Goal: Task Accomplishment & Management: Complete application form

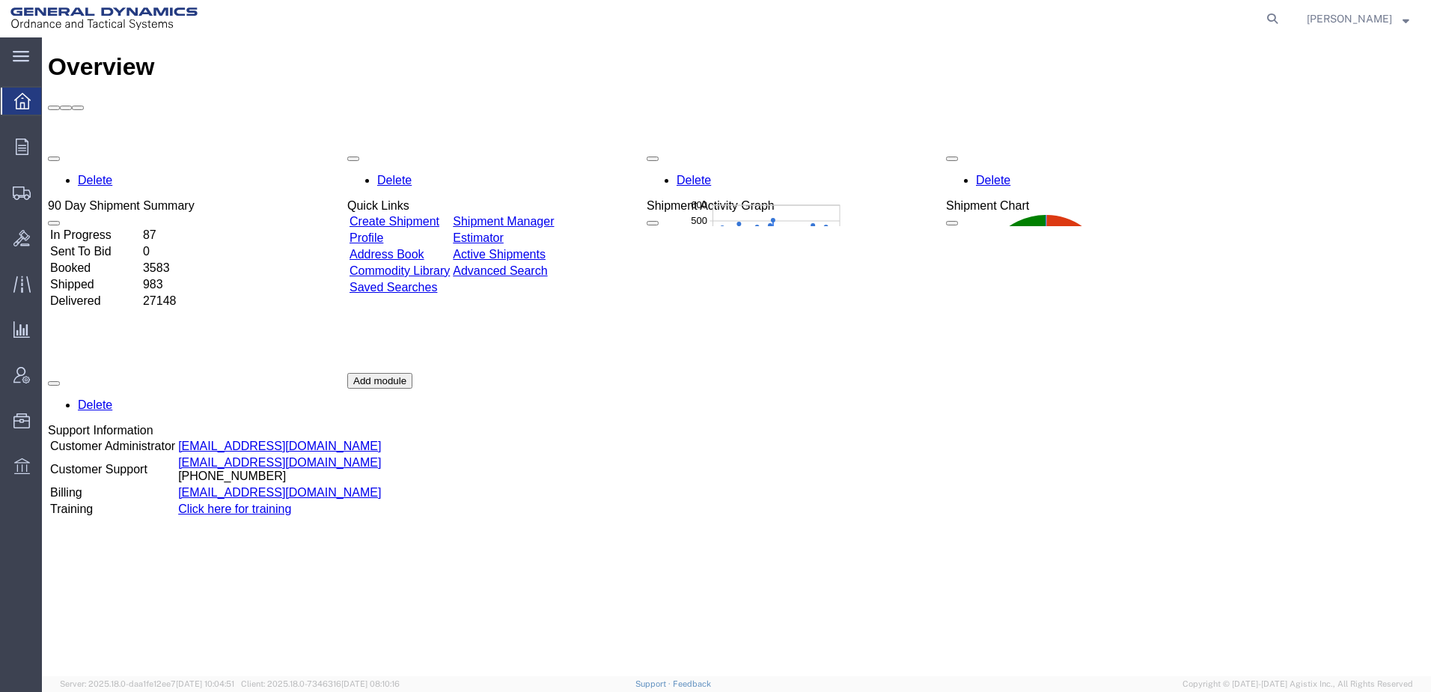
click at [962, 24] on agx-global-search at bounding box center [1045, 18] width 479 height 37
click at [17, 194] on icon at bounding box center [22, 192] width 18 height 13
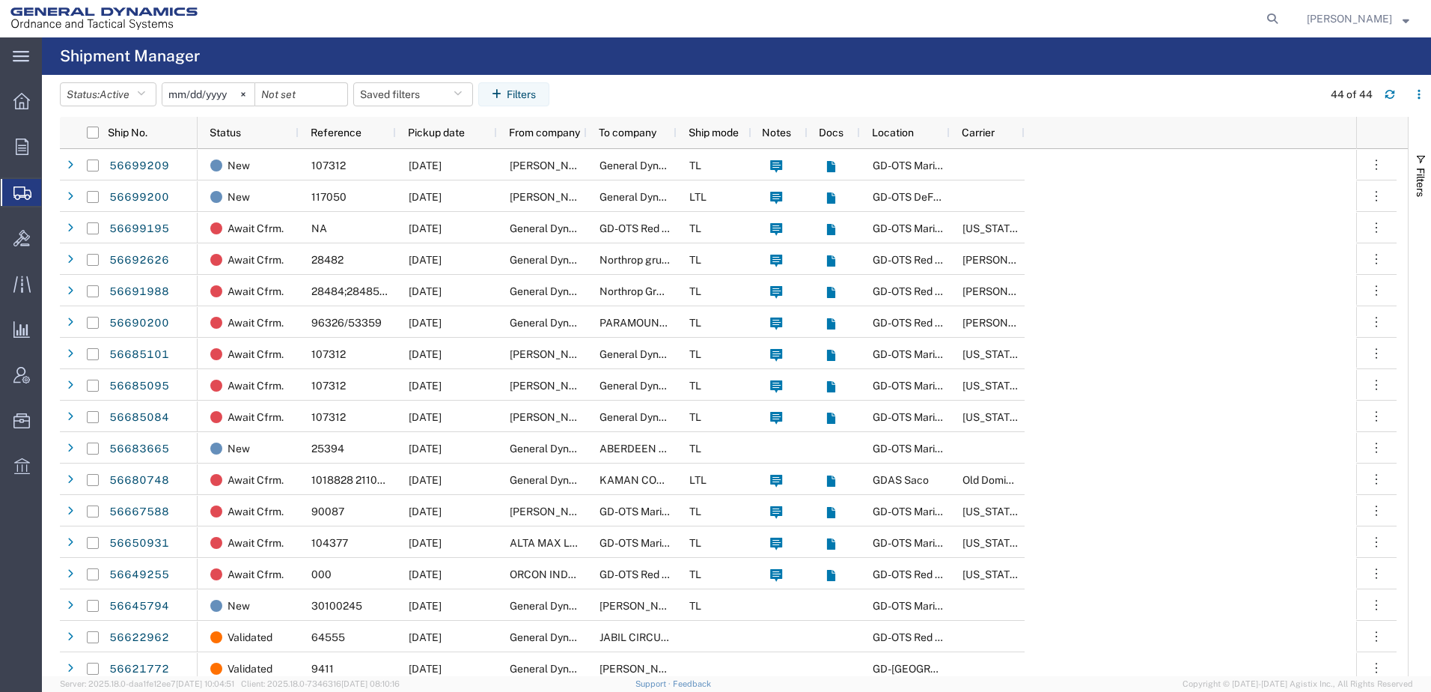
click at [718, 16] on div at bounding box center [746, 18] width 1077 height 37
click at [0, 0] on span "Create Shipment" at bounding box center [0, 0] width 0 height 0
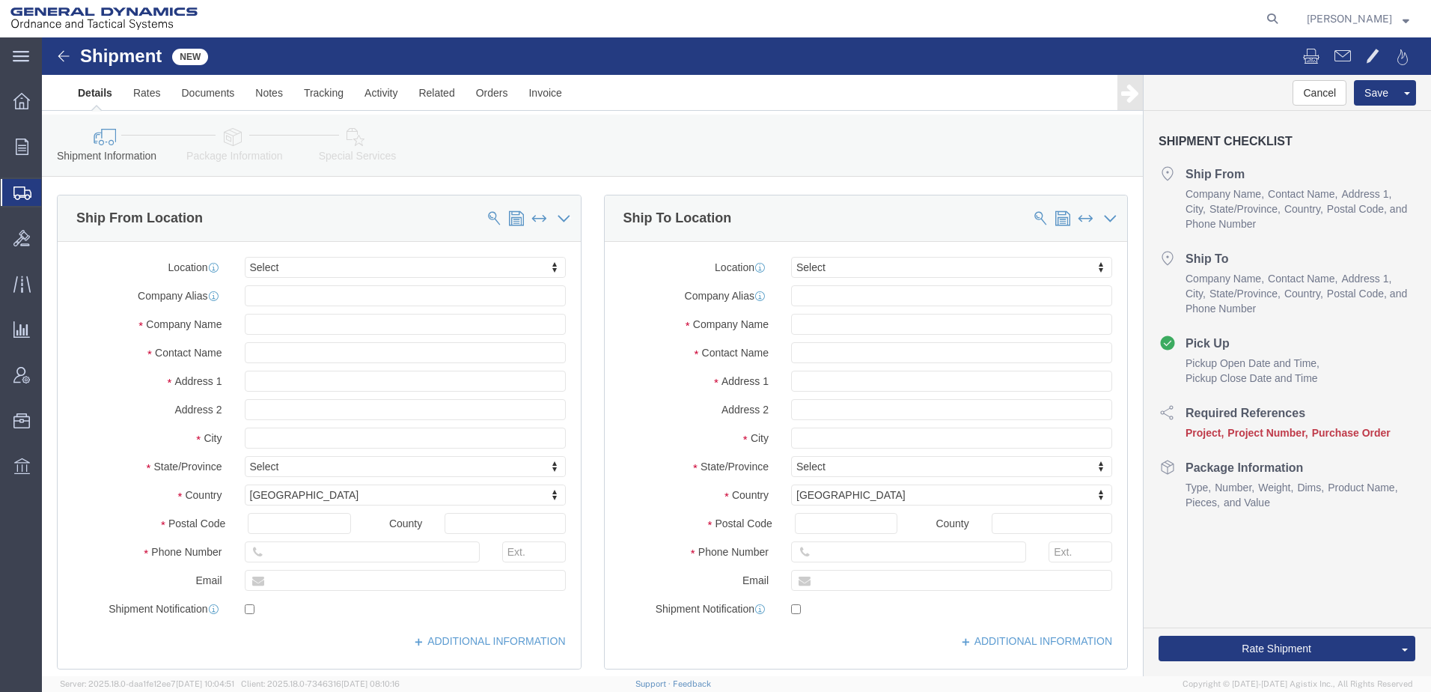
select select
click input "text"
click at [0, 0] on span "Create from Template" at bounding box center [0, 0] width 0 height 0
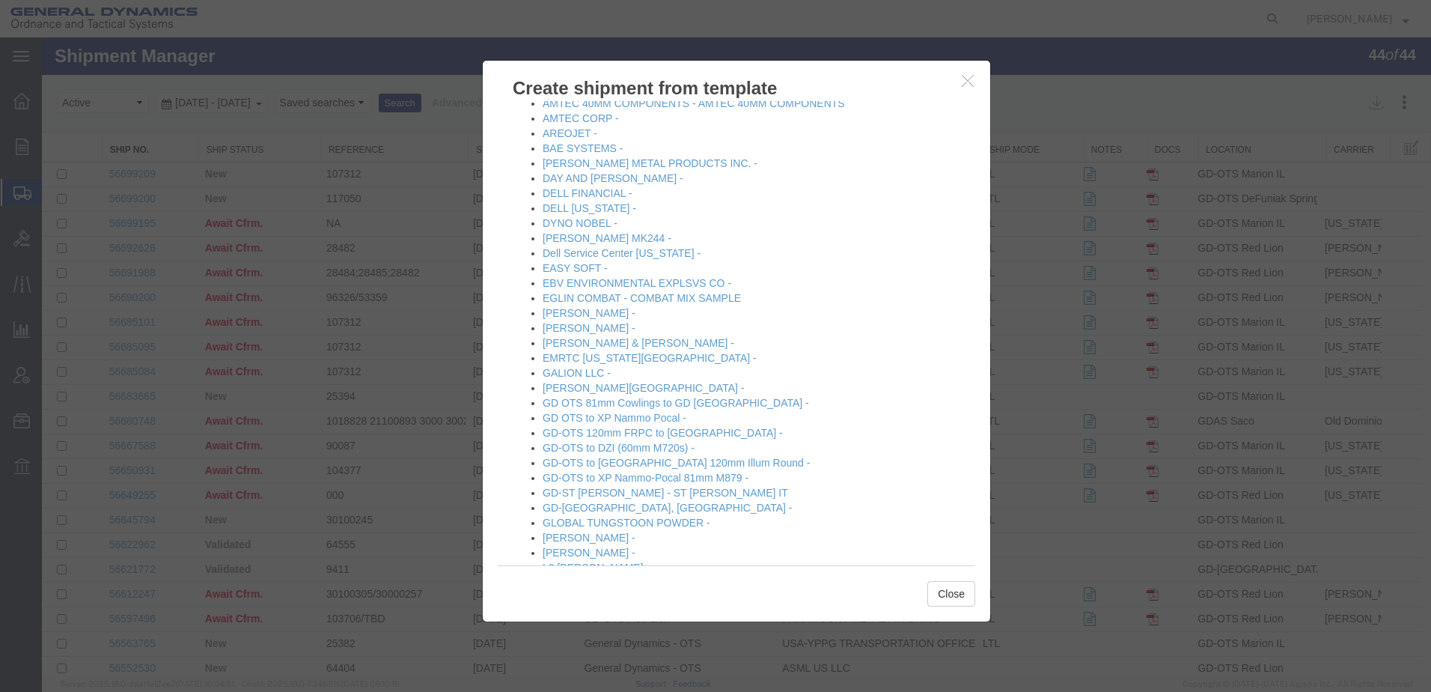
scroll to position [524, 0]
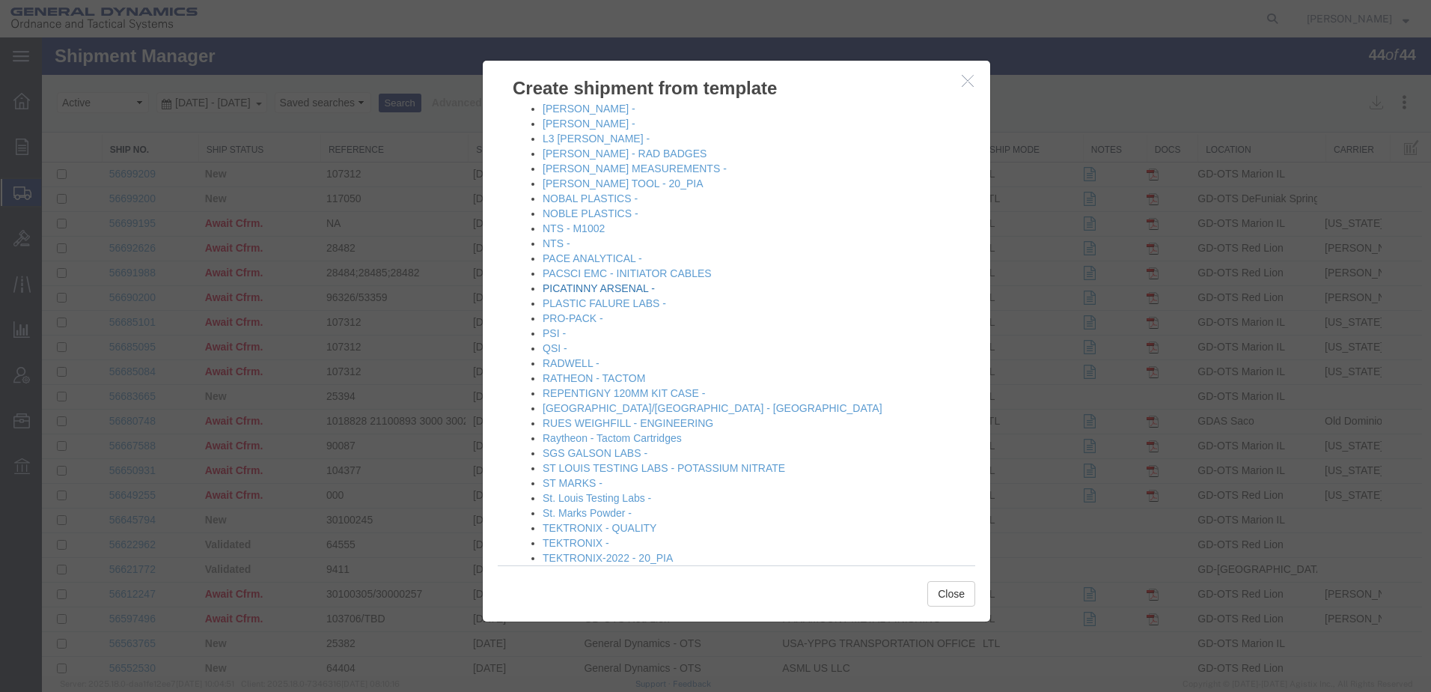
click at [626, 294] on link "PICATINNY ARSENAL -" at bounding box center [599, 288] width 112 height 12
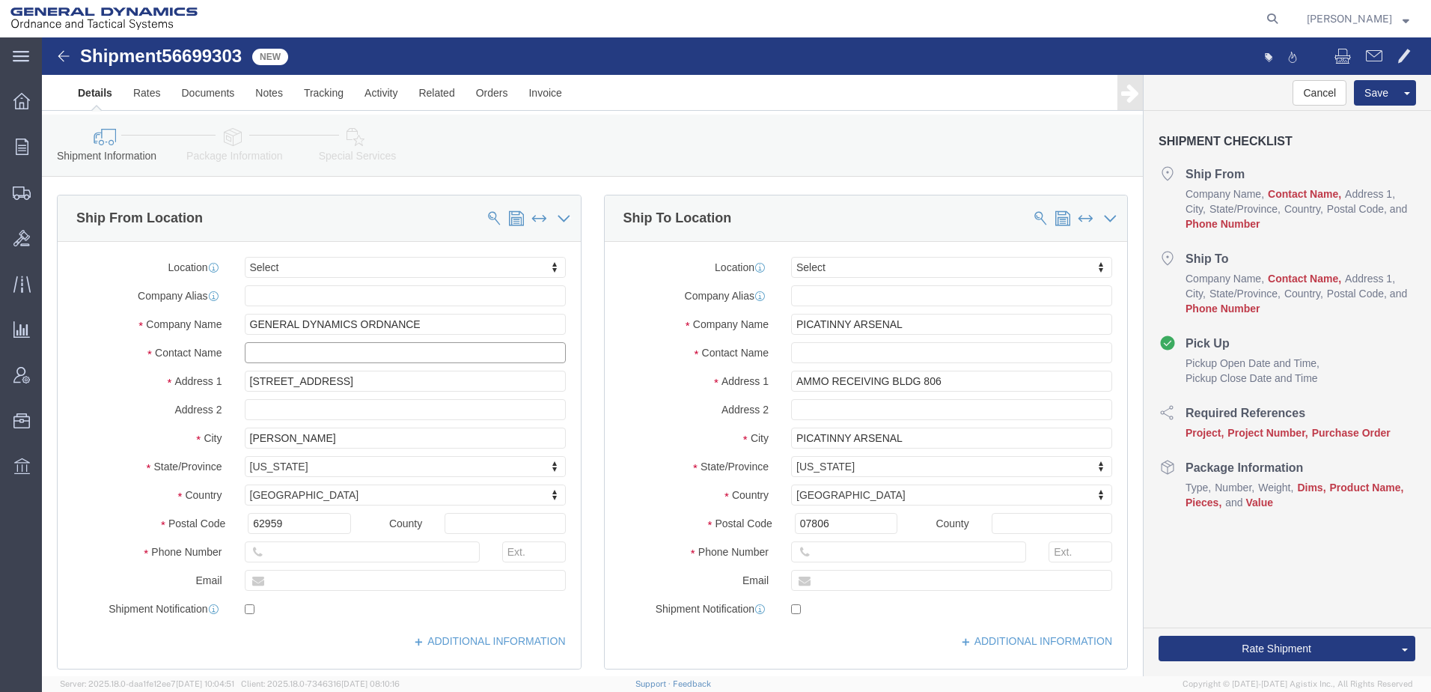
click input "text"
click input "07806"
type input "07806-5000"
click input "text"
type input "[PHONE_NUMBER]"
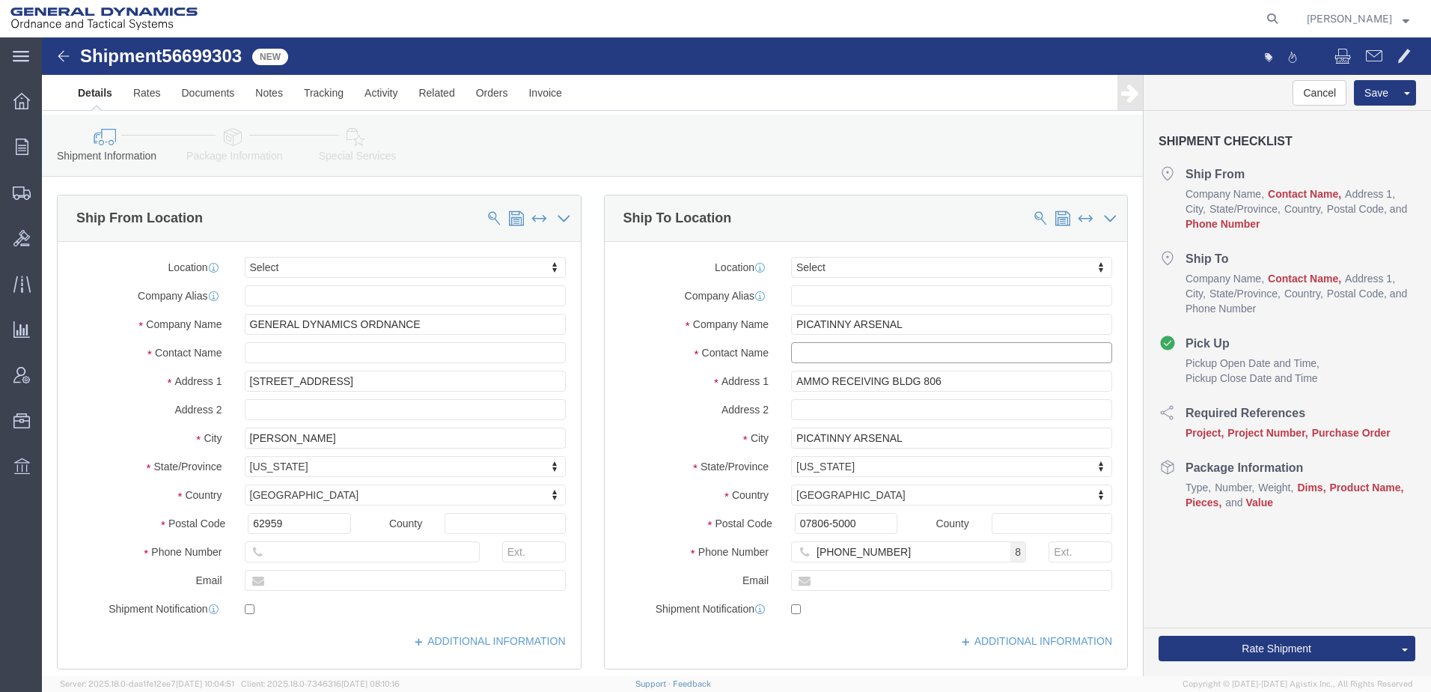
click input "text"
type input "a"
type input "[PERSON_NAME]"
drag, startPoint x: 943, startPoint y: 349, endPoint x: 723, endPoint y: 349, distance: 220.0
click div "Address [STREET_ADDRESS]"
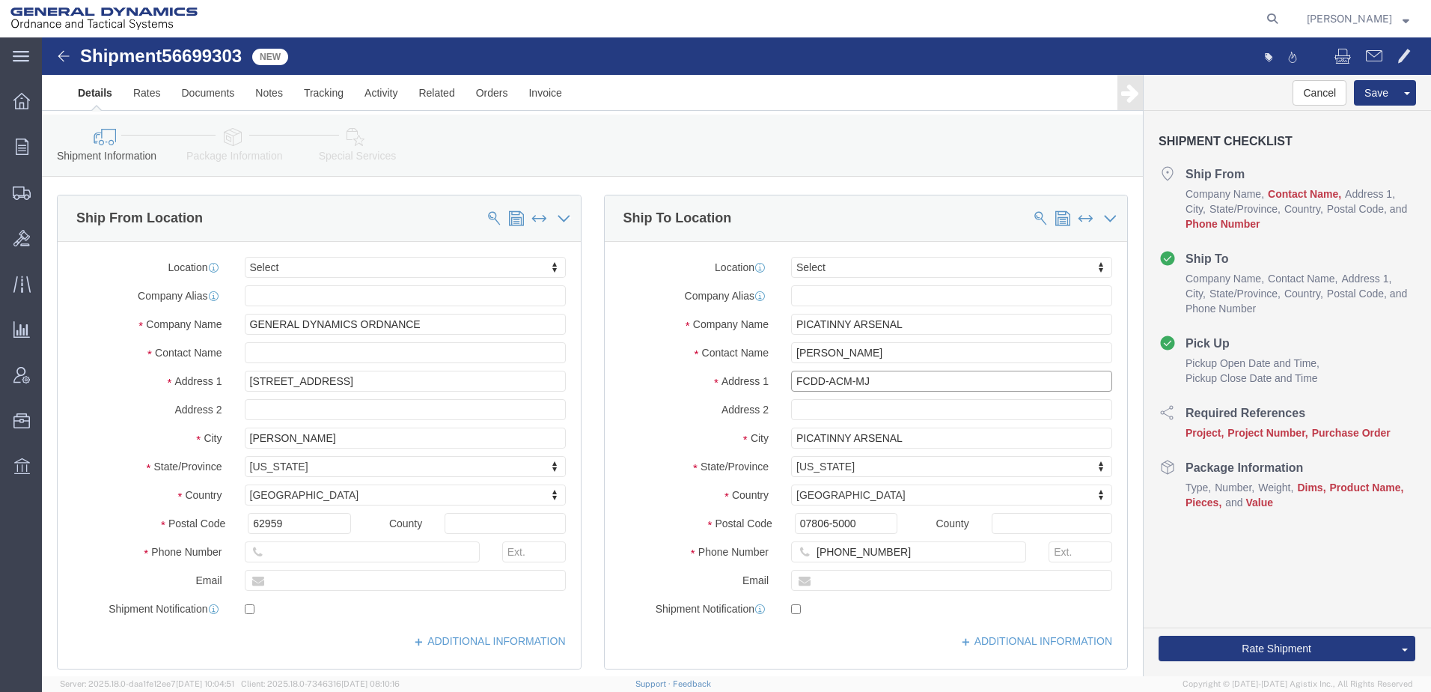
type input "FCDD-ACM-MJ"
type input "BUILDING 65"
click input "text"
type input "[PERSON_NAME]"
click input "text"
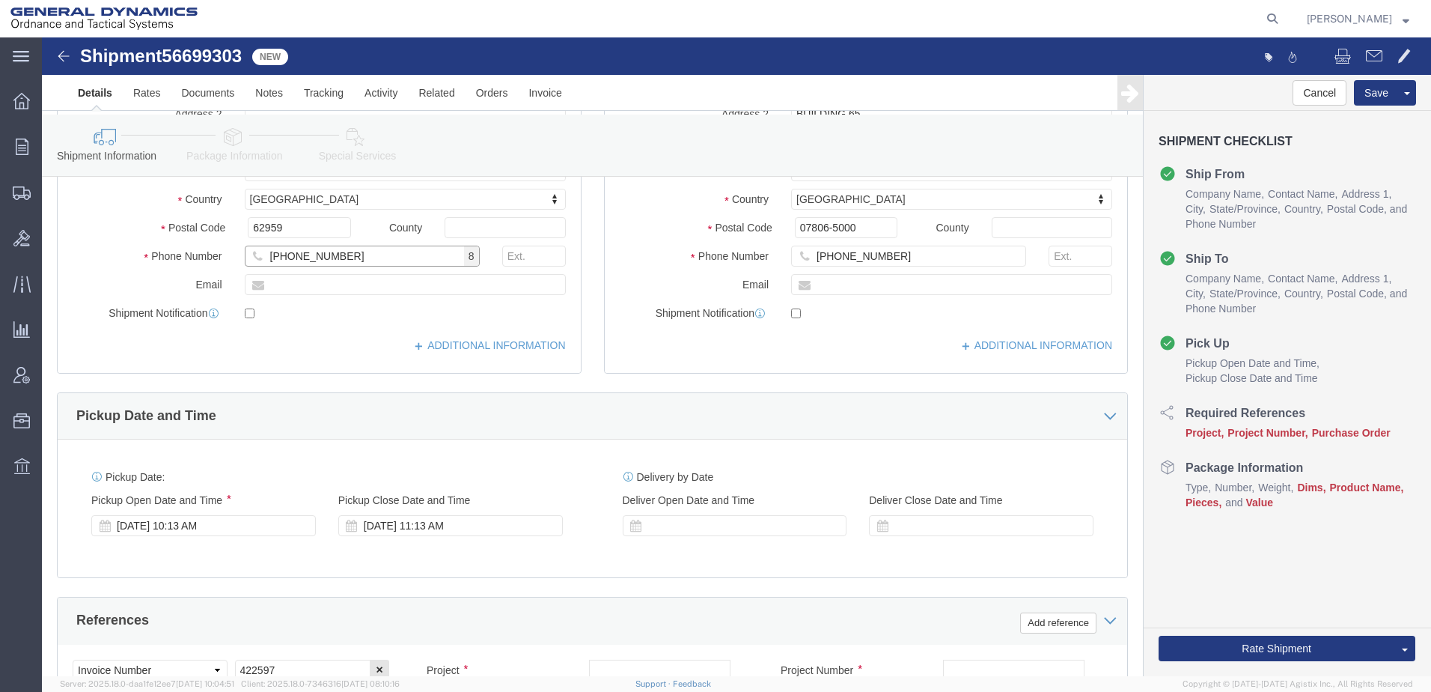
scroll to position [449, 0]
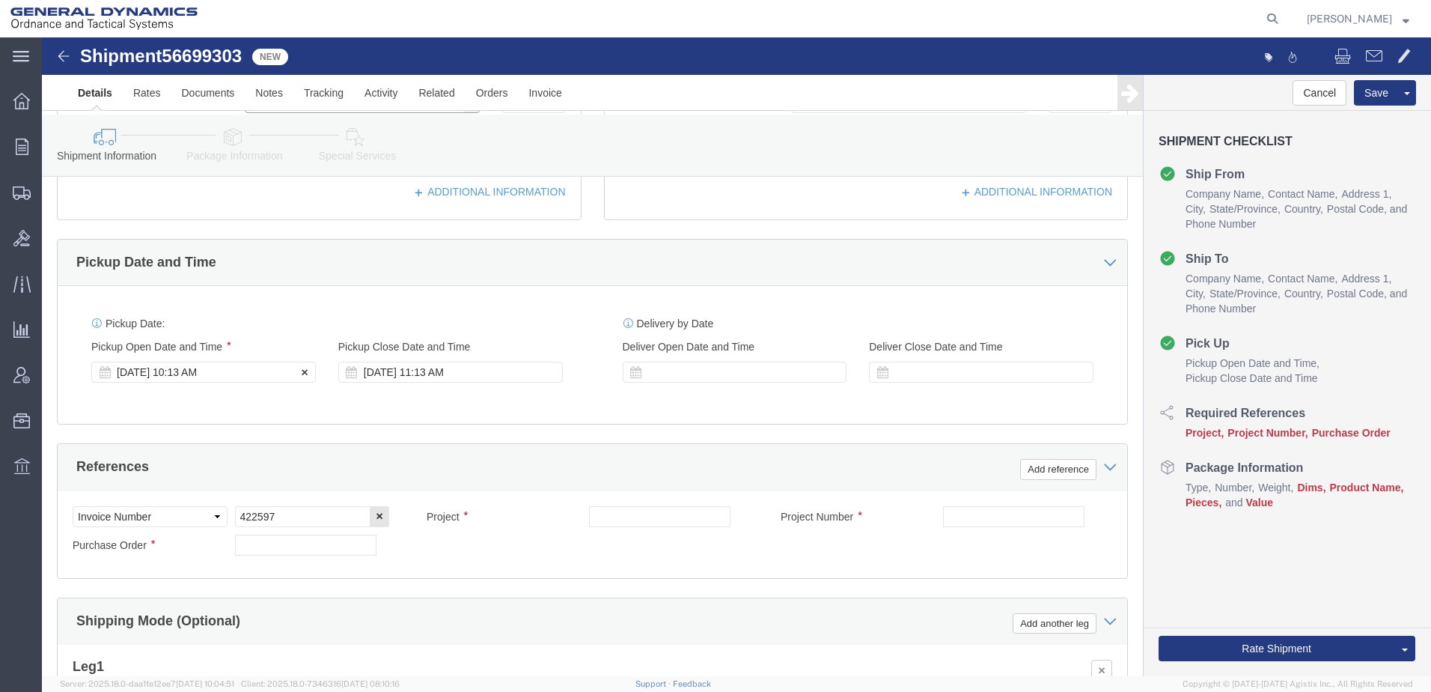
type input "[PHONE_NUMBER]"
click div "[DATE] 10:13 AM"
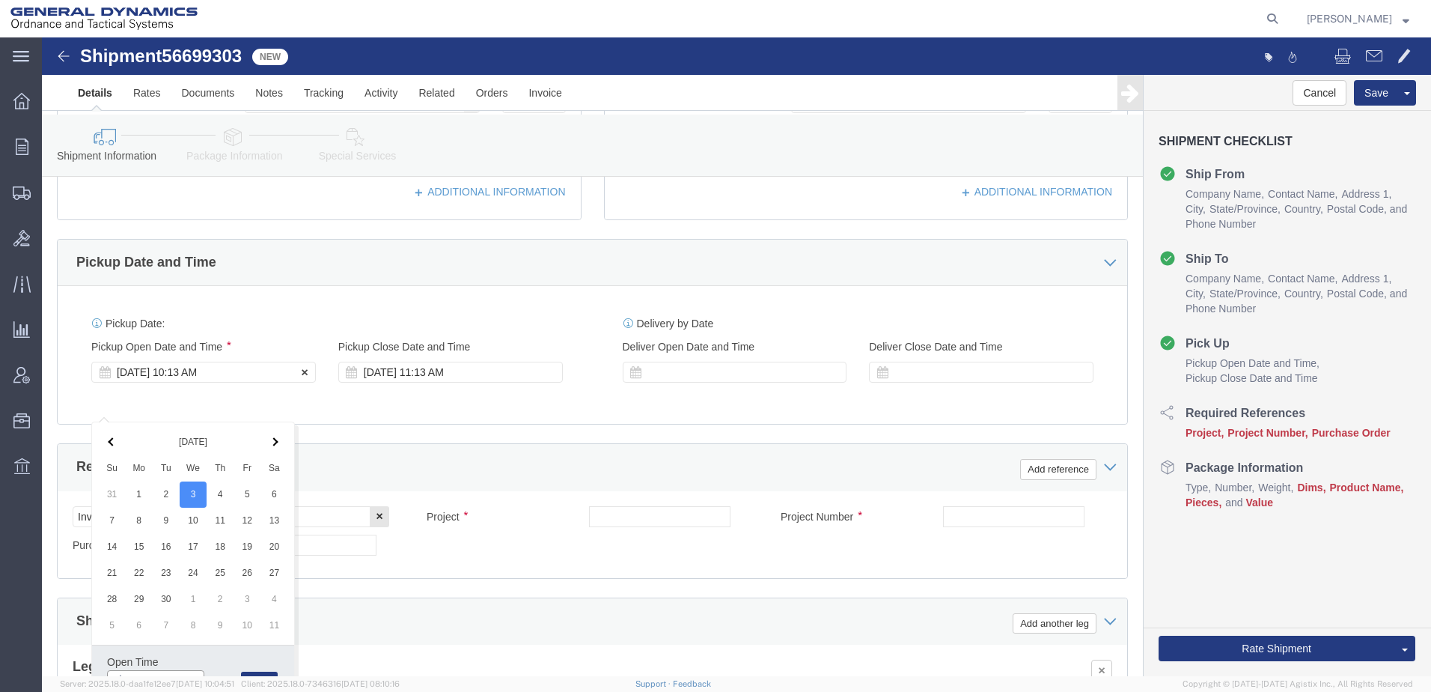
scroll to position [464, 0]
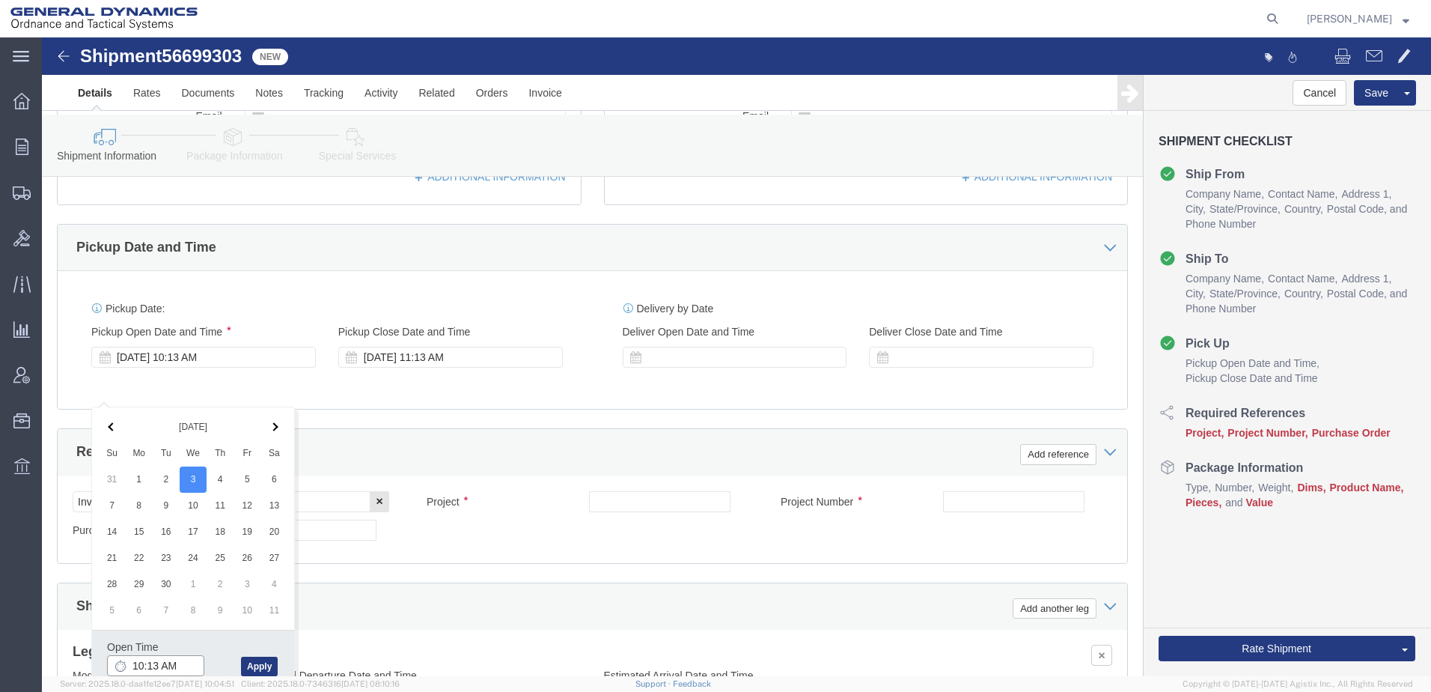
type input "9:13 AM"
click button "Apply"
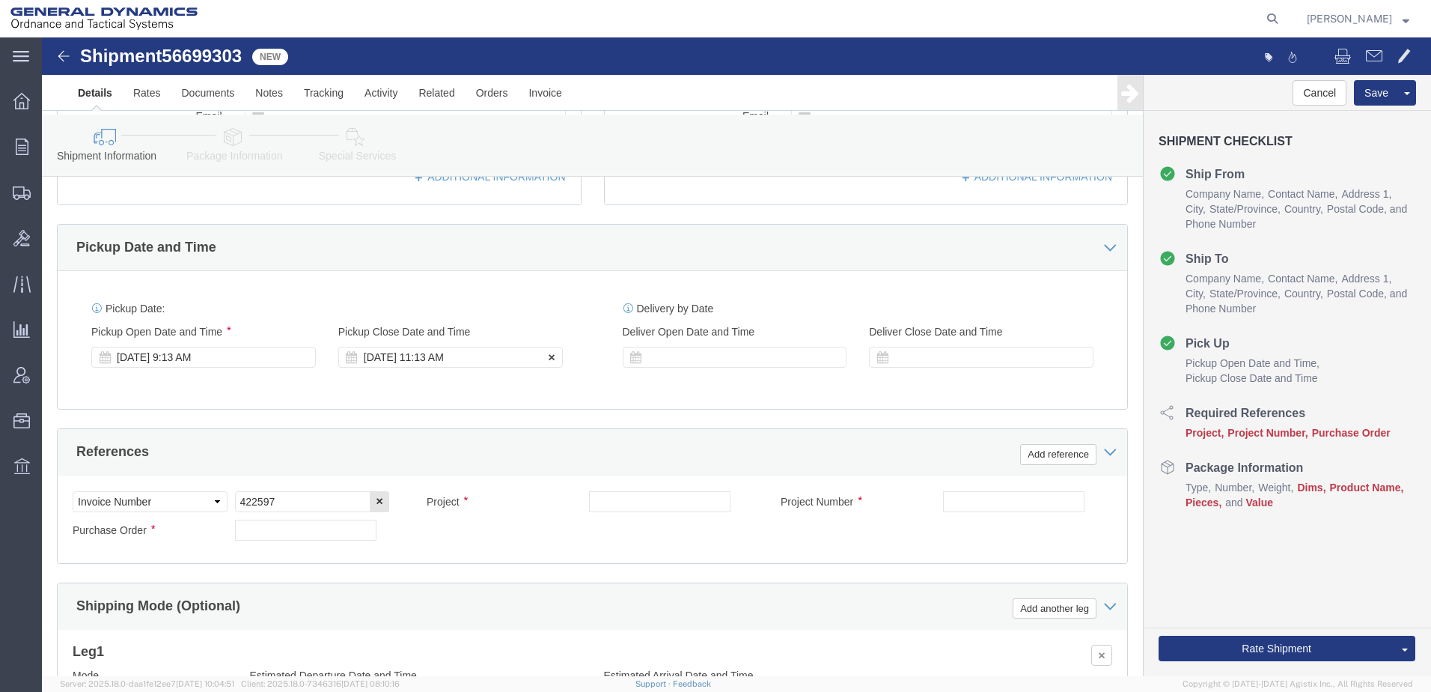
click div "[DATE] 11:13 AM"
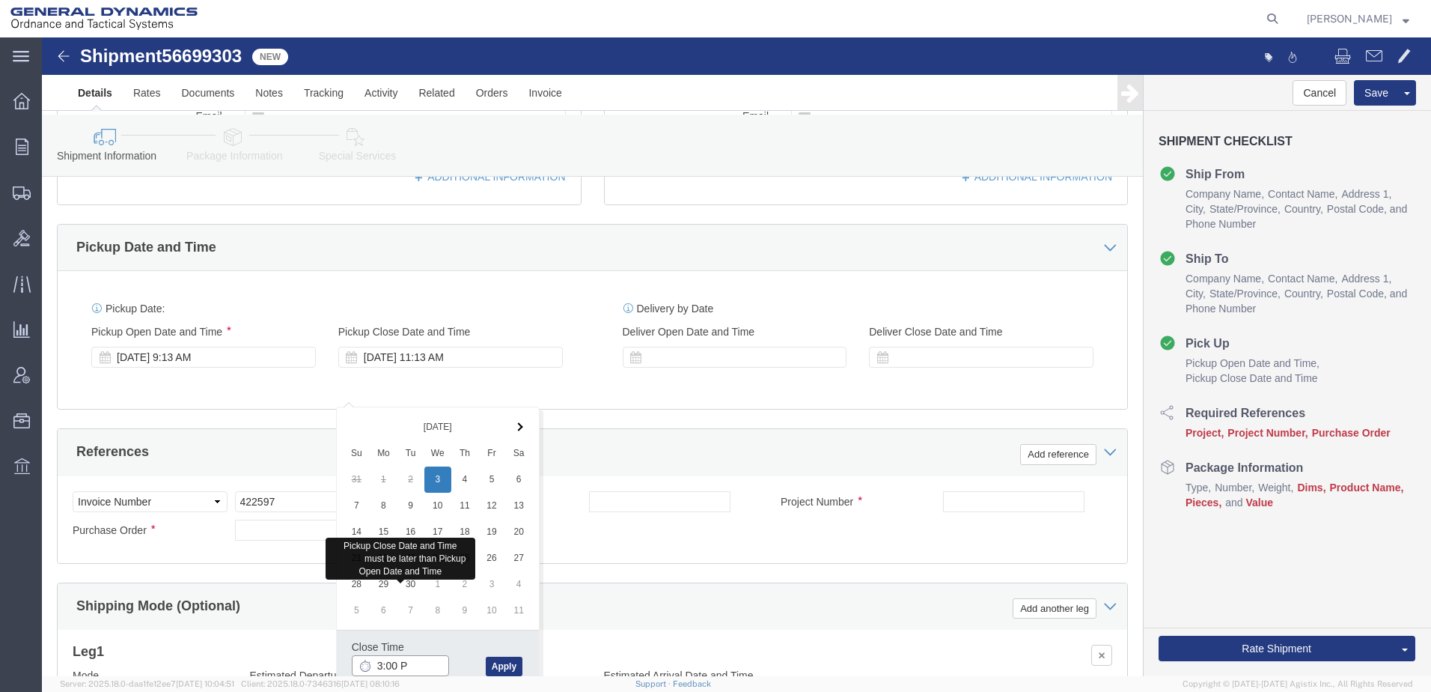
type input "3:00 PM"
click button "Apply"
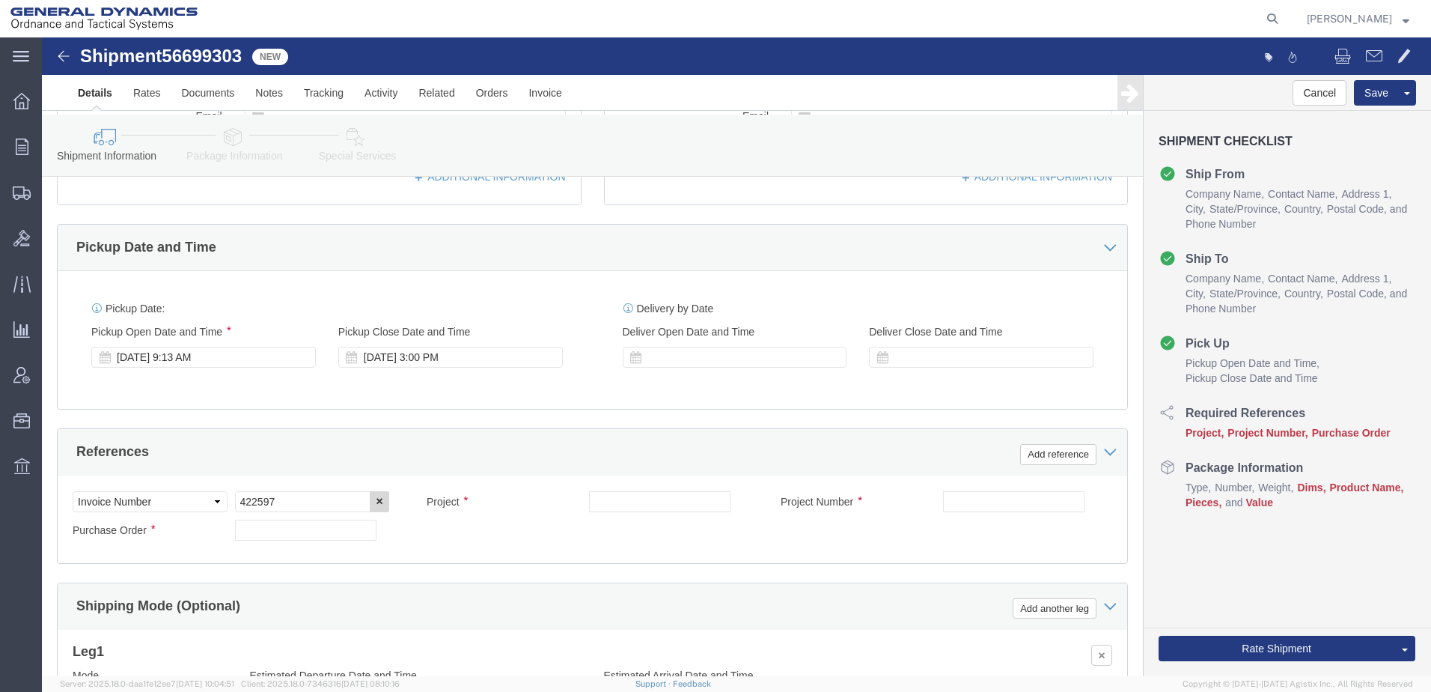
click icon "button"
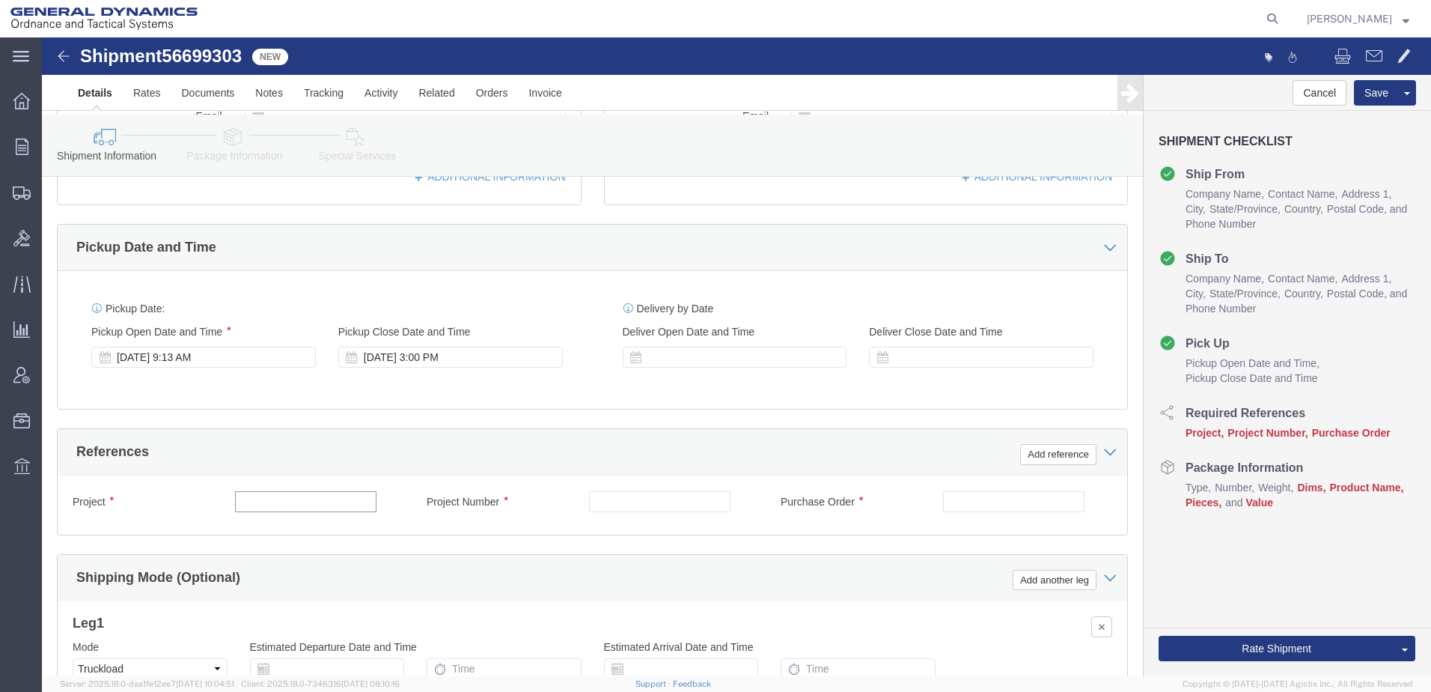
click input "text"
type input "20100002"
drag, startPoint x: 277, startPoint y: 501, endPoint x: 179, endPoint y: 505, distance: 98.1
click div "Project 20100002"
click input "25"
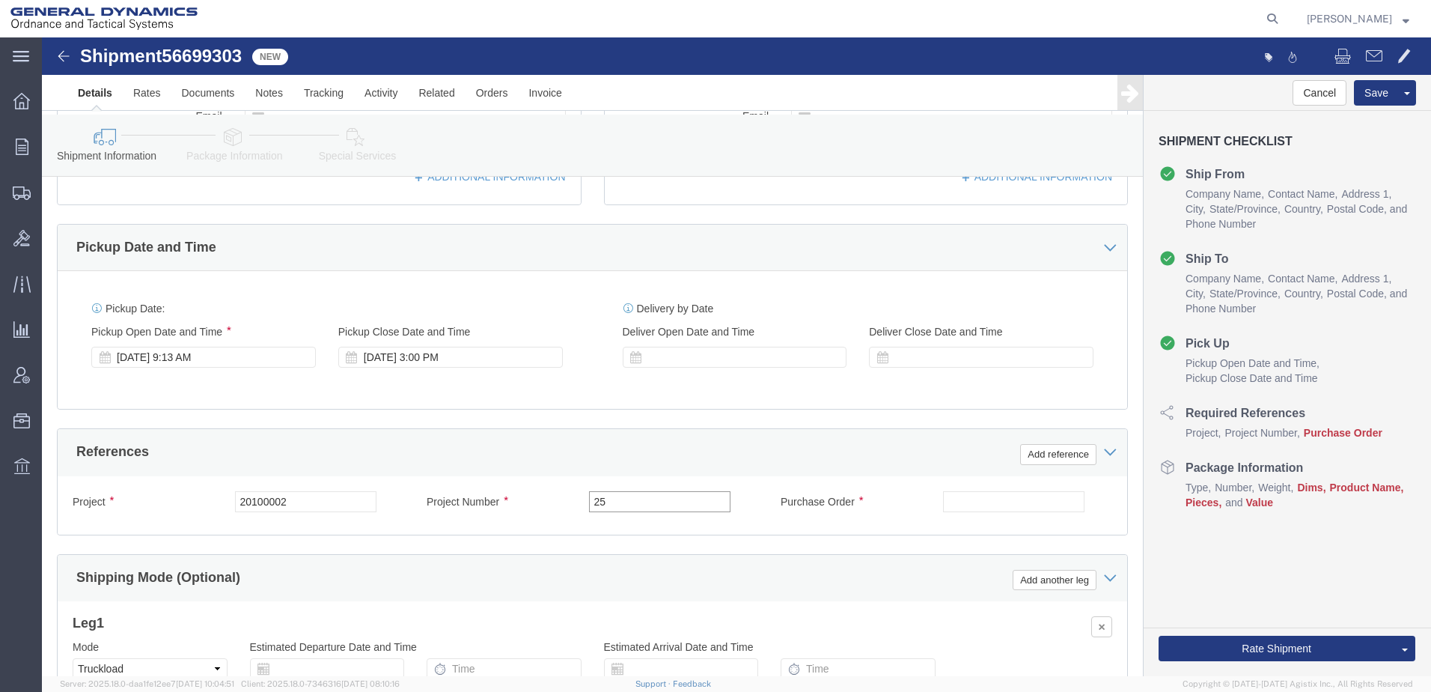
type input "2"
paste input "20100002"
type input "20100002"
drag, startPoint x: 272, startPoint y: 510, endPoint x: 141, endPoint y: 503, distance: 130.4
click div "Project 20100002"
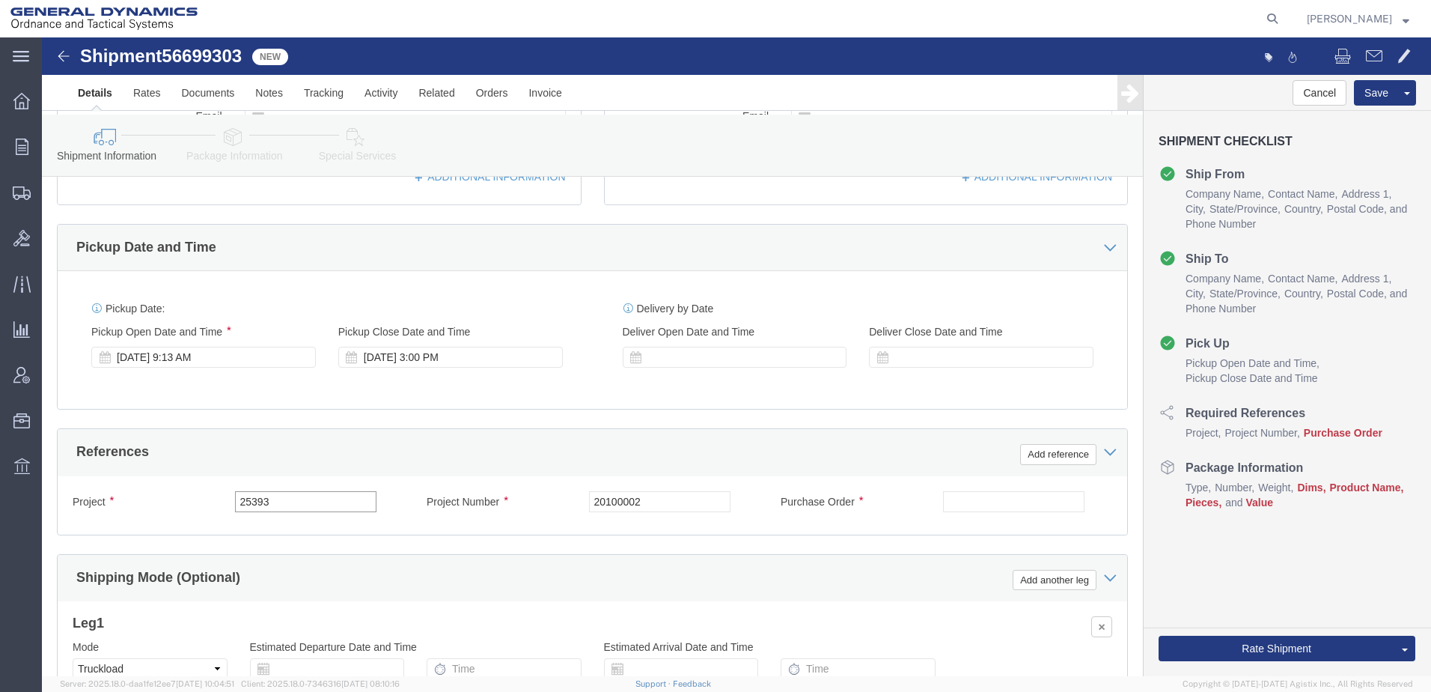
type input "25393"
click input "text"
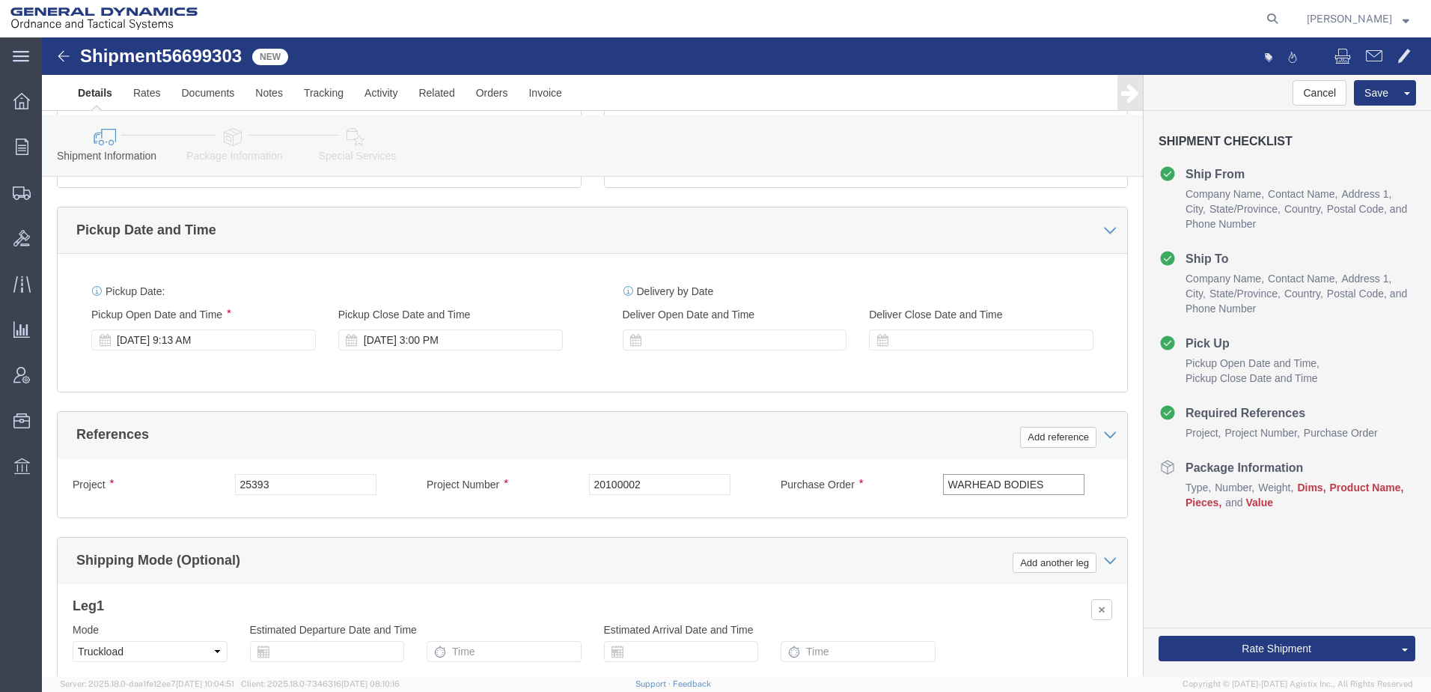
scroll to position [714, 0]
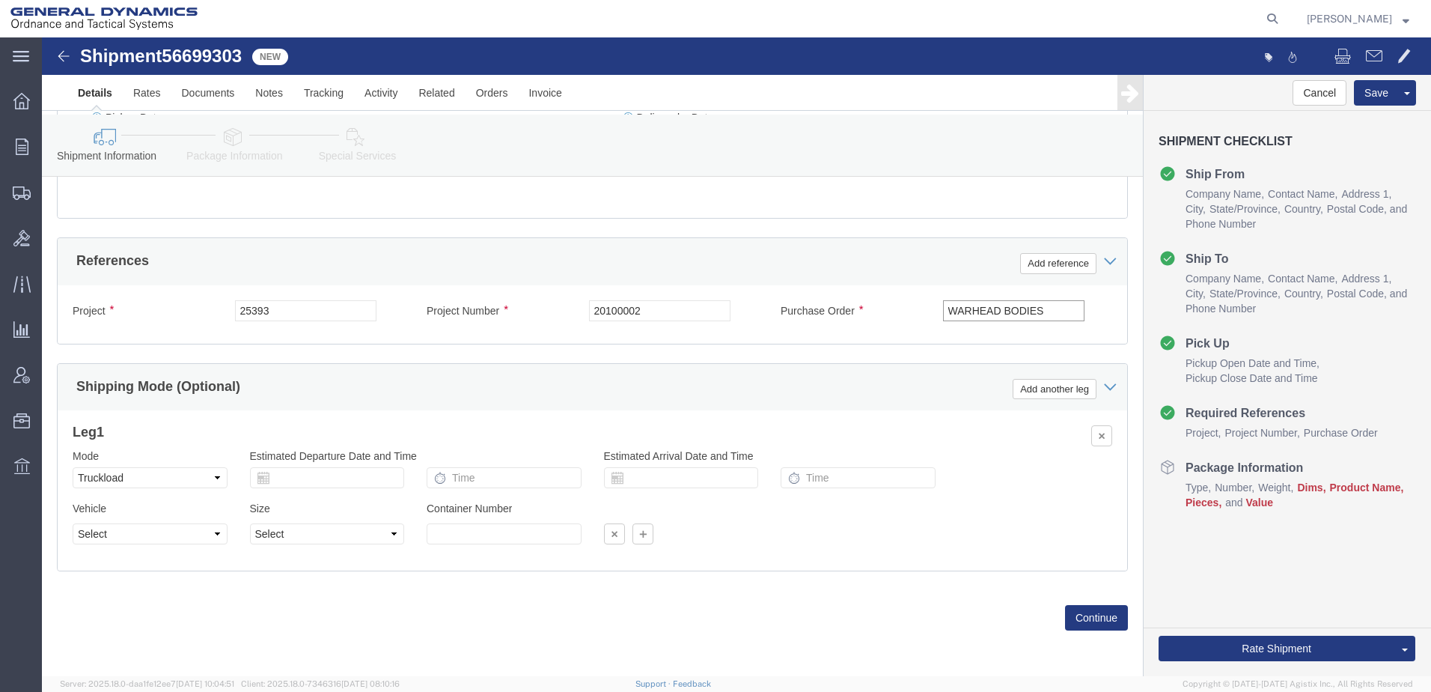
type input "WARHEAD BODIES"
click select "Select Air Less than Truckload Multi-Leg Ocean Freight Rail Small Parcel Truckl…"
select select "LTL"
click select "Select Air Less than Truckload Multi-Leg Ocean Freight Rail Small Parcel Truckl…"
click button "Continue"
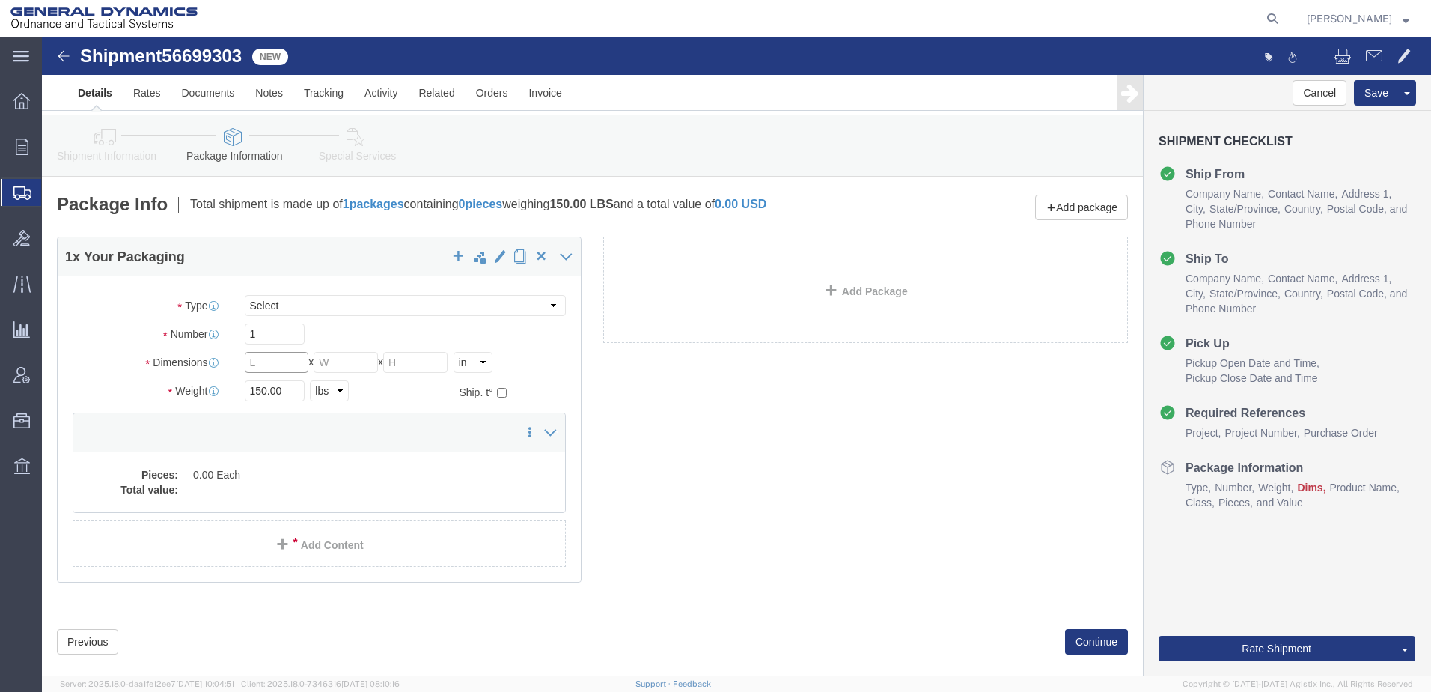
click input "text"
type input "48"
type input "32"
drag, startPoint x: 259, startPoint y: 370, endPoint x: 181, endPoint y: 370, distance: 77.8
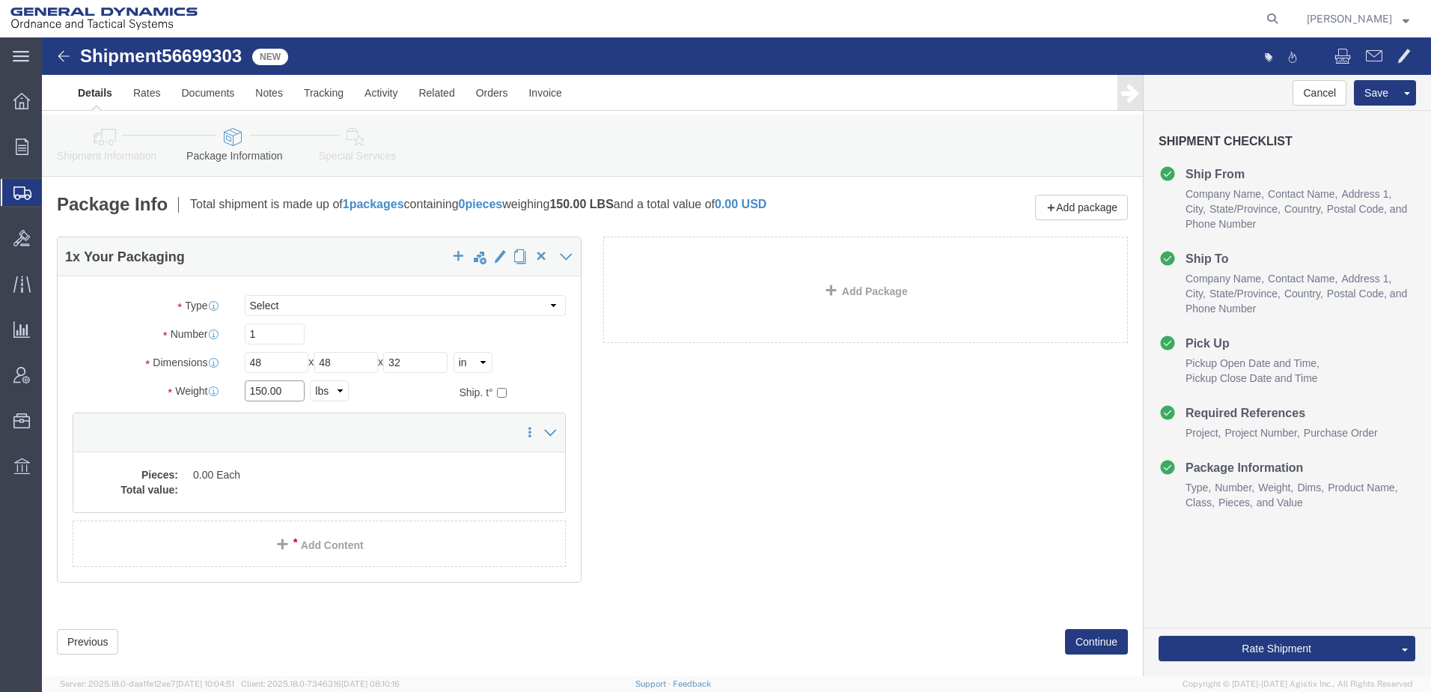
click div "Weight 150.00 Select kgs lbs Ship. t°"
type input "482"
click dd "0.00 Each"
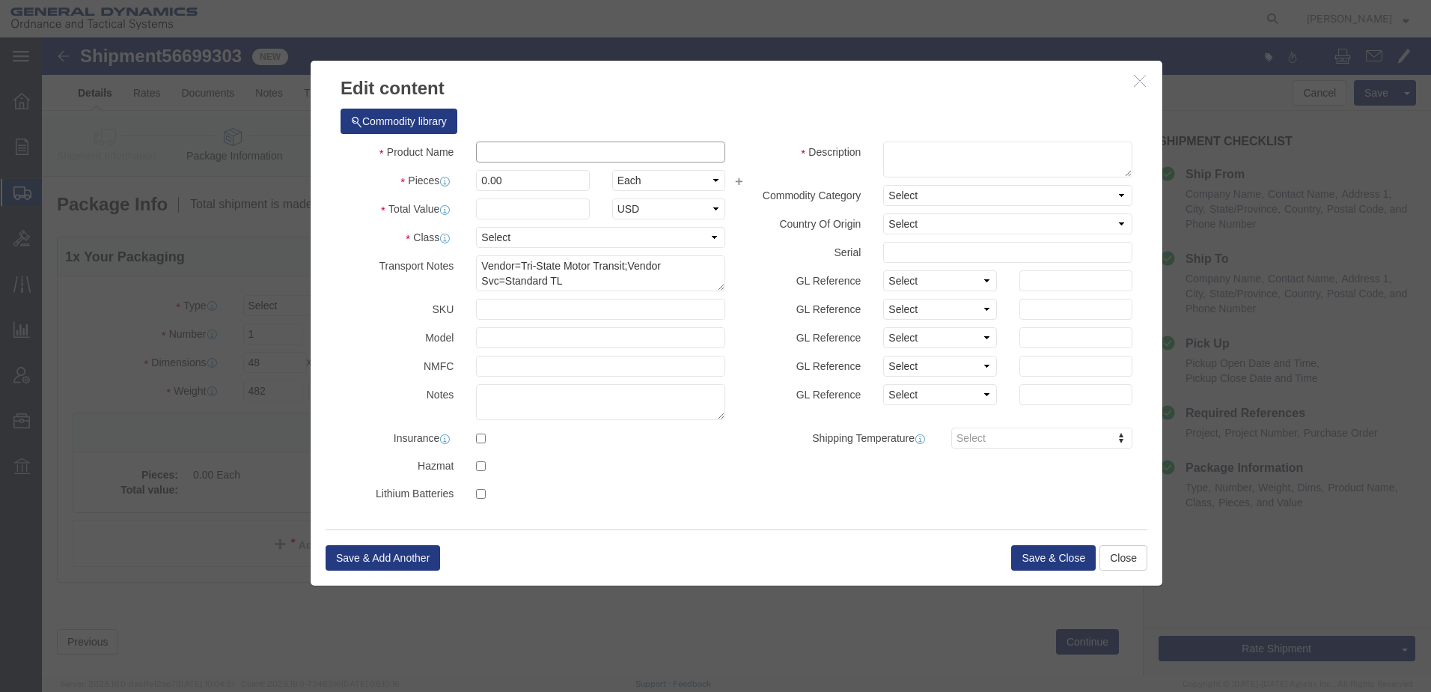
click input "text"
type input "WARHEAD BODIES-WINDSCREENS"
drag, startPoint x: 484, startPoint y: 147, endPoint x: 387, endPoint y: 148, distance: 97.3
click div "Pieces 0.00 Select Bag Barrels 100Board Feet Bottle Box Blister Pack Carats Can…"
type input "3"
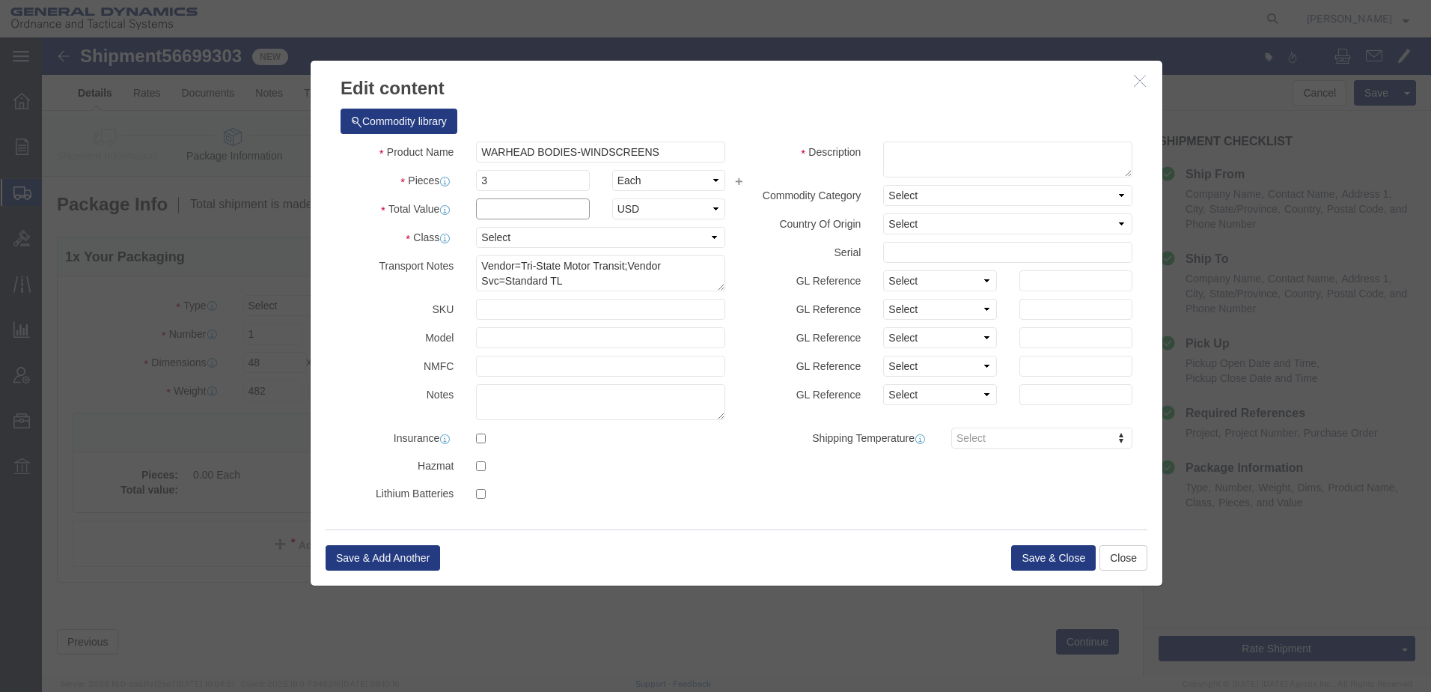
click input "text"
type input "10000"
click div "Commodity library Product Name WARHEAD BODIES-WINDSCREENS WAR Pieces 3 Select B…"
click select "Select 50 55 60 65 70 85 92.5 100 125 175 250 300 400"
select select "55"
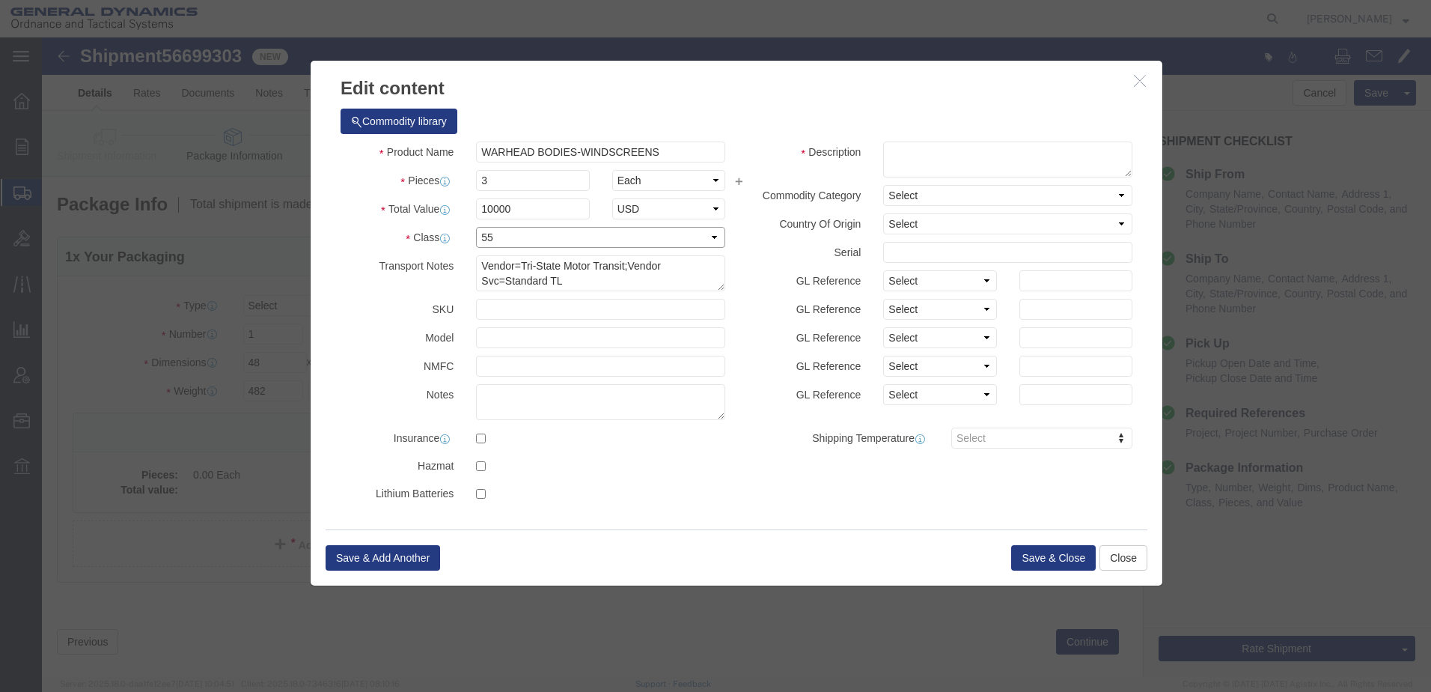
click select "Select 50 55 60 65 70 85 92.5 100 125 175 250 300 400"
drag, startPoint x: 645, startPoint y: 257, endPoint x: 266, endPoint y: 212, distance: 381.3
click div "Commodity library Product Name WARHEAD BODIES-WINDSCREENS WAR Pieces 3 Select B…"
click textarea
type textarea "INERT MATERIAL"
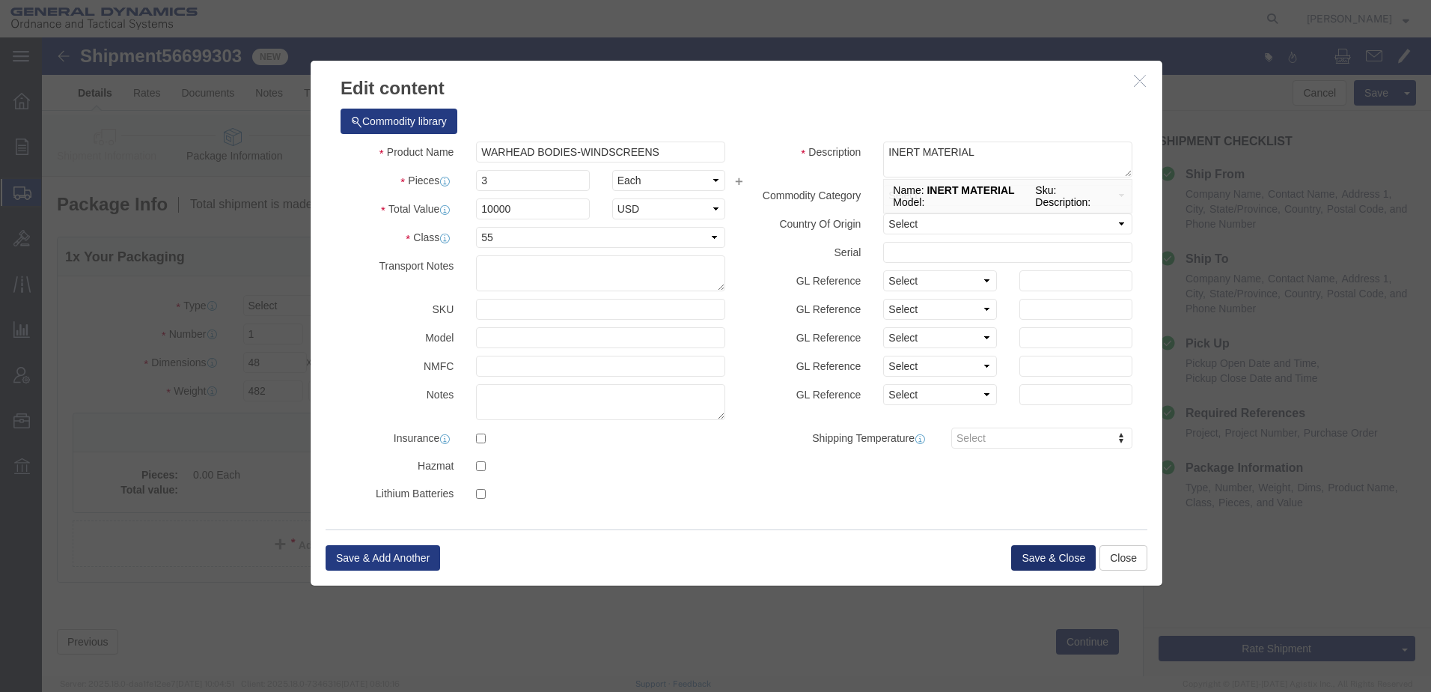
click button "Save & Close"
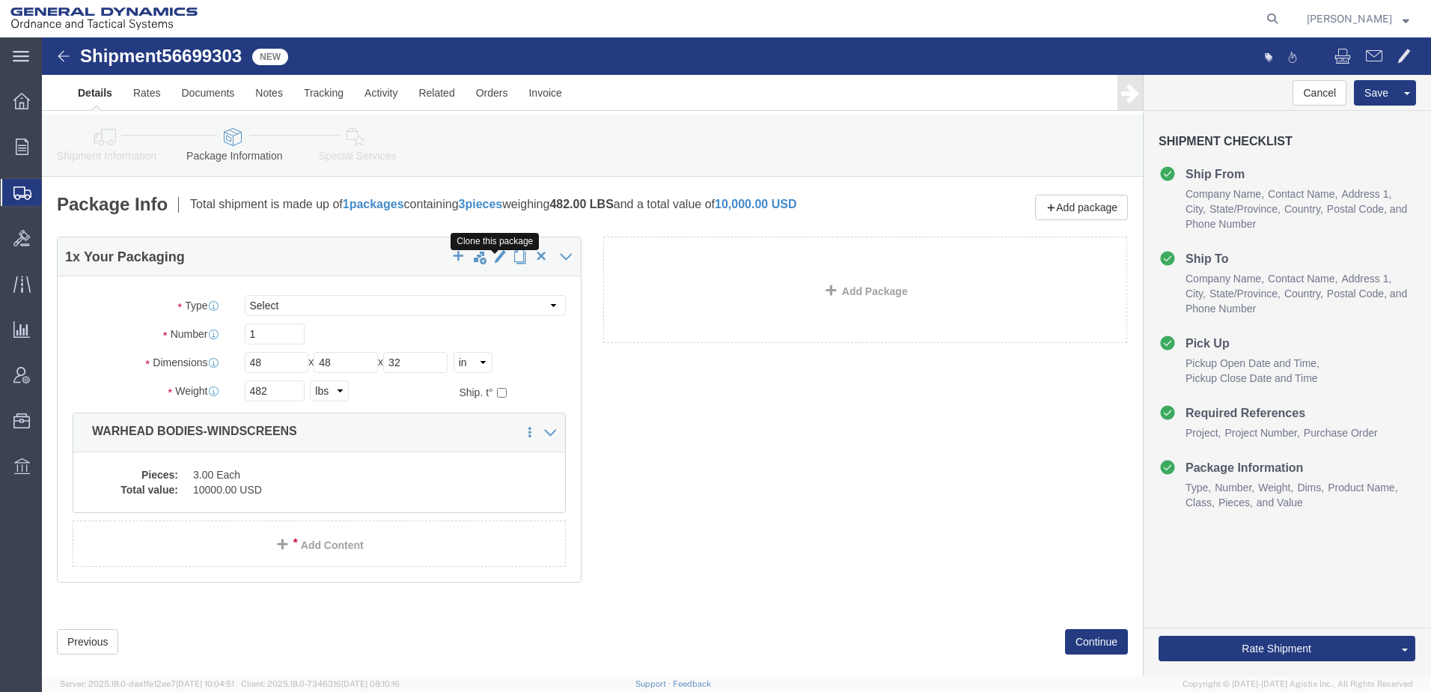
click span "button"
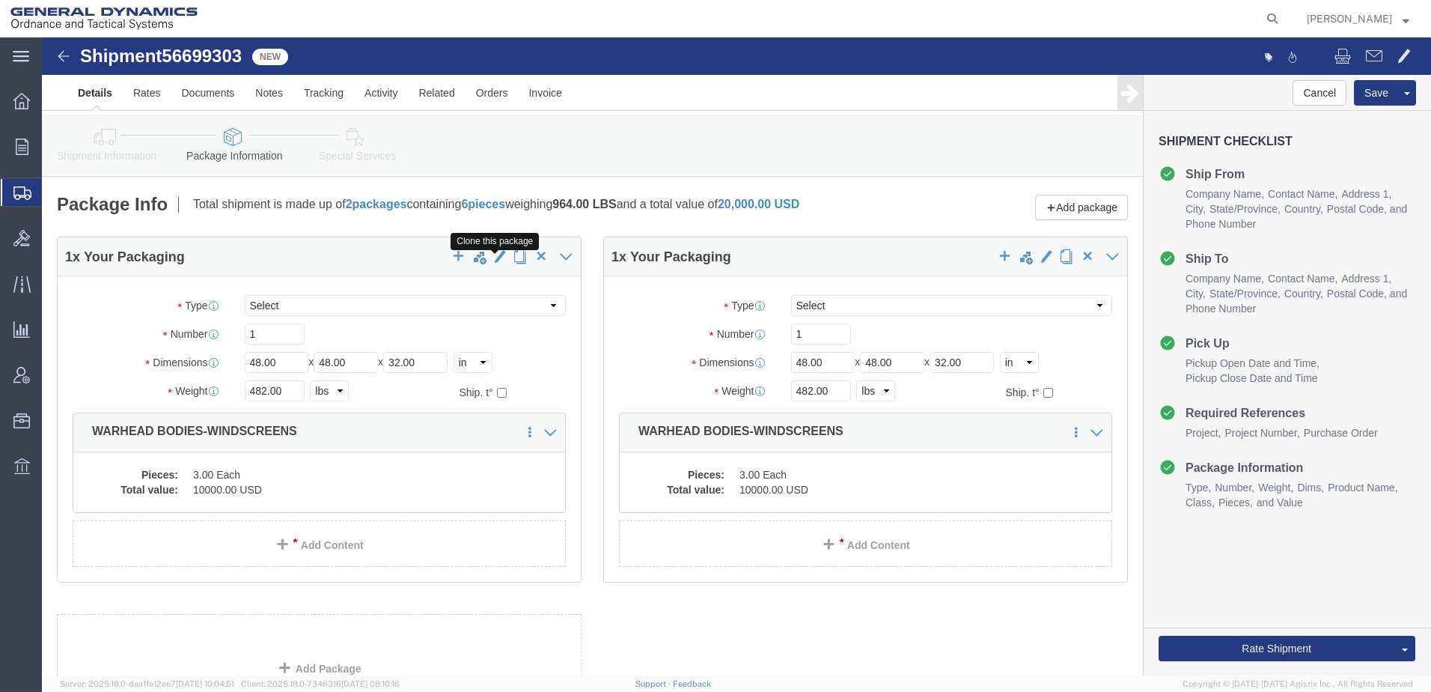
click span "button"
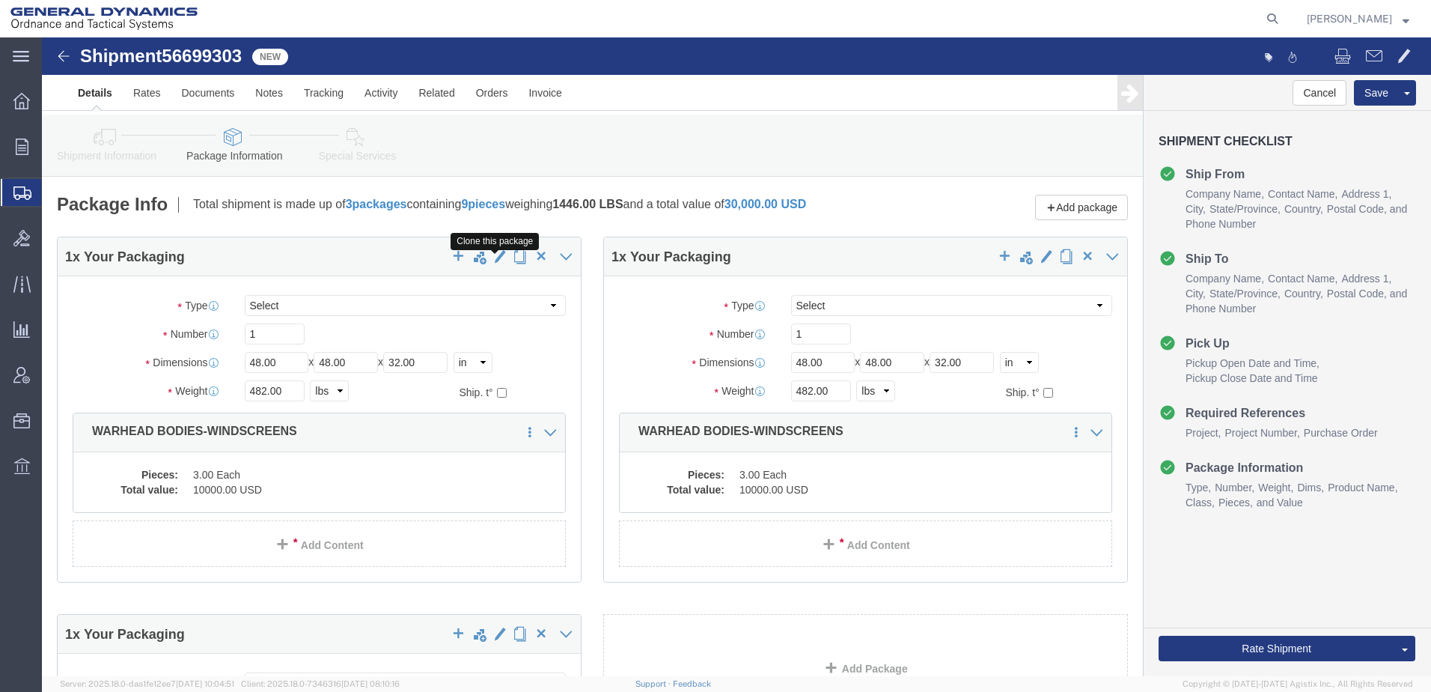
click span "button"
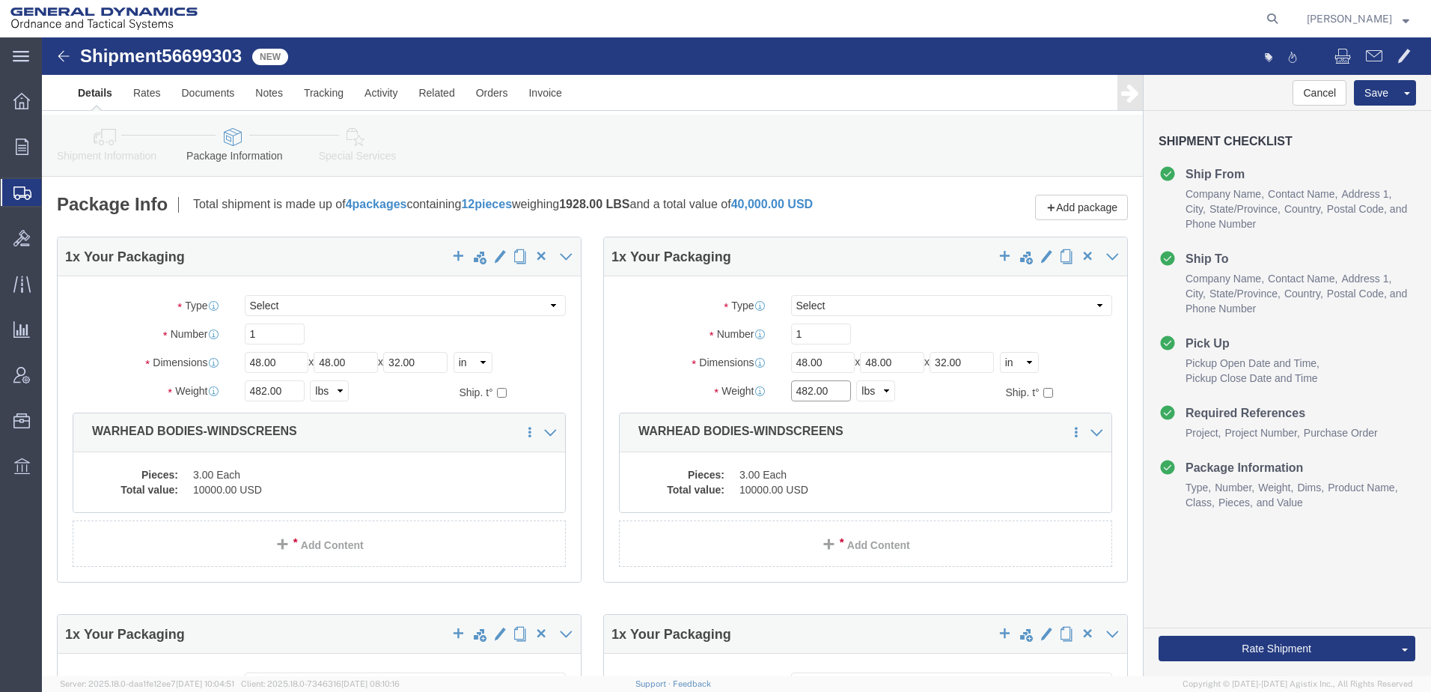
drag, startPoint x: 800, startPoint y: 369, endPoint x: 731, endPoint y: 370, distance: 68.9
click div "482.00 Select kgs lbs"
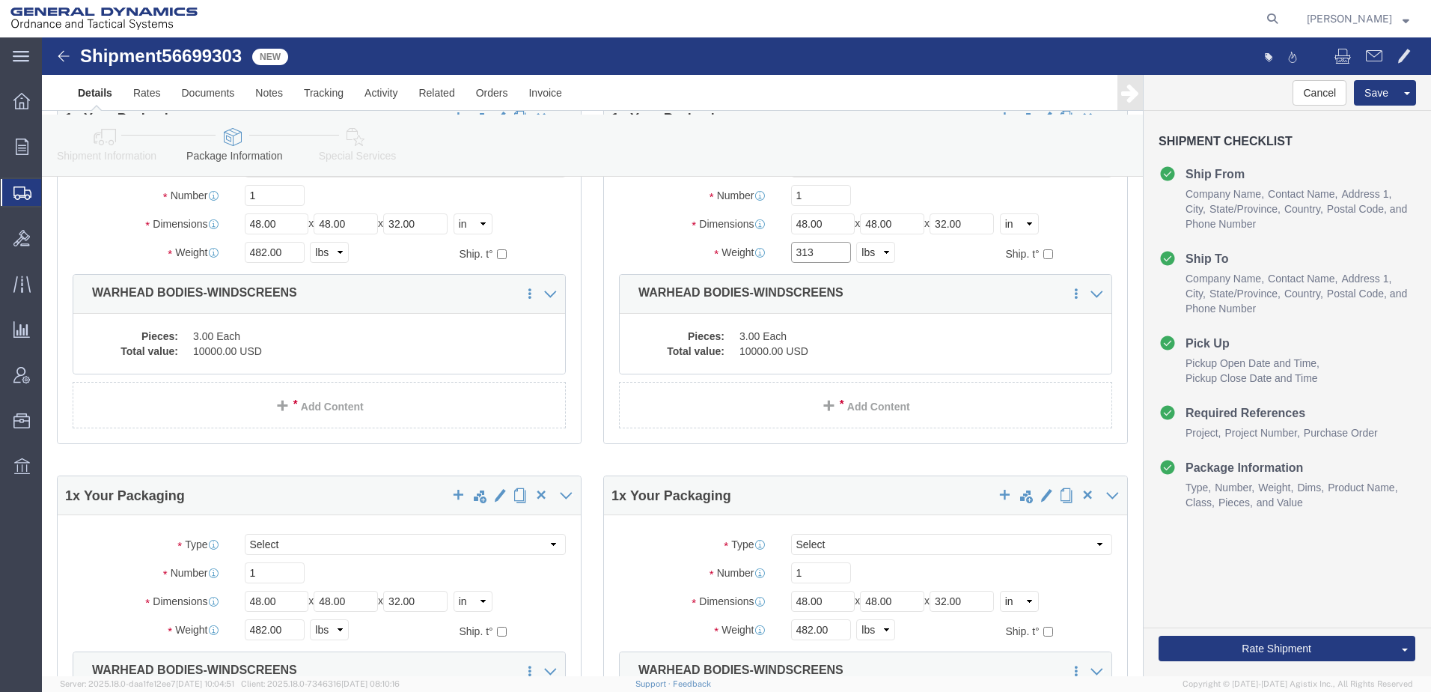
scroll to position [299, 0]
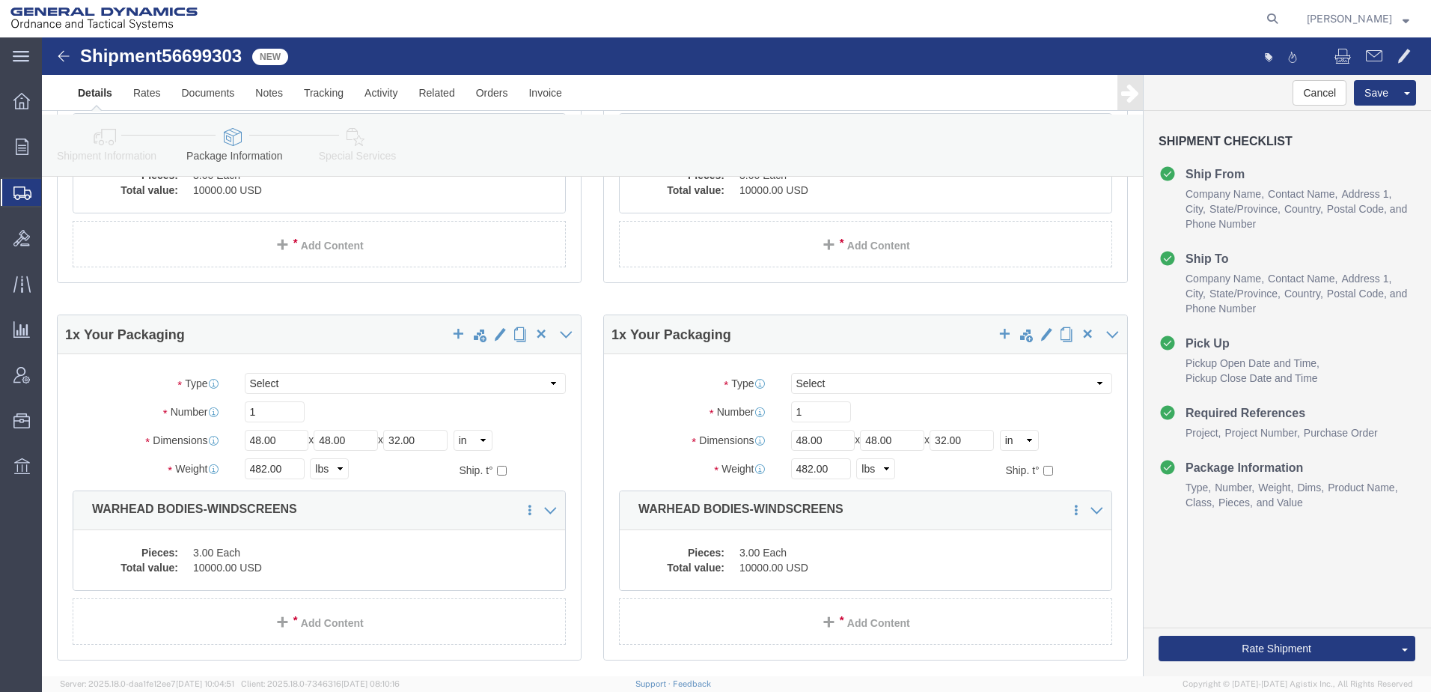
type input "313"
drag, startPoint x: 254, startPoint y: 445, endPoint x: 203, endPoint y: 448, distance: 51.7
click input "482.00"
type input "587"
drag, startPoint x: 788, startPoint y: 450, endPoint x: 715, endPoint y: 453, distance: 73.4
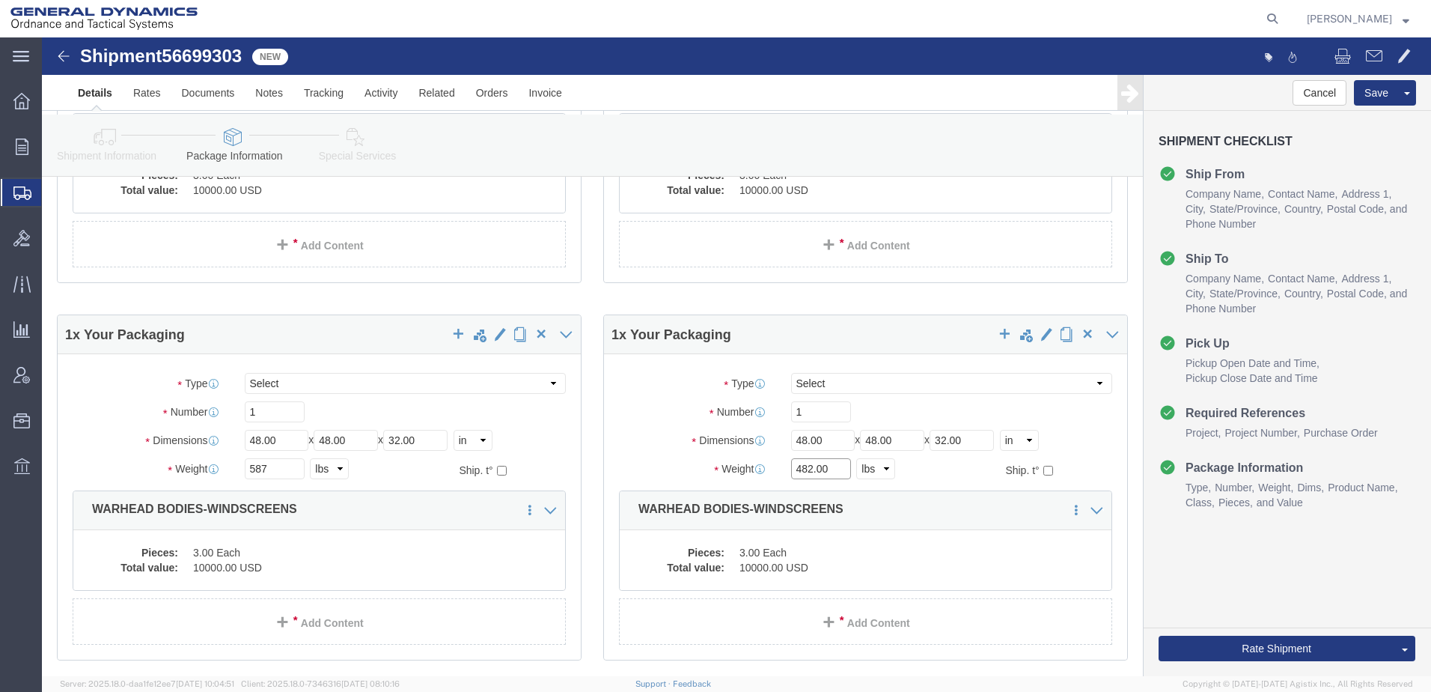
click div "Weight Total weight of packages in pounds or kilograms 482.00 Select kgs lbs Sh…"
type input "274"
click div "1 x Your Packaging Package Type Select Bale(s) Basket(s) Bolt(s) Bottle(s) Buck…"
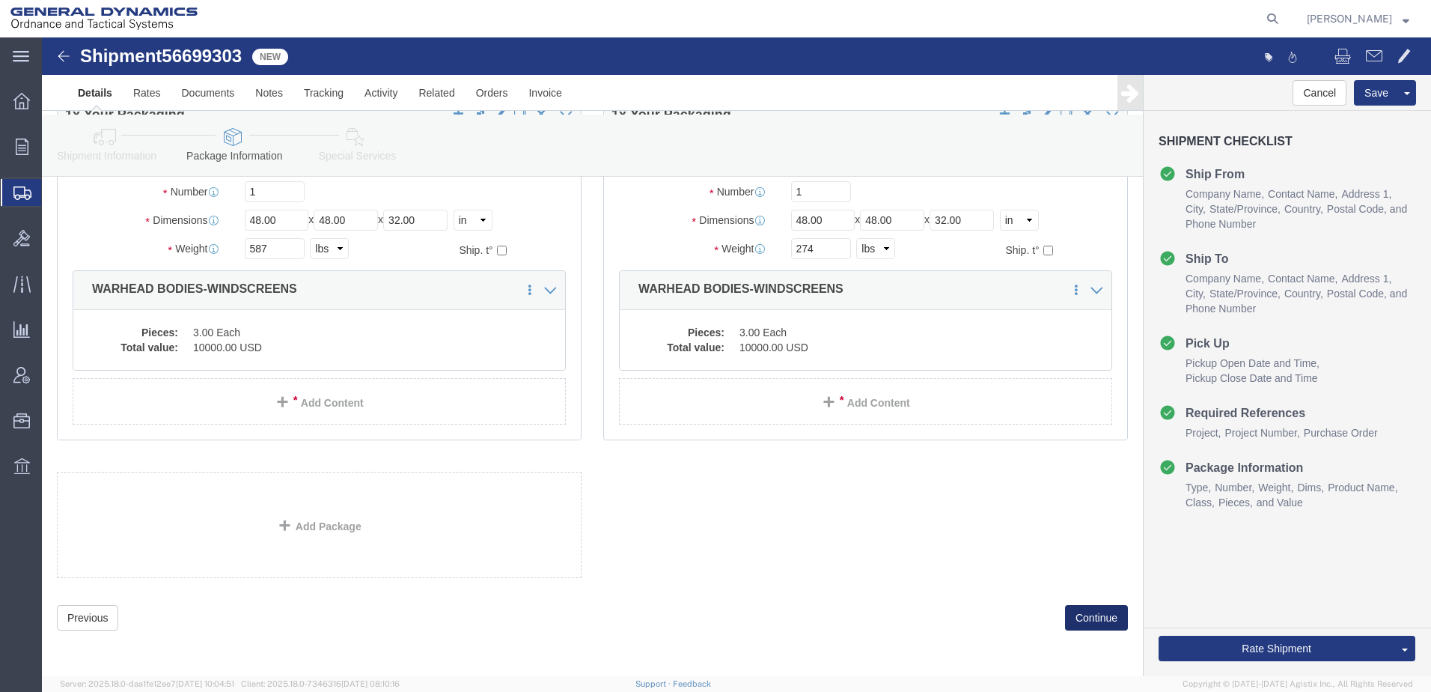
click button "Continue"
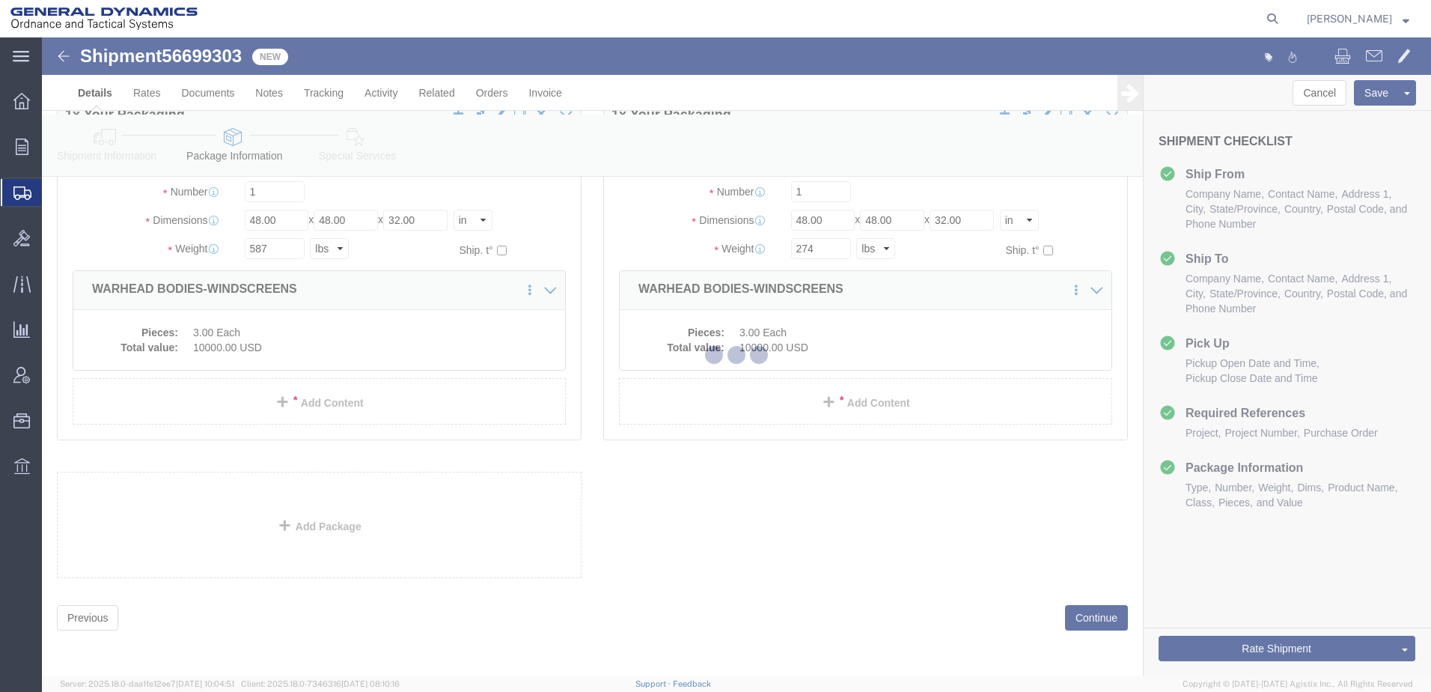
select select
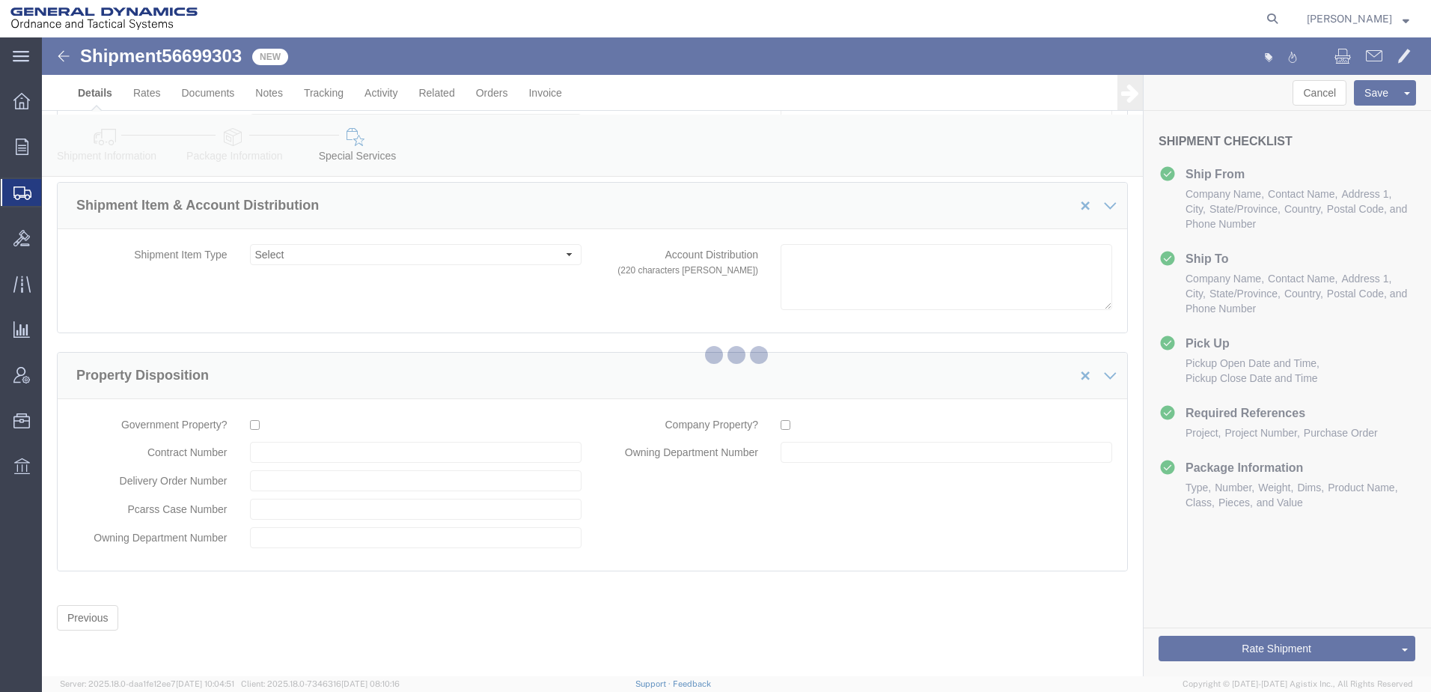
select select "DEPARTMENT"
select select "1763975"
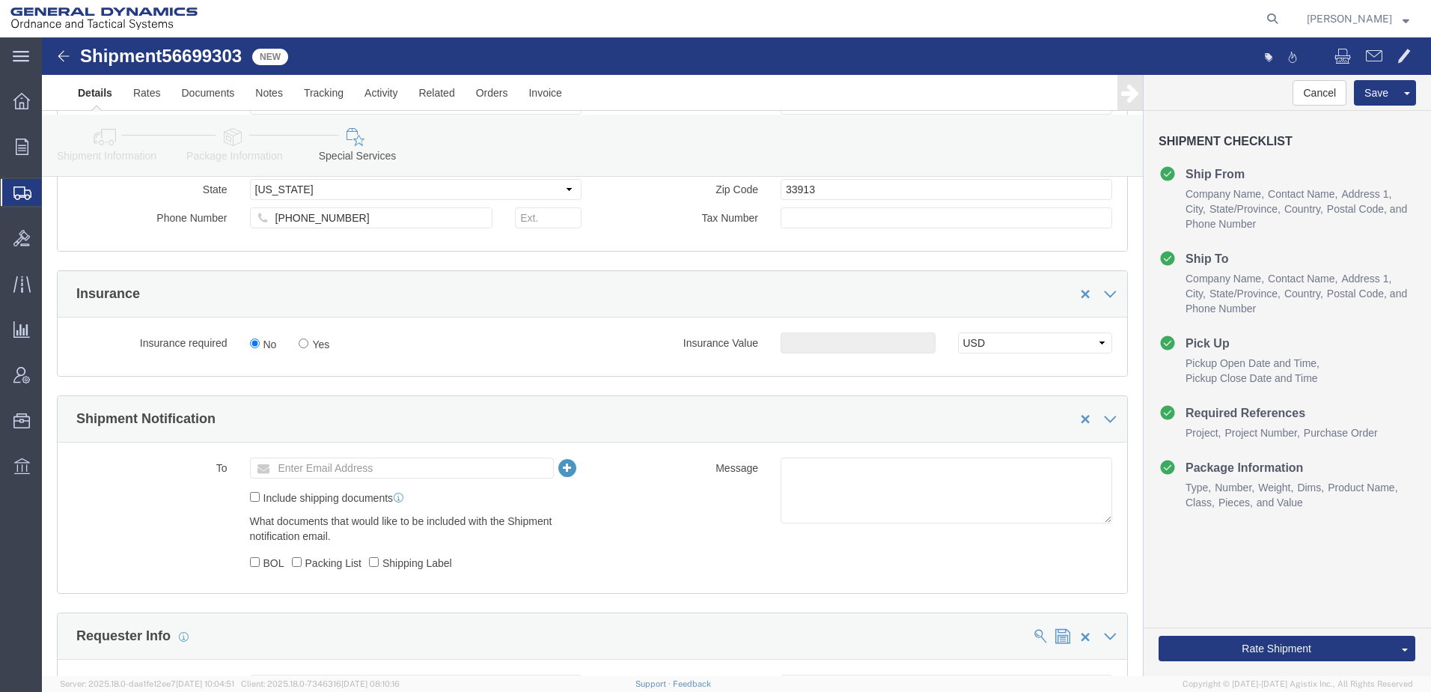
scroll to position [704, 0]
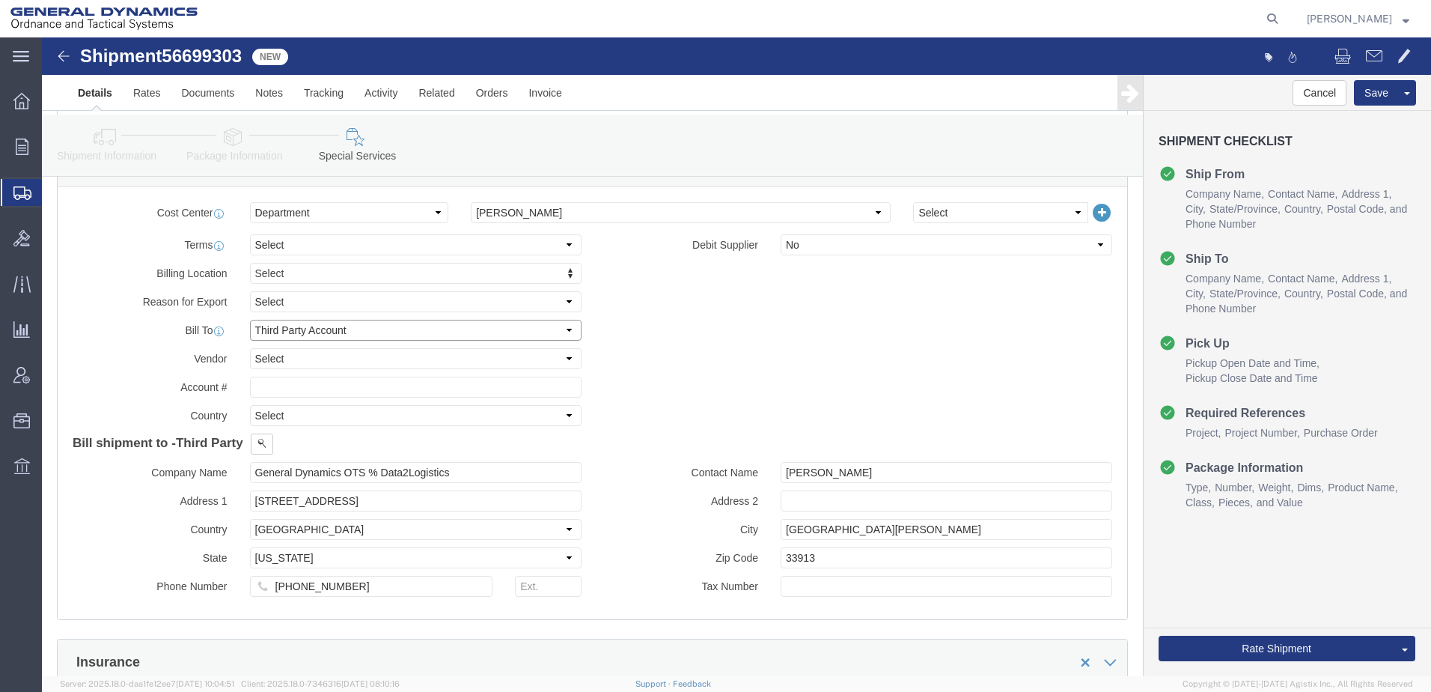
click select "Select Recipient Account Sender/Shipper Third Party Account"
select select "SHIP"
click select "Select Recipient Account Sender/Shipper Third Party Account"
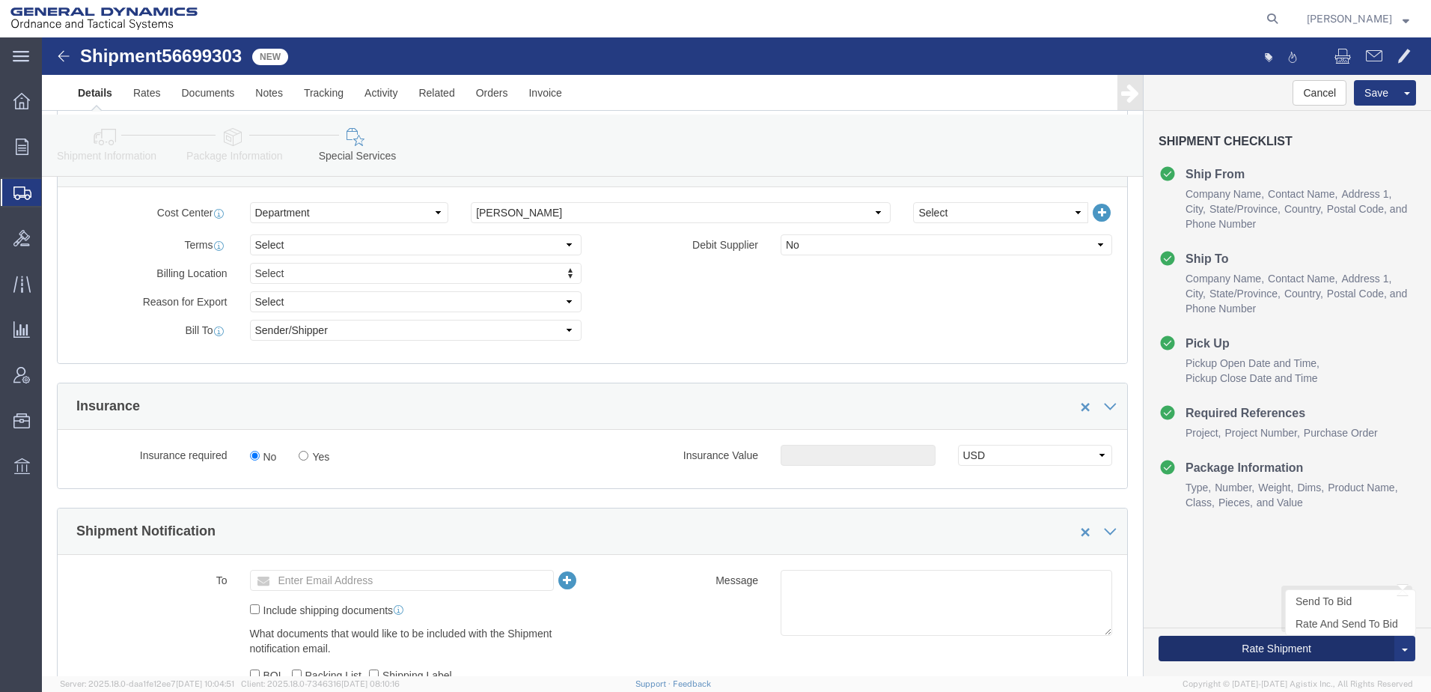
click button "Rate Shipment"
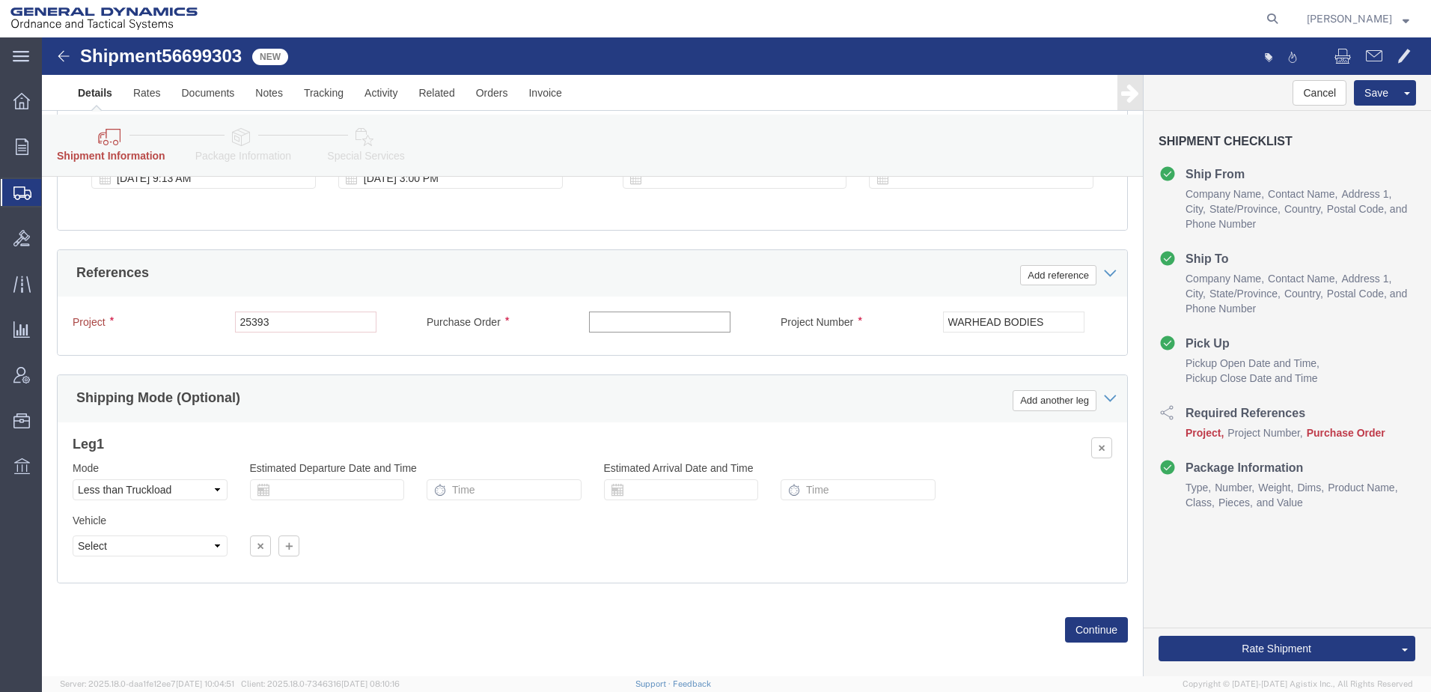
click input "text"
drag, startPoint x: 1031, startPoint y: 331, endPoint x: 850, endPoint y: 337, distance: 180.5
click div "Project Number WARHEAD BODIES"
paste input "WARHEAD BODIES"
type input "WARHEAD BODIES"
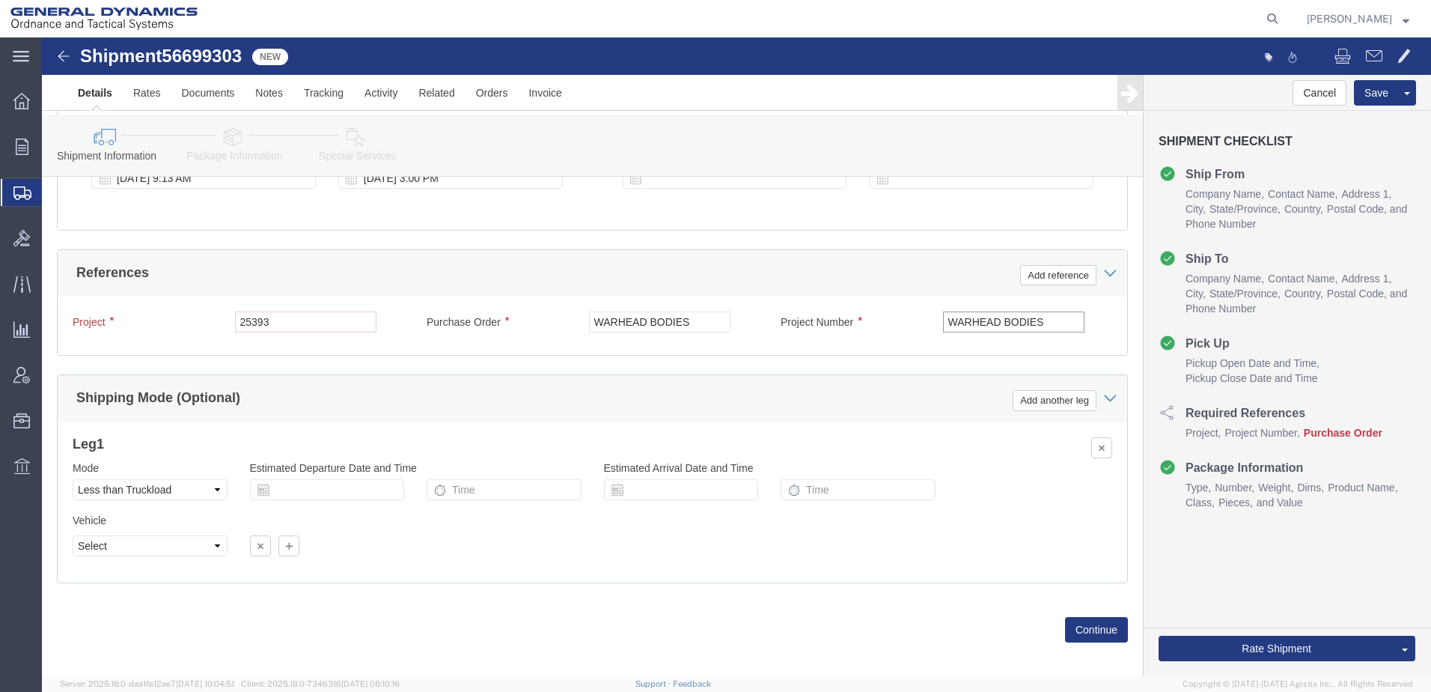
drag, startPoint x: 1019, startPoint y: 331, endPoint x: 811, endPoint y: 326, distance: 208.1
click div "Project Number WARHEAD BODIES"
type input "20100002"
click div "References Add reference"
click div "Leg 1 Mode Select Air Less than Truckload Multi-Leg Ocean Freight Rail Small Pa…"
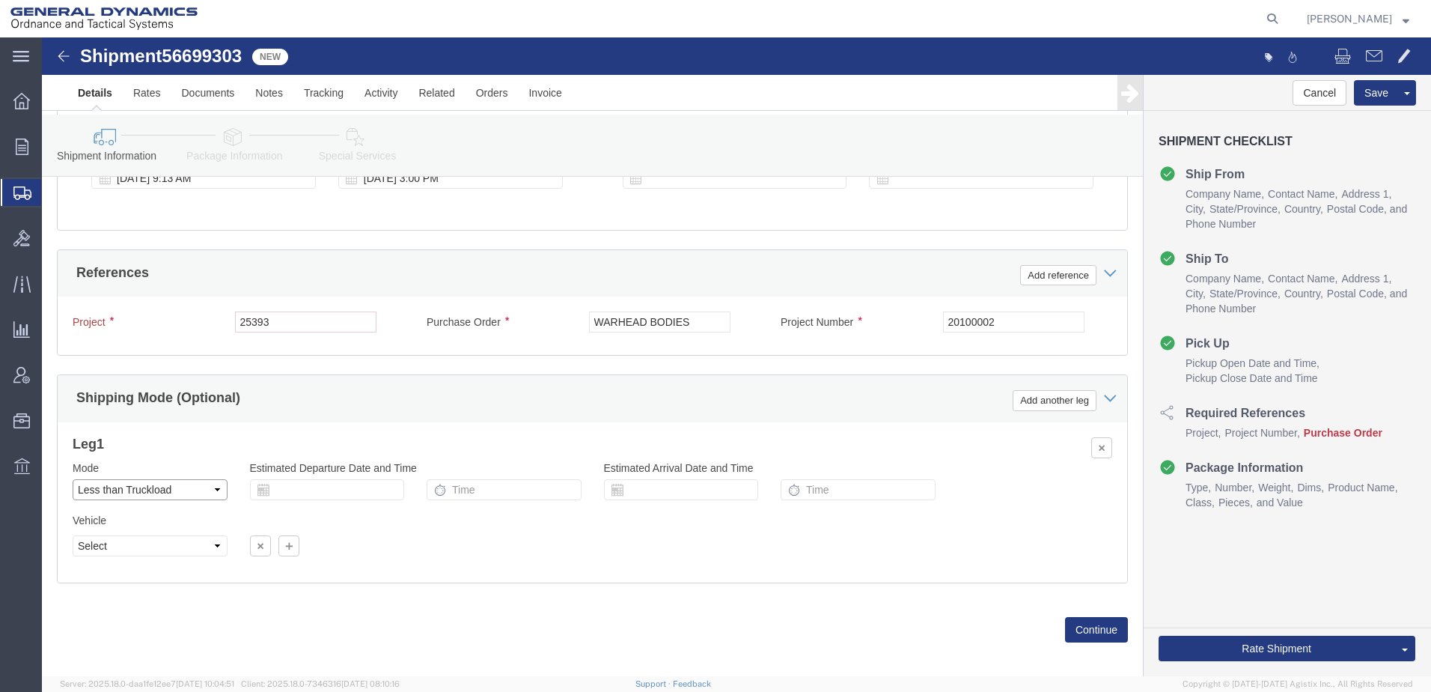
click select "Select Air Less than Truckload Multi-Leg Ocean Freight Rail Small Parcel Truckl…"
click div "Shipping Mode (Optional) Add another leg"
click button "Rate Shipment"
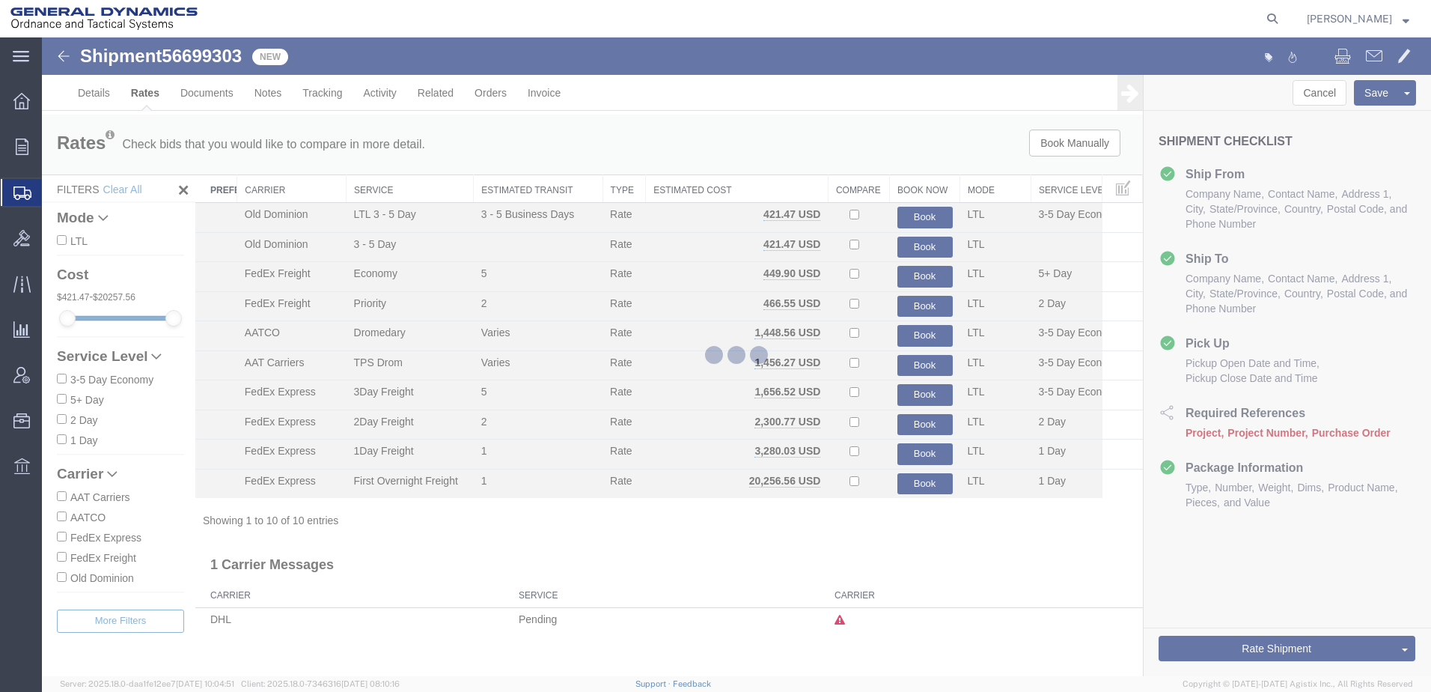
scroll to position [0, 0]
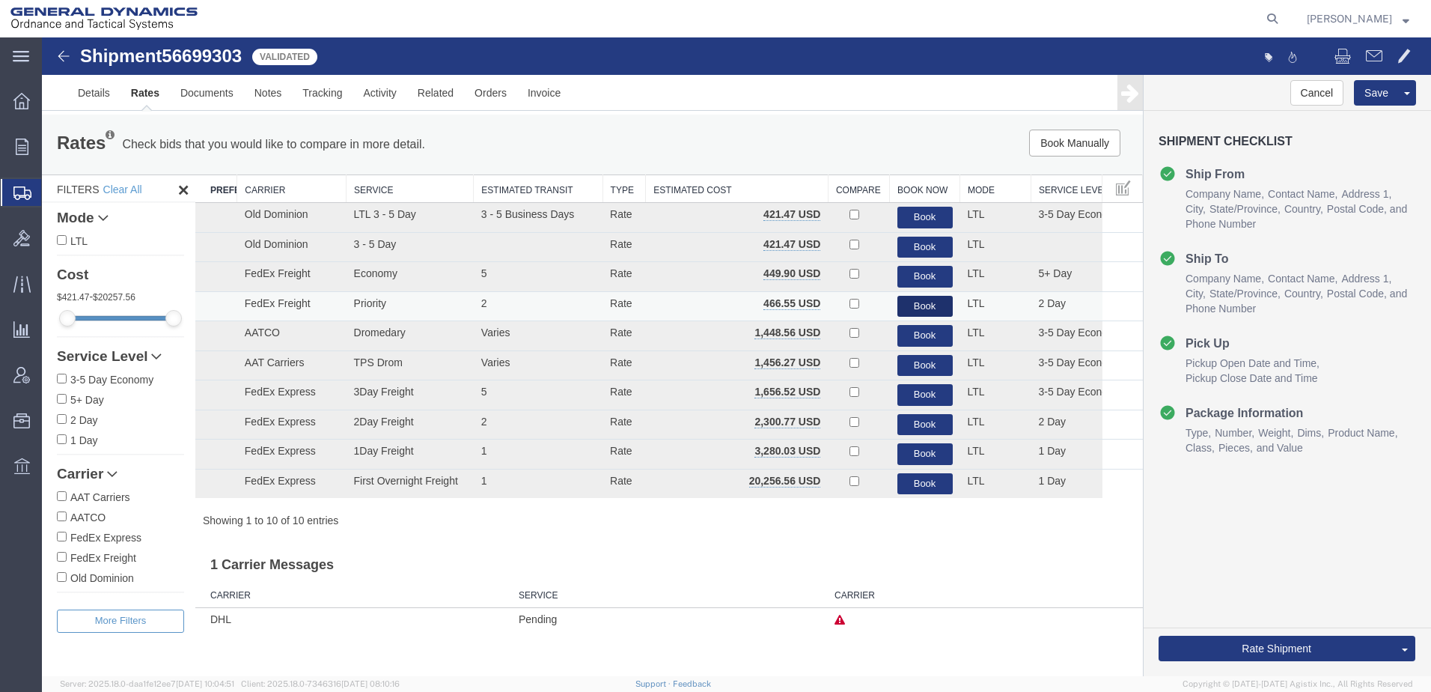
click at [903, 317] on button "Book" at bounding box center [924, 307] width 55 height 22
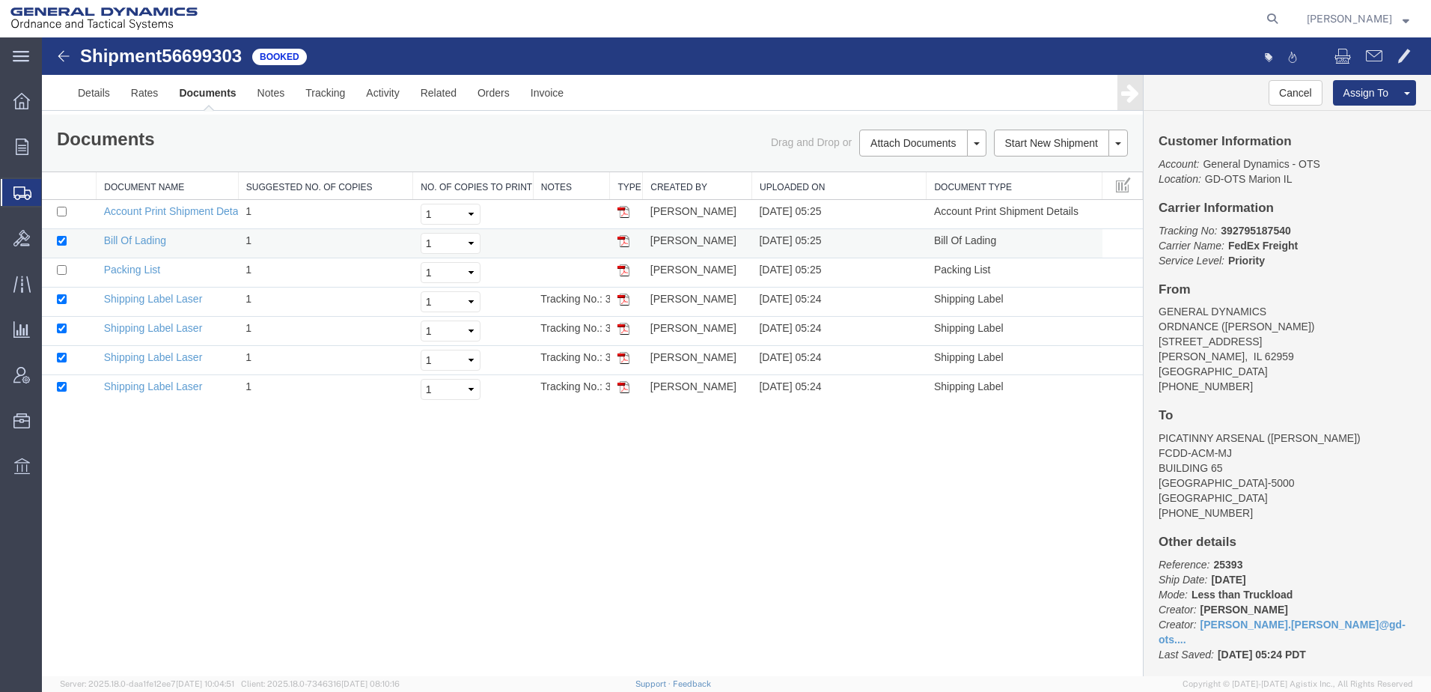
click at [626, 246] on img at bounding box center [623, 241] width 12 height 12
drag, startPoint x: 846, startPoint y: 43, endPoint x: 625, endPoint y: 306, distance: 343.7
click at [625, 305] on img at bounding box center [623, 299] width 12 height 12
click at [621, 335] on img at bounding box center [623, 329] width 12 height 12
drag, startPoint x: 626, startPoint y: 364, endPoint x: 730, endPoint y: 40, distance: 339.4
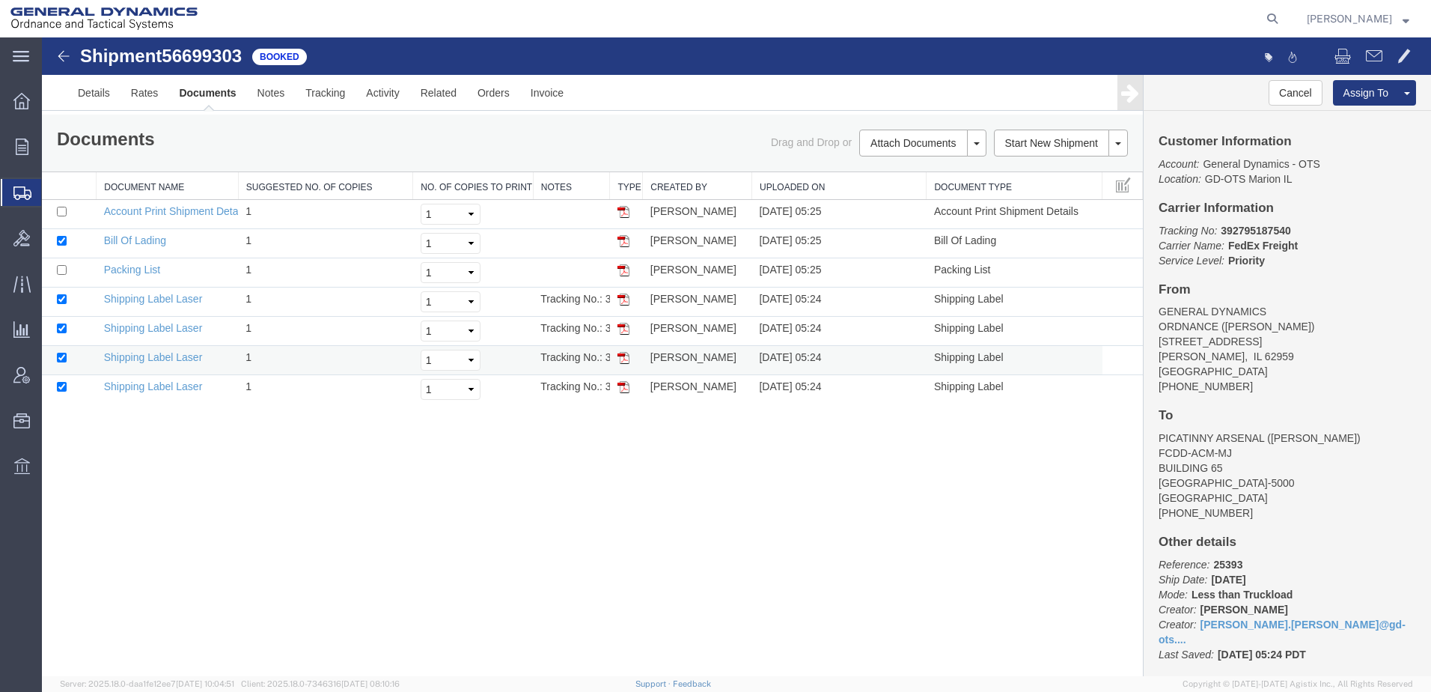
click at [626, 364] on img at bounding box center [623, 358] width 12 height 12
click at [623, 393] on img at bounding box center [623, 387] width 12 height 12
click at [0, 0] on span "Create from Template" at bounding box center [0, 0] width 0 height 0
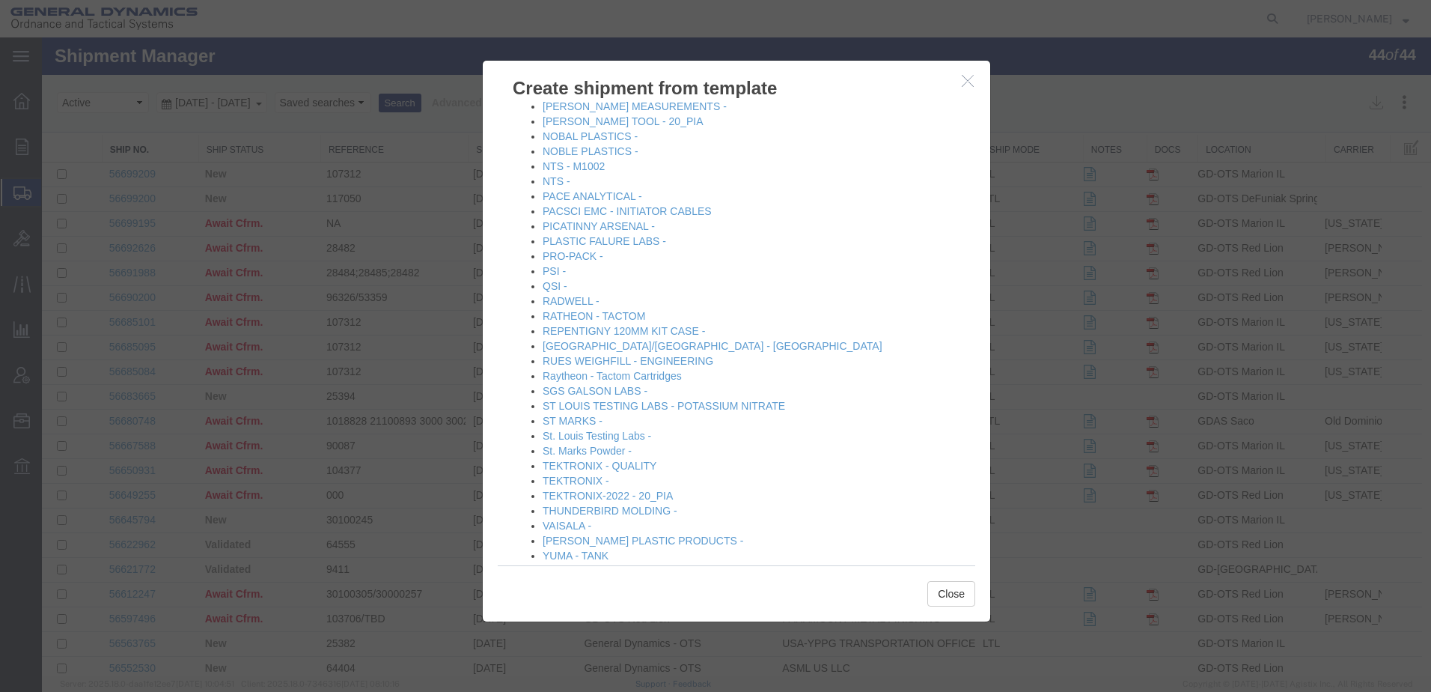
scroll to position [137, 0]
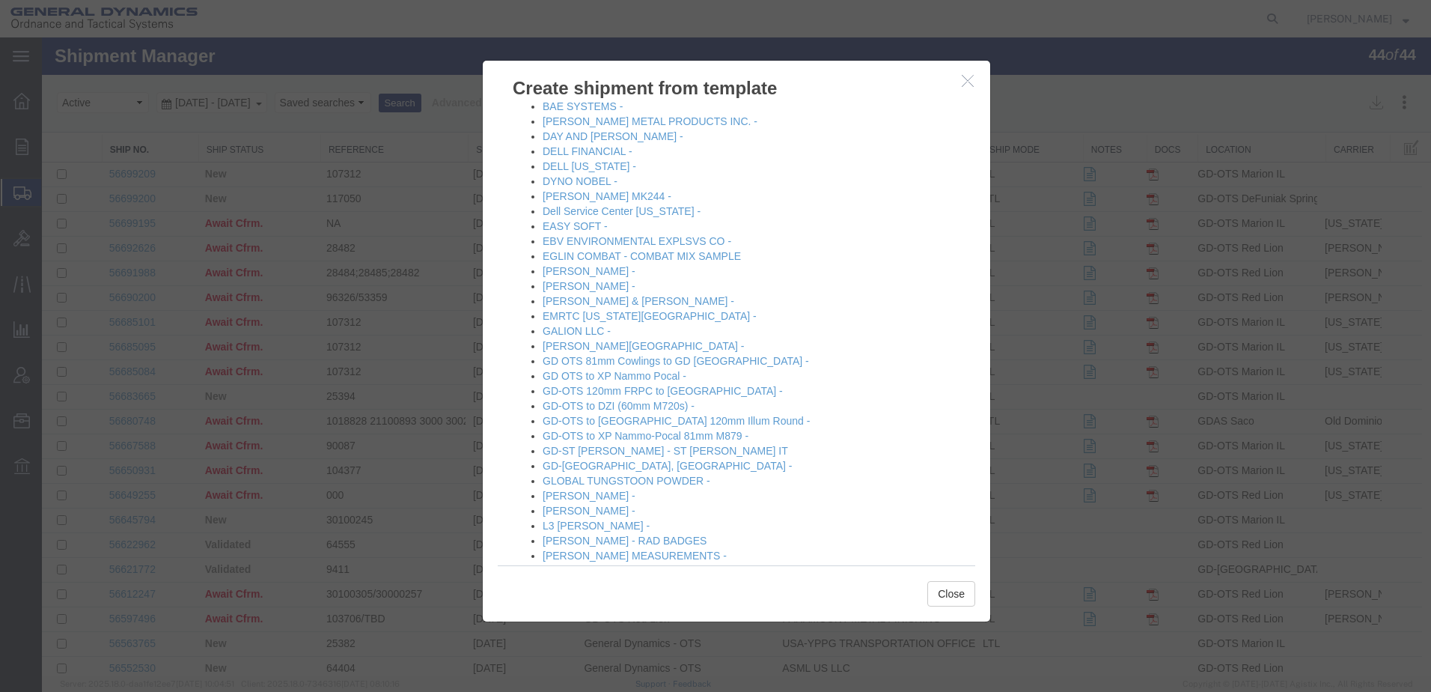
click at [962, 82] on icon "button" at bounding box center [968, 80] width 12 height 13
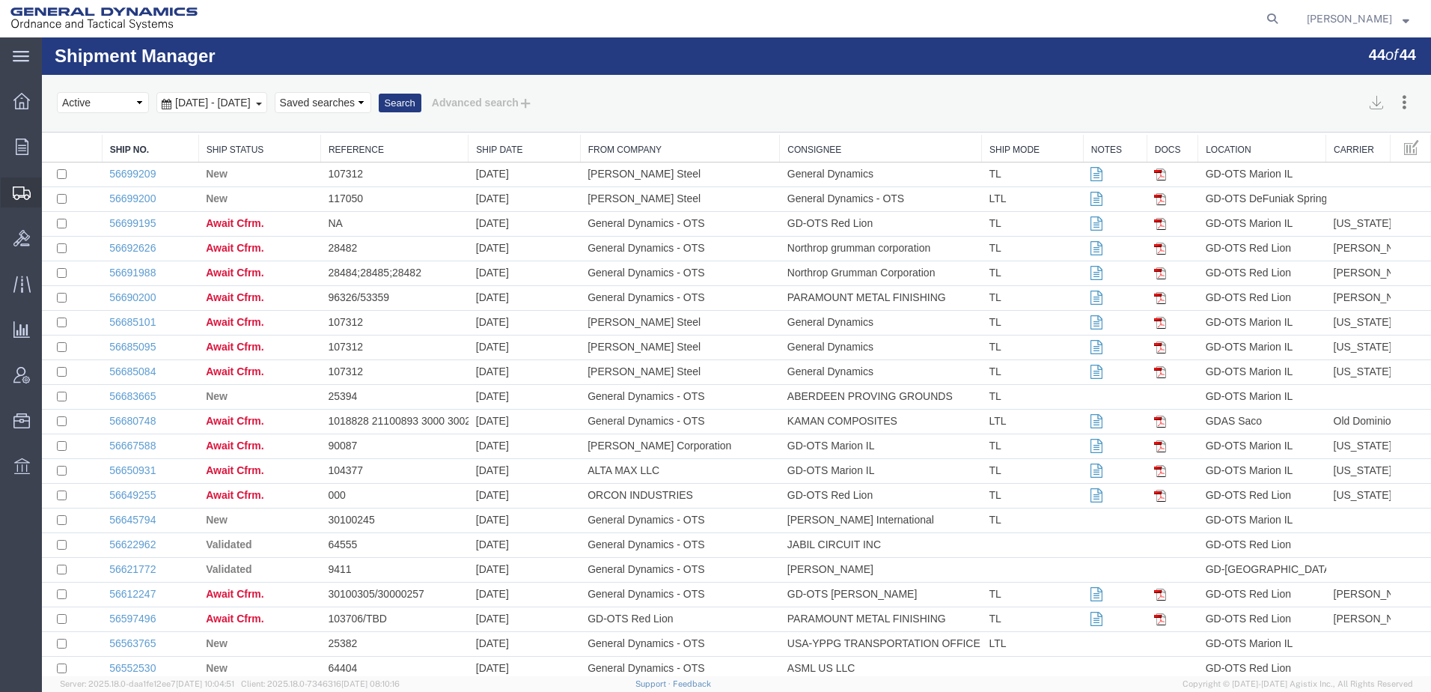
click at [0, 0] on span "Create Shipment" at bounding box center [0, 0] width 0 height 0
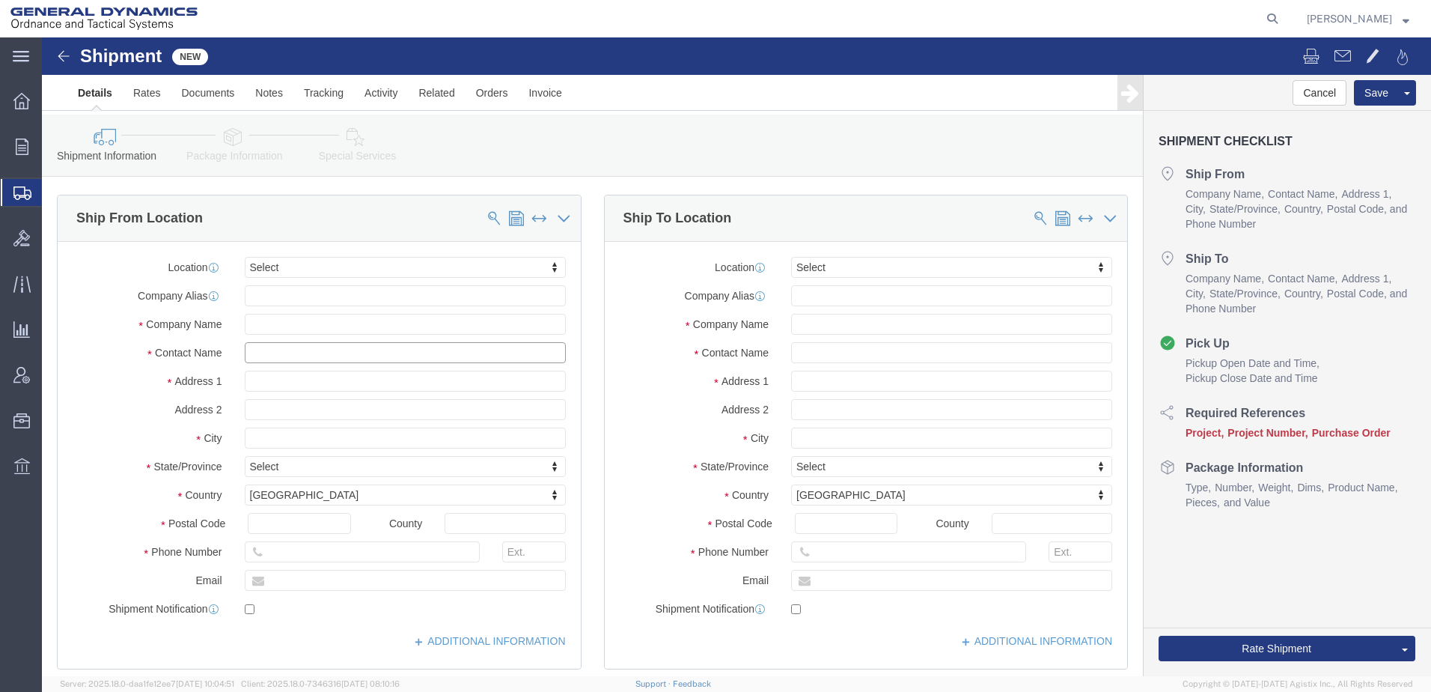
click input "text"
type input "AA"
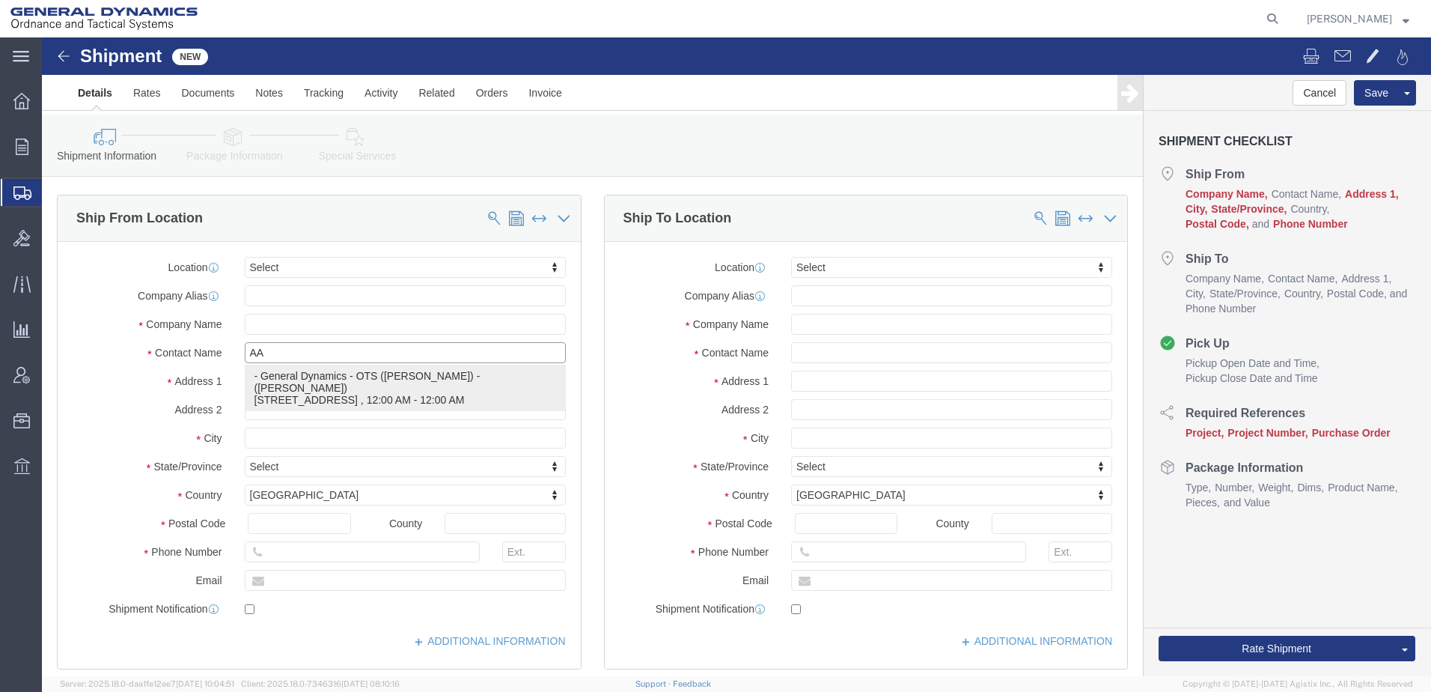
click p "- General Dynamics - OTS ([PERSON_NAME]) - ([PERSON_NAME]) [STREET_ADDRESS][PER…"
select select "IL"
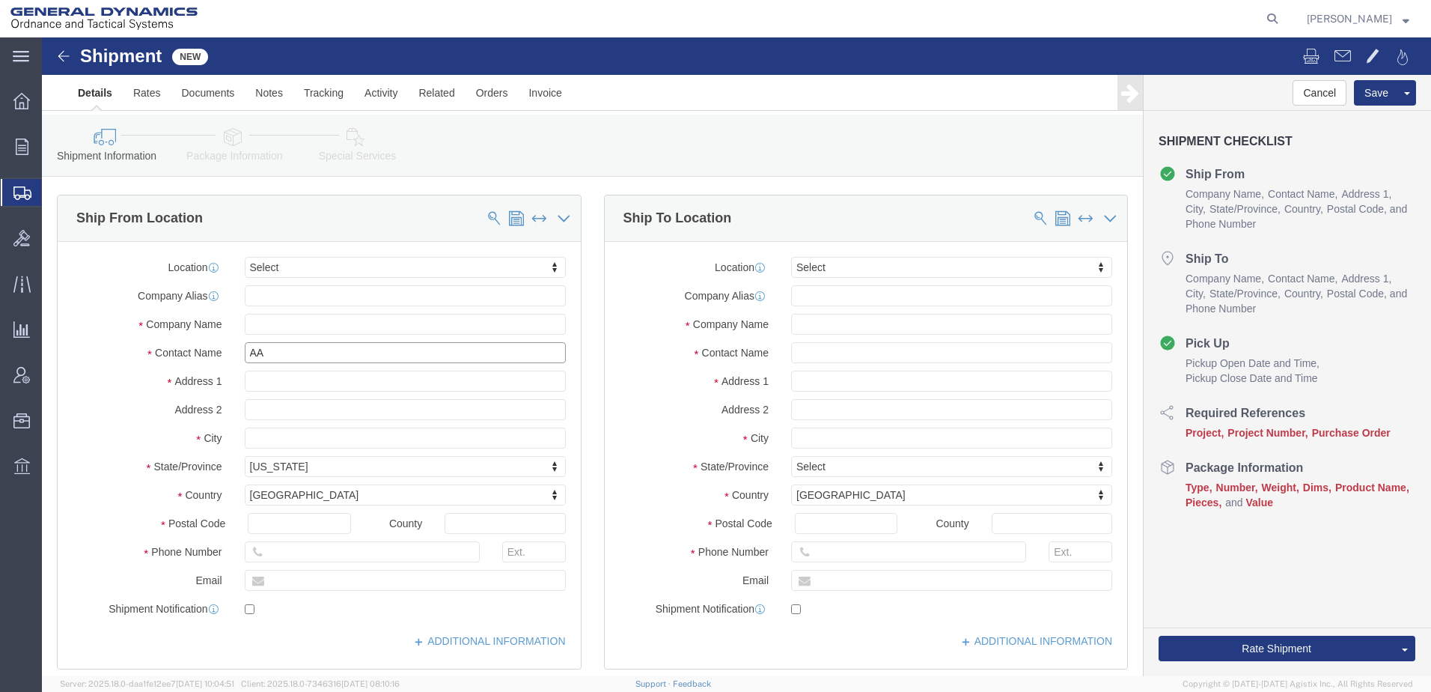
type input "[PERSON_NAME]"
click input "text"
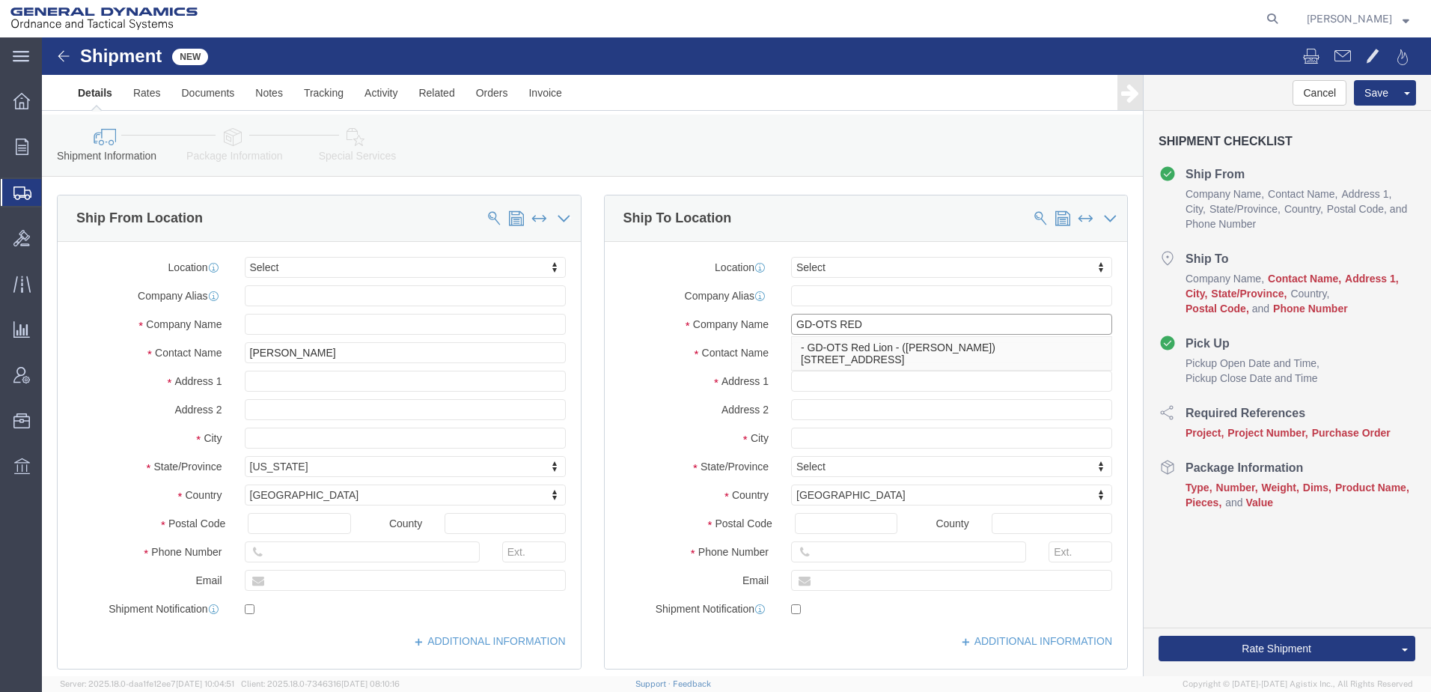
type input "GD-OTS RED"
click p "- GD-OTS Red Lion - ([PERSON_NAME]) [STREET_ADDRESS]"
select select "PA"
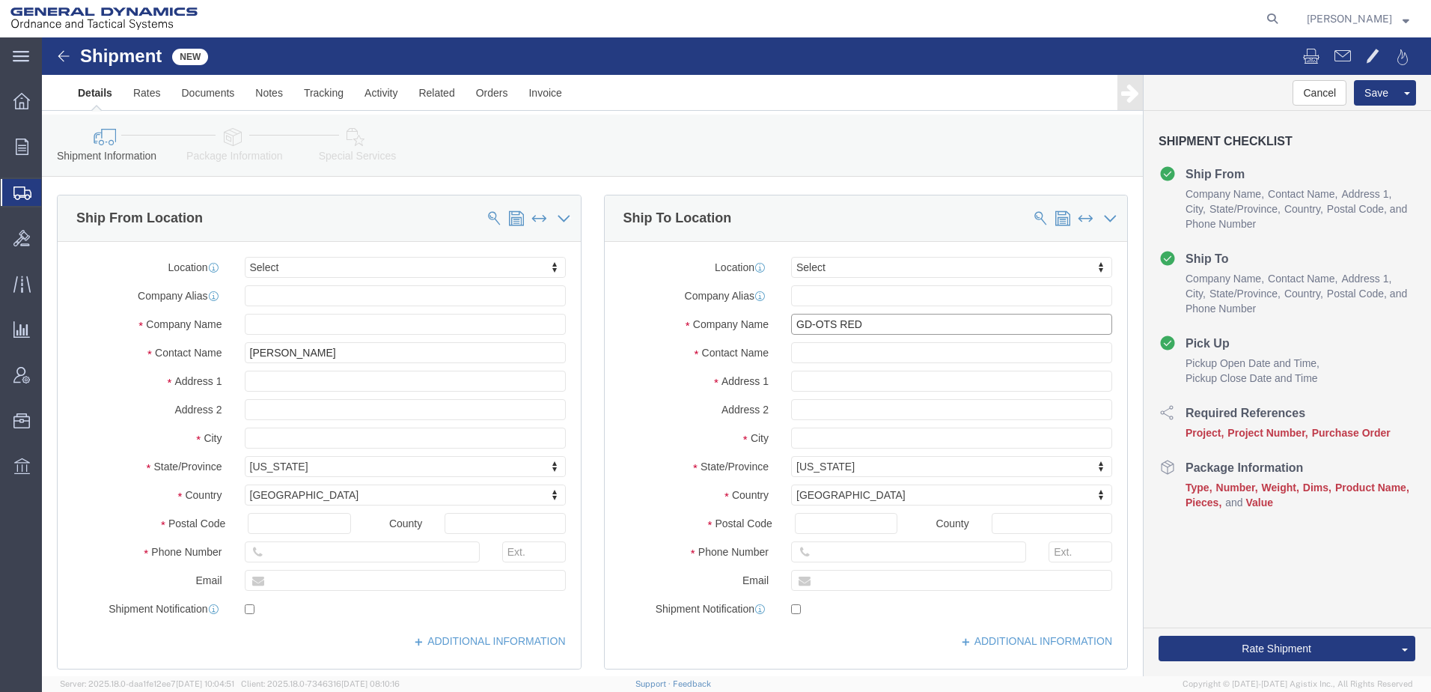
type input "GD-OTS Red Lion"
drag, startPoint x: 872, startPoint y: 315, endPoint x: 680, endPoint y: 312, distance: 192.4
click div "Contact Name"
type input "[PERSON_NAME]"
drag, startPoint x: 953, startPoint y: 551, endPoint x: 727, endPoint y: 543, distance: 225.4
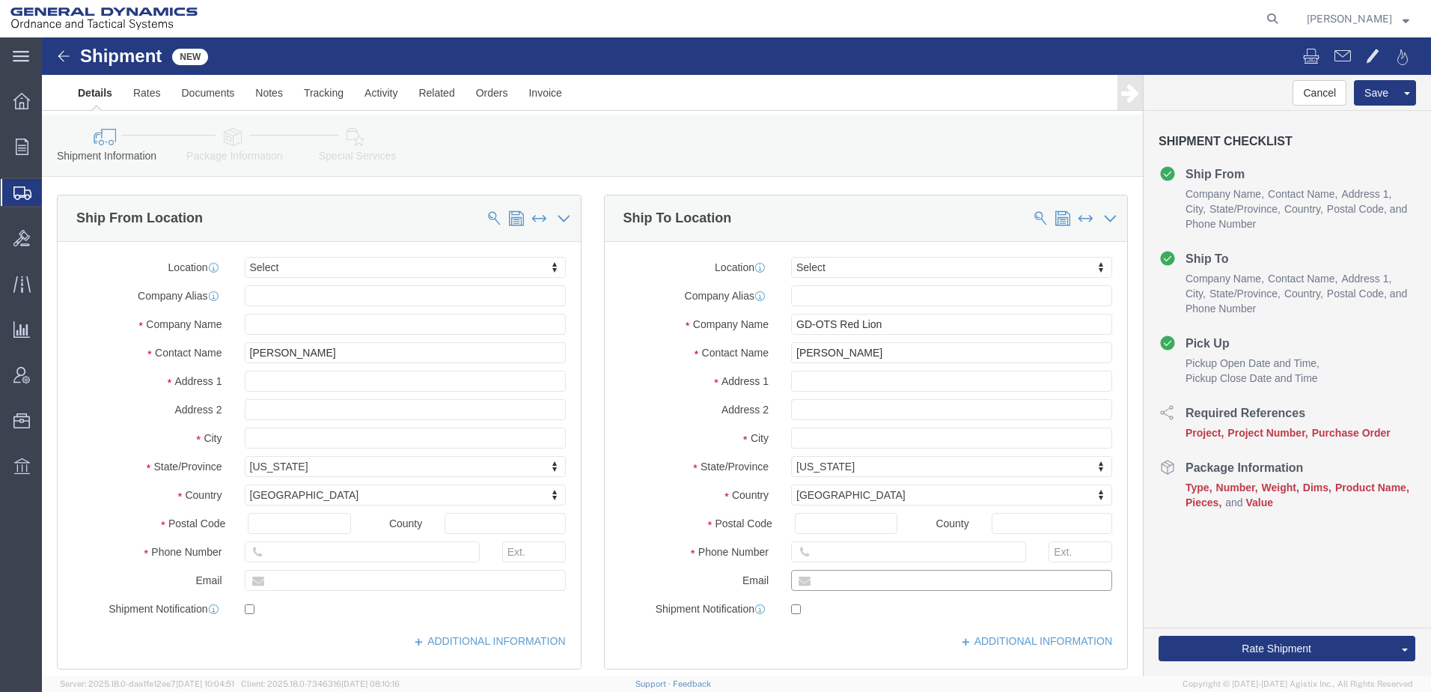
click div "Email"
type input "[PERSON_NAME][EMAIL_ADDRESS][PERSON_NAME][DOMAIN_NAME]"
click input "text"
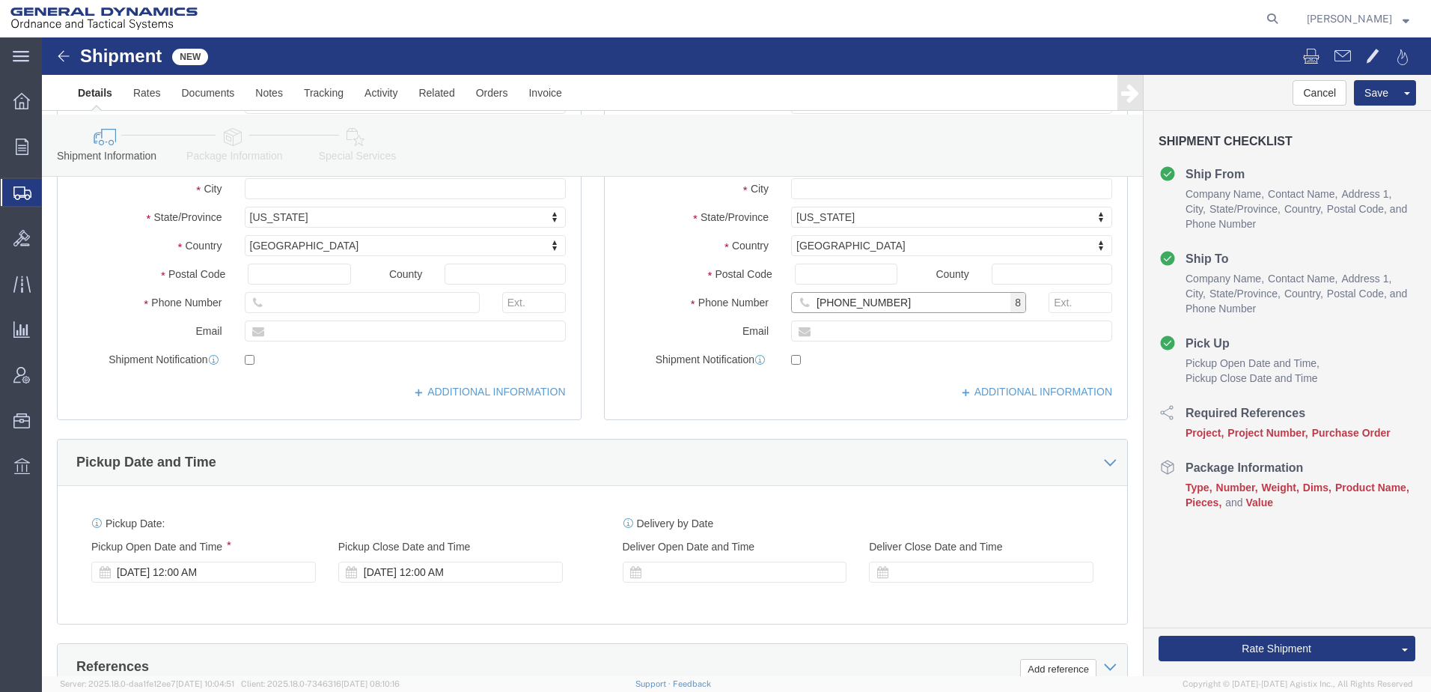
scroll to position [374, 0]
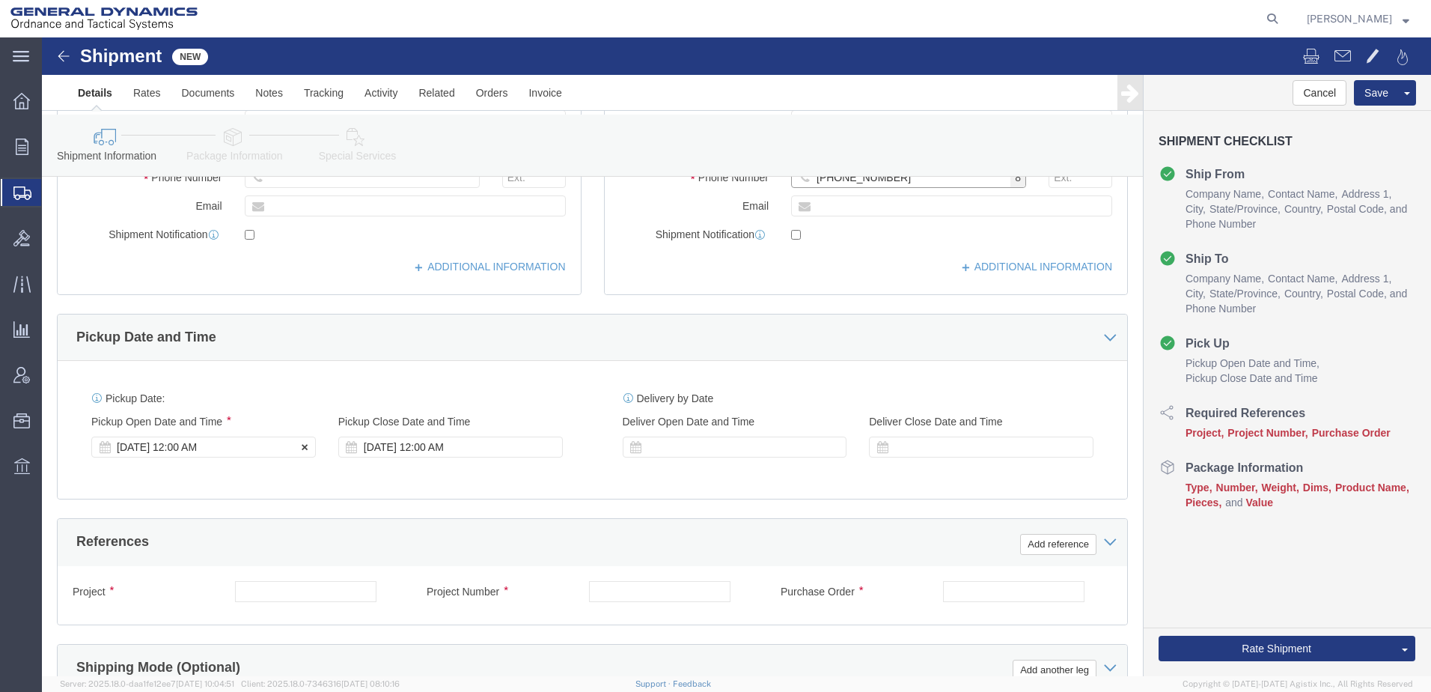
type input "[PHONE_NUMBER]"
click div "[DATE] 12:00 AM"
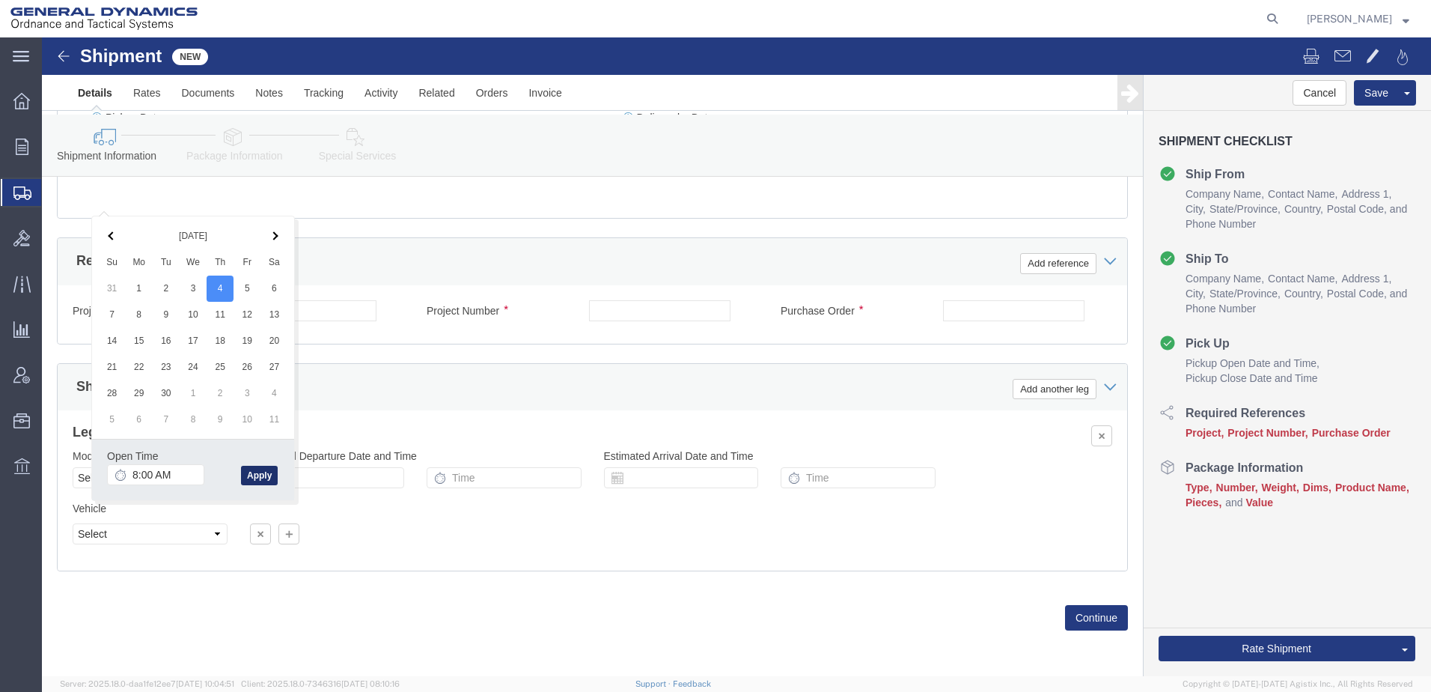
click button "Apply"
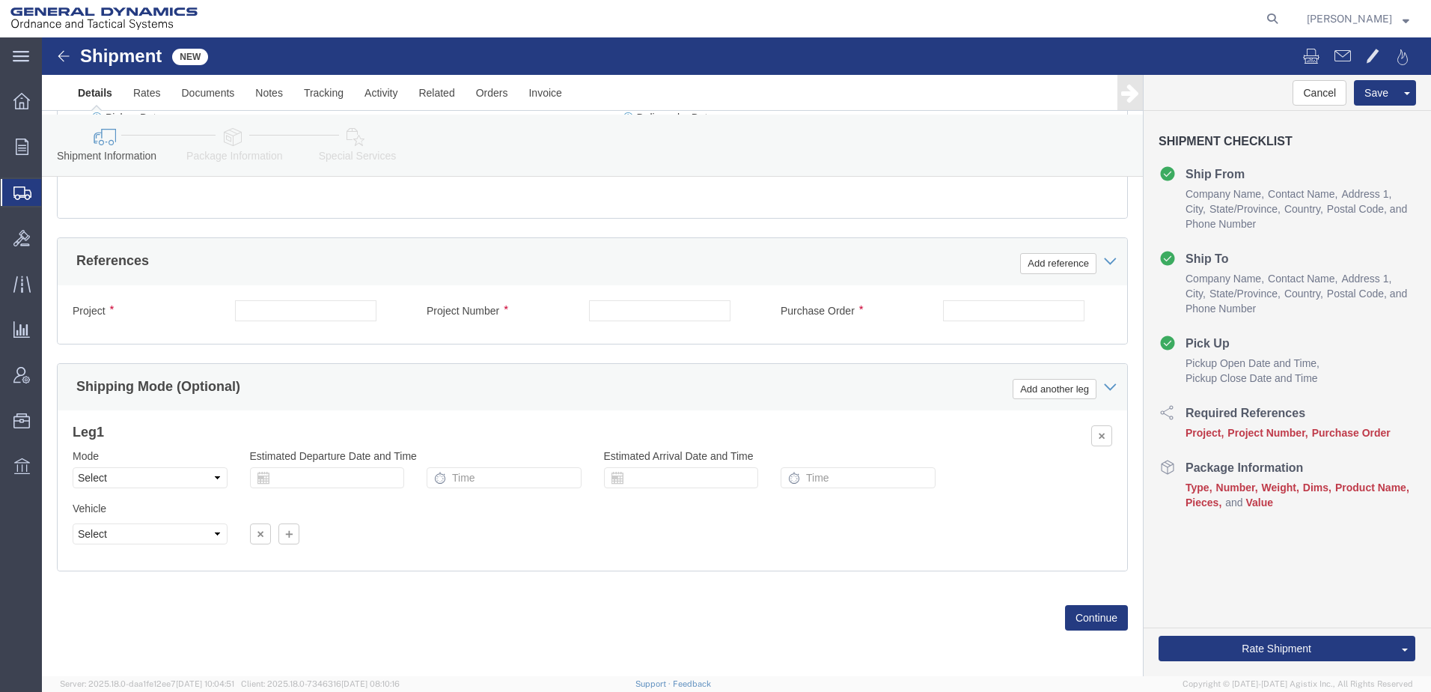
scroll to position [415, 0]
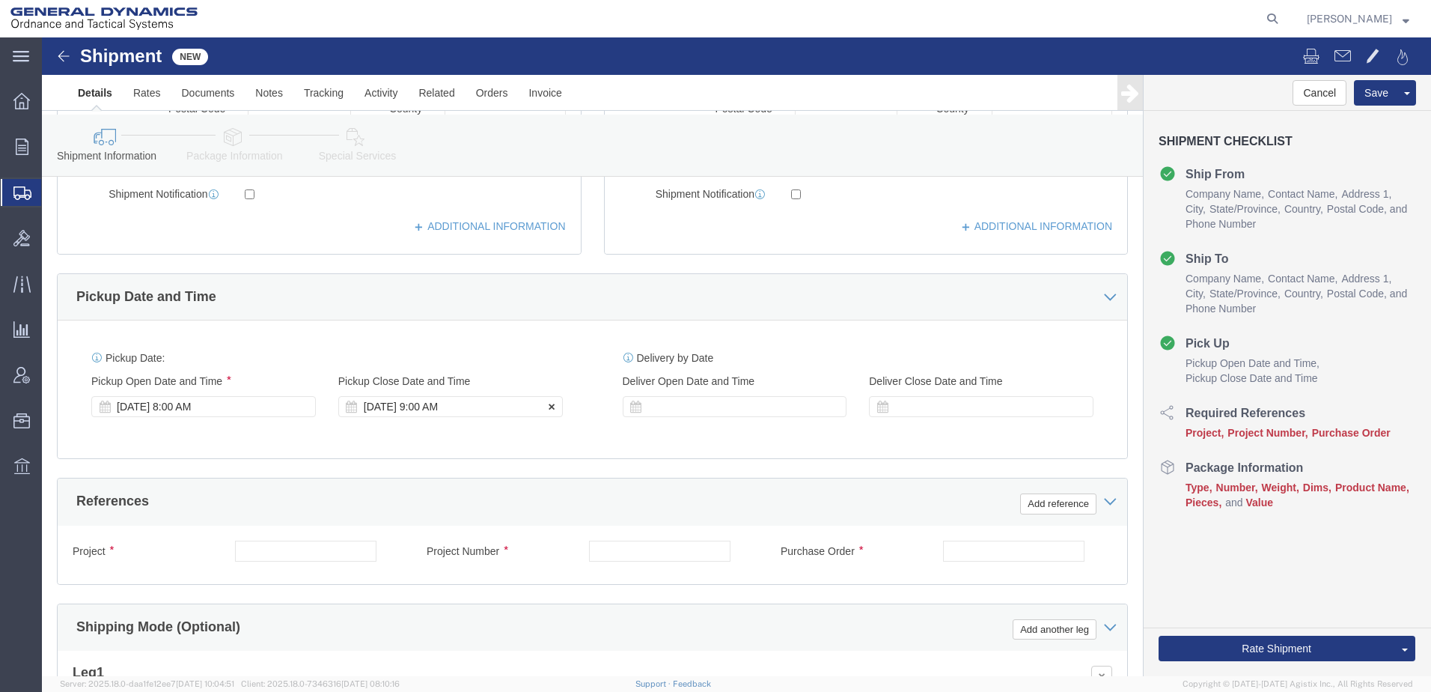
click div "[DATE] 9:00 AM"
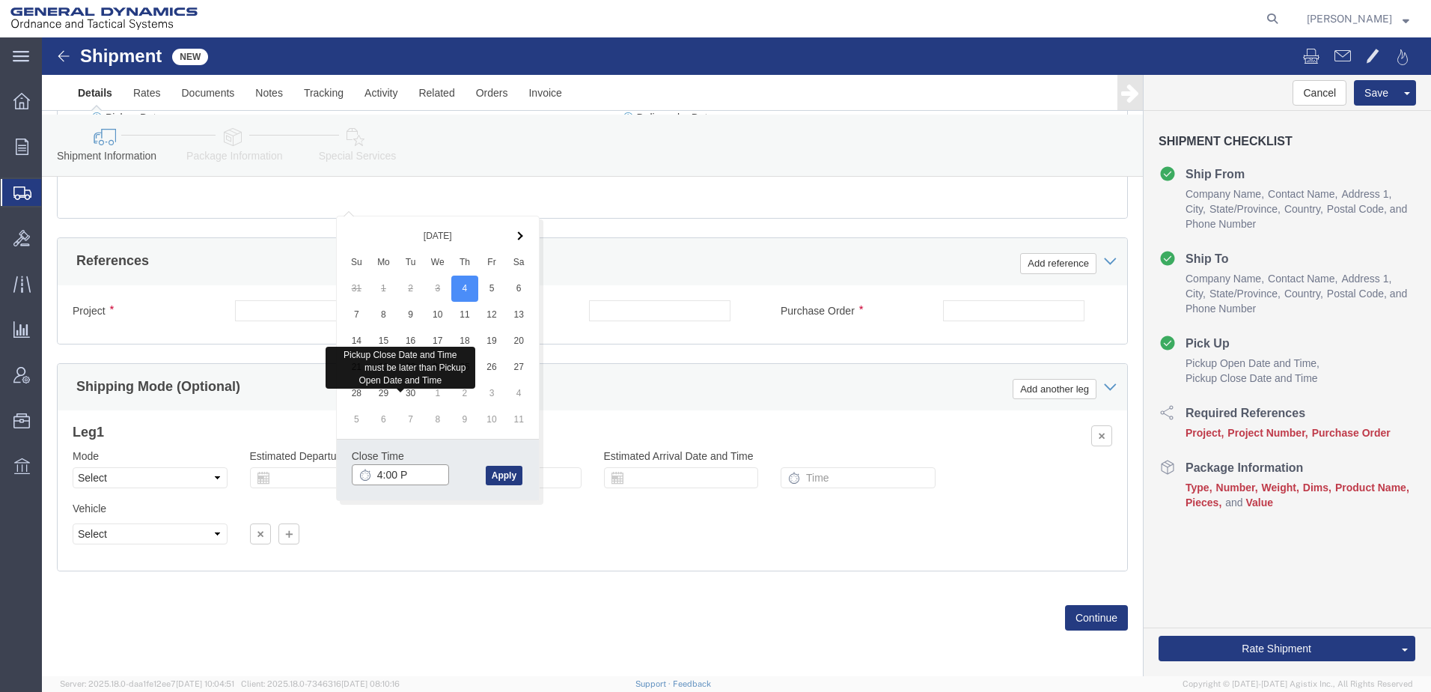
type input "4:00 PM"
click button "Apply"
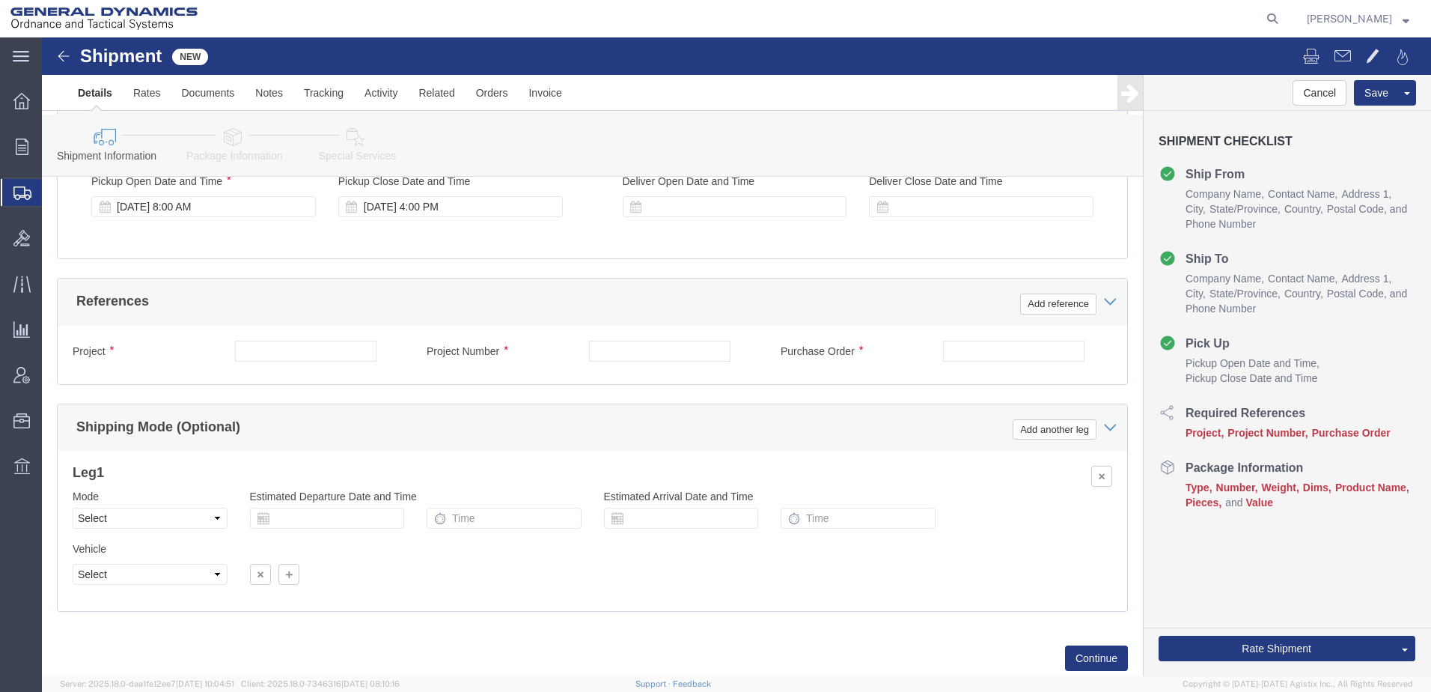
scroll to position [489, 0]
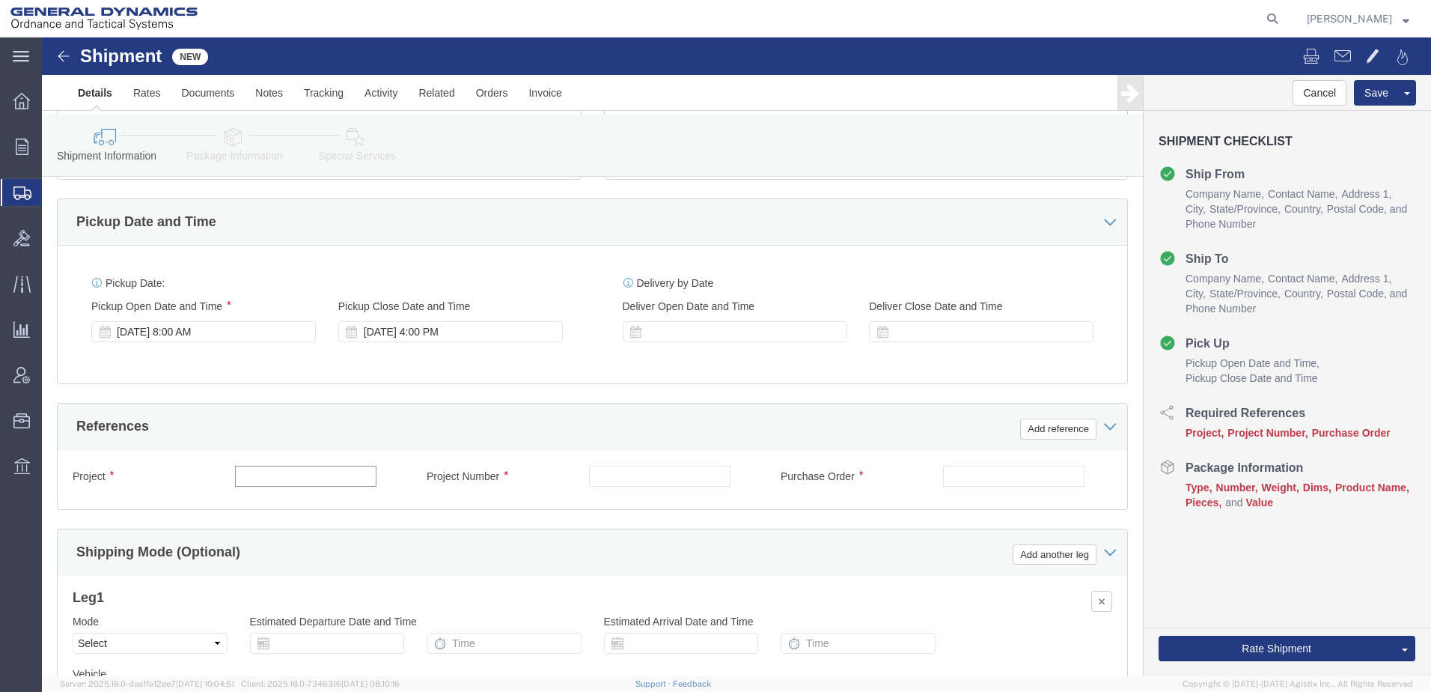
click input "text"
type input "25395"
type input "20100021"
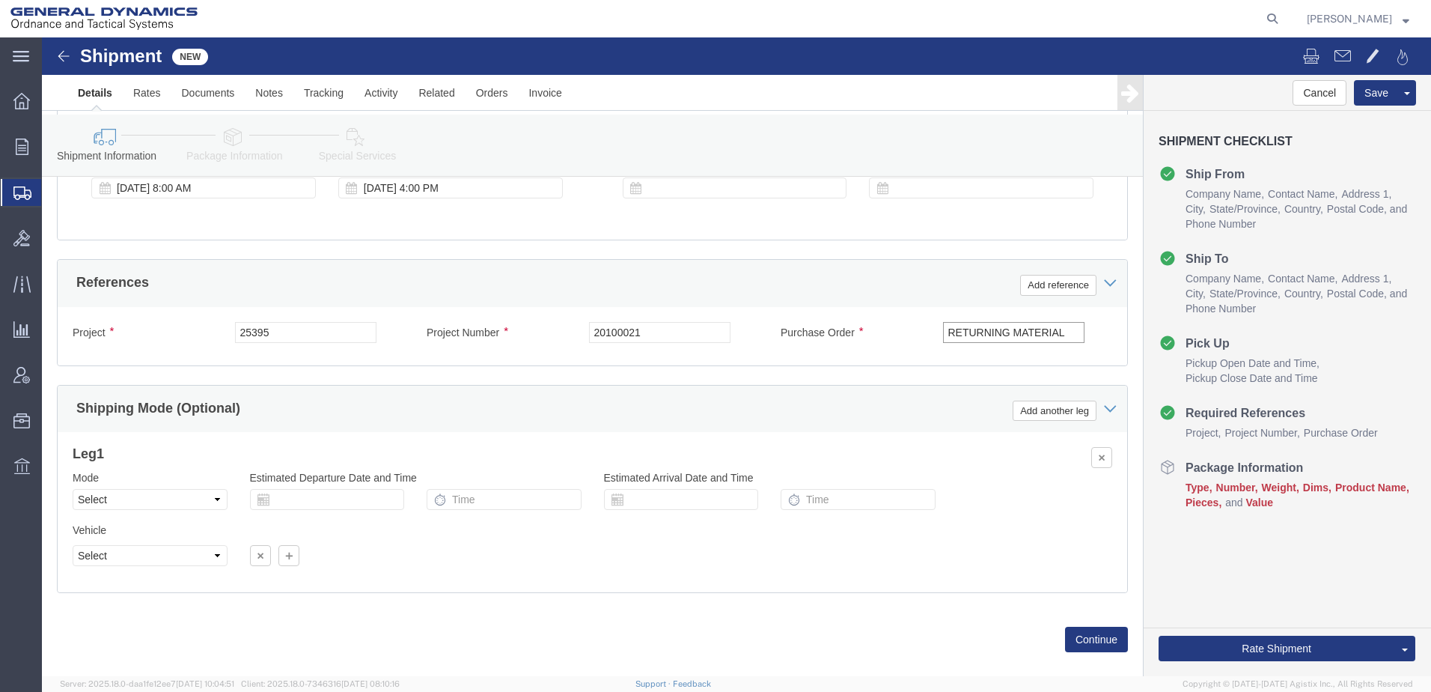
scroll to position [714, 0]
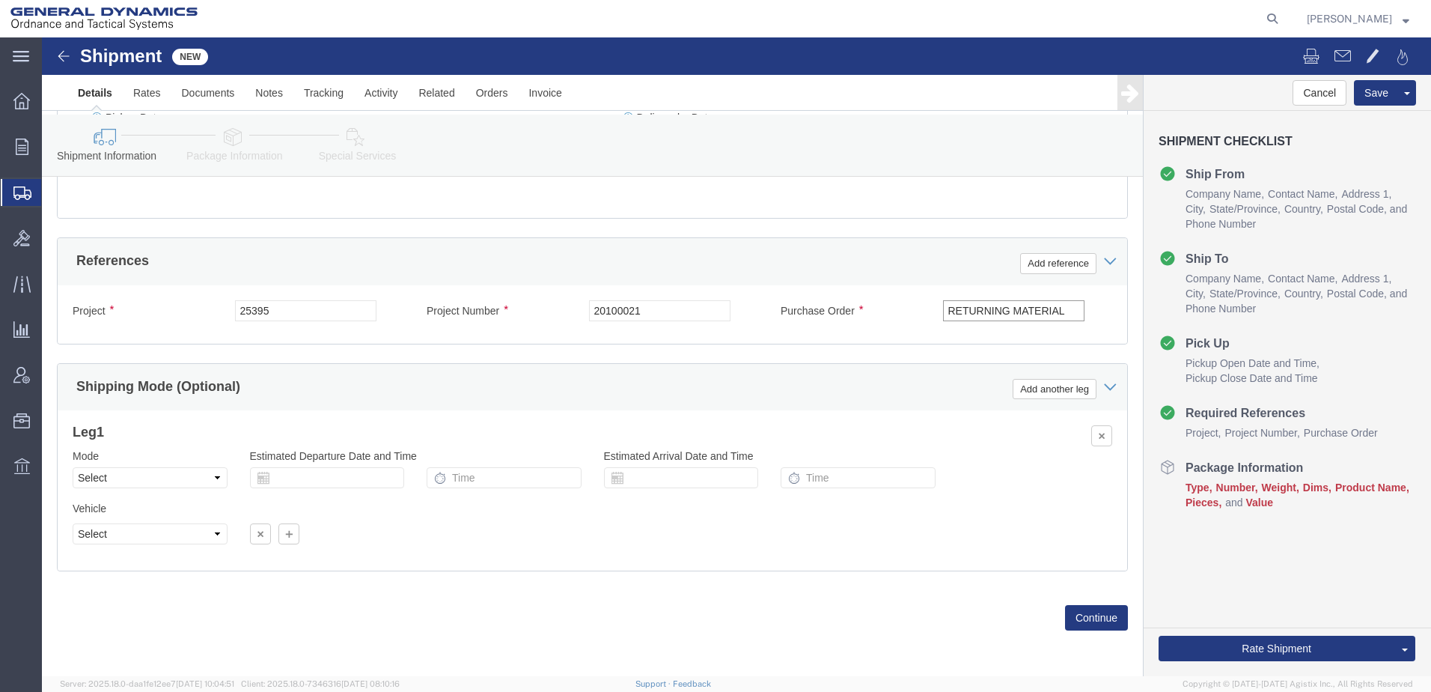
type input "RETURNING MATERIAL"
click select "Select Air Less than Truckload Multi-Leg Ocean Freight Rail Small Parcel Truckl…"
select select "LTL"
click select "Select Air Less than Truckload Multi-Leg Ocean Freight Rail Small Parcel Truckl…"
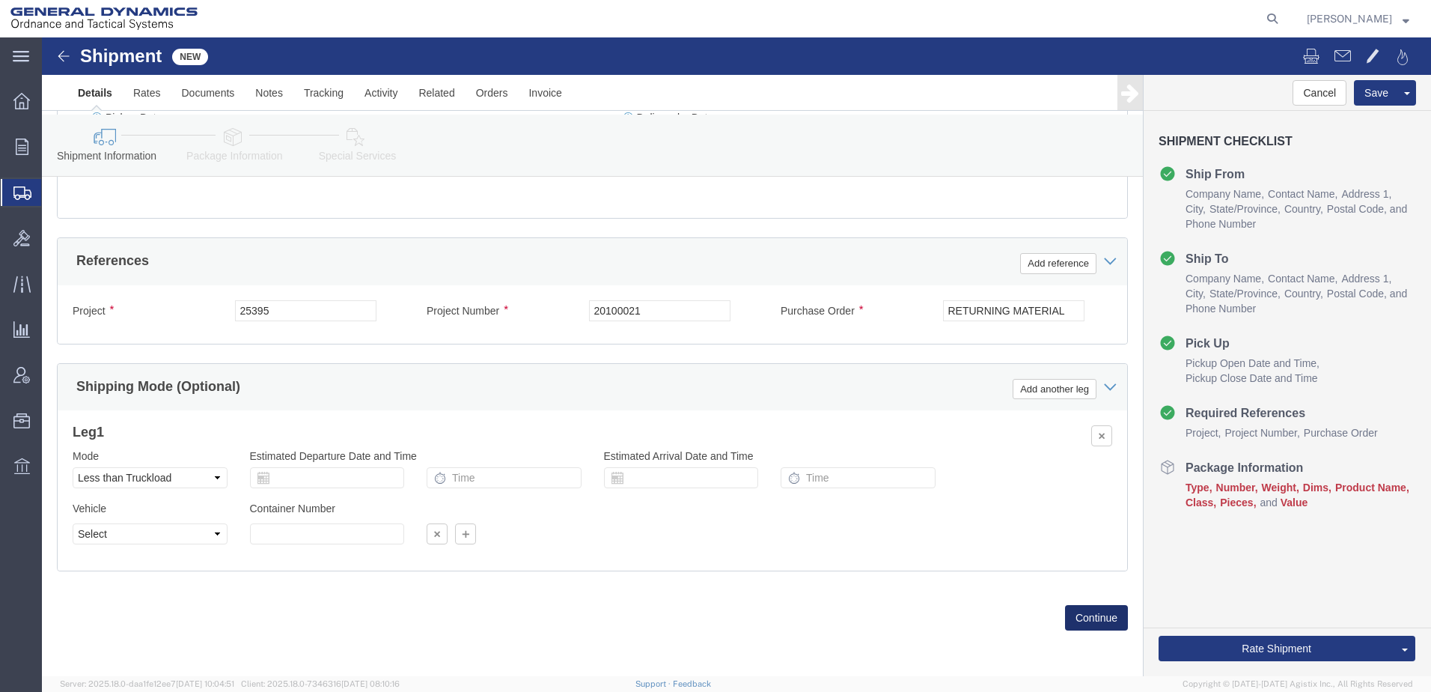
click button "Continue"
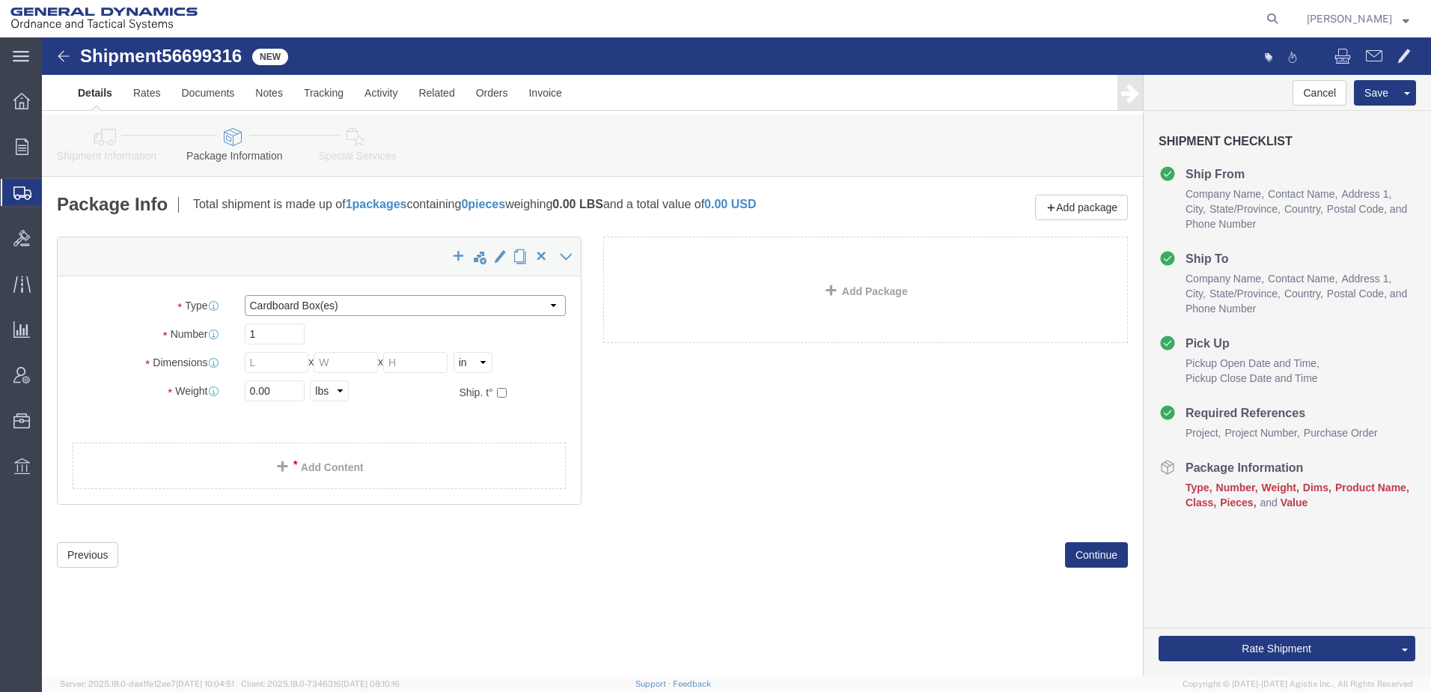
click select "Select Bale(s) Basket(s) Bolt(s) Bottle(s) Buckets Bulk Bundle(s) Can(s) Cardbo…"
select select "CRAT"
click select "Select Bale(s) Basket(s) Bolt(s) Bottle(s) Buckets Bulk Bundle(s) Can(s) Cardbo…"
click input "text"
drag, startPoint x: 244, startPoint y: 379, endPoint x: 182, endPoint y: 375, distance: 62.3
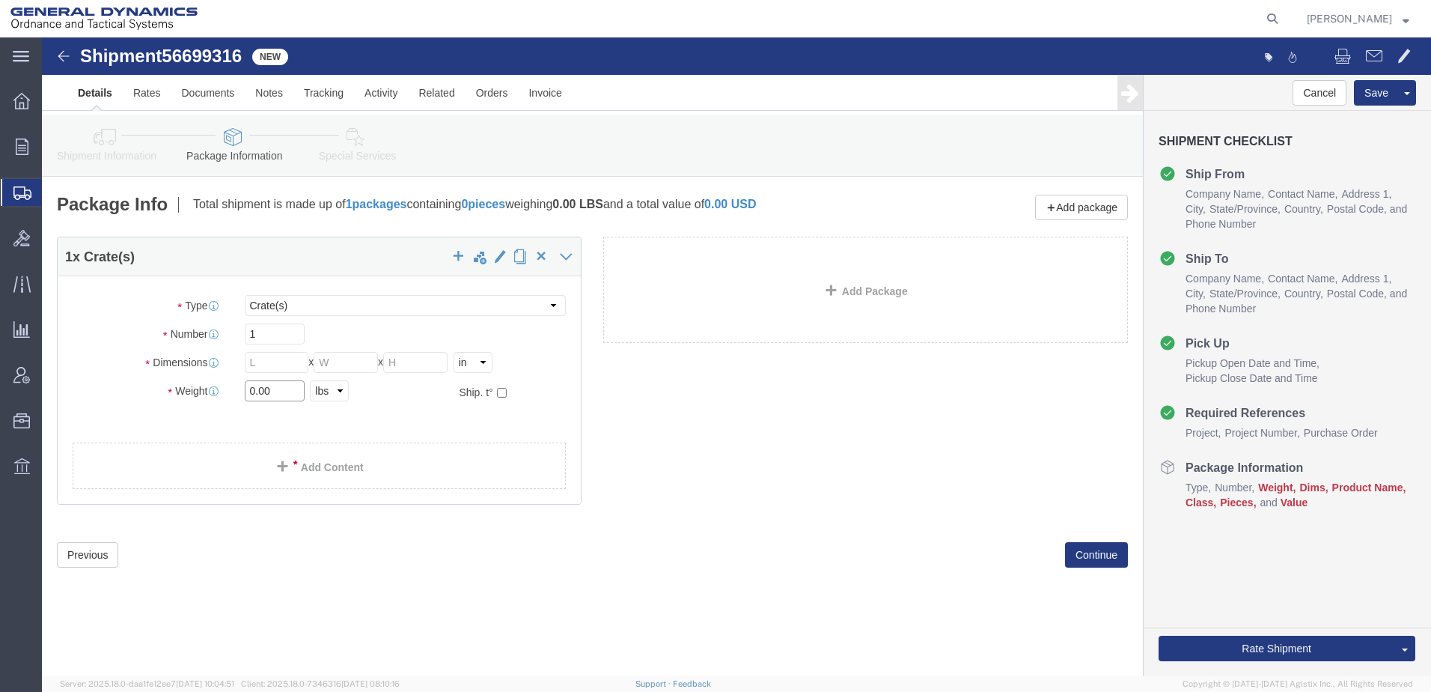
click div "Weight 0.00 Select kgs lbs Ship. t°"
type input "496"
click div "1 x Crate(s) Package Type Select Bale(s) Basket(s) Bolt(s) Bottle(s) Buckets Bu…"
click link "Add Content"
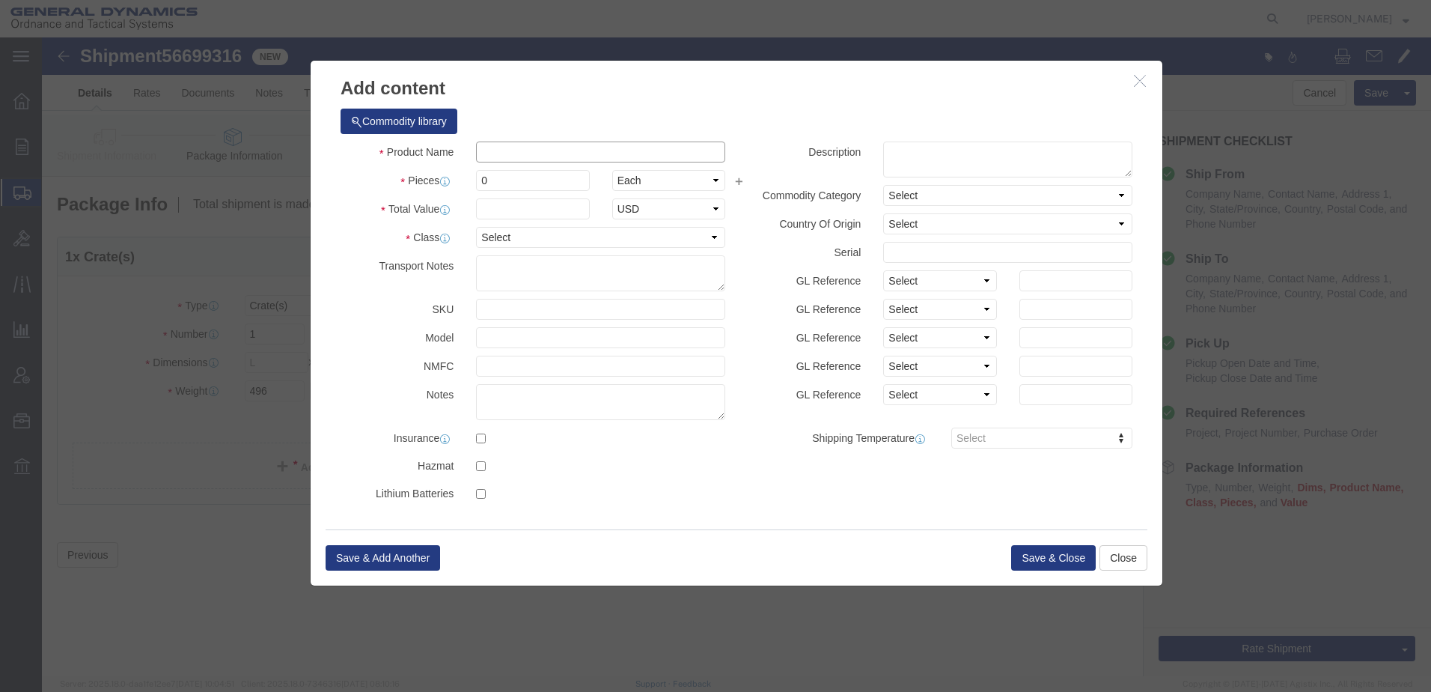
click input "text"
type input "EMPTY CRATES"
type input "2"
type input "500"
click select "Select 50 55 60 65 70 85 92.5 100 125 175 250 300 400"
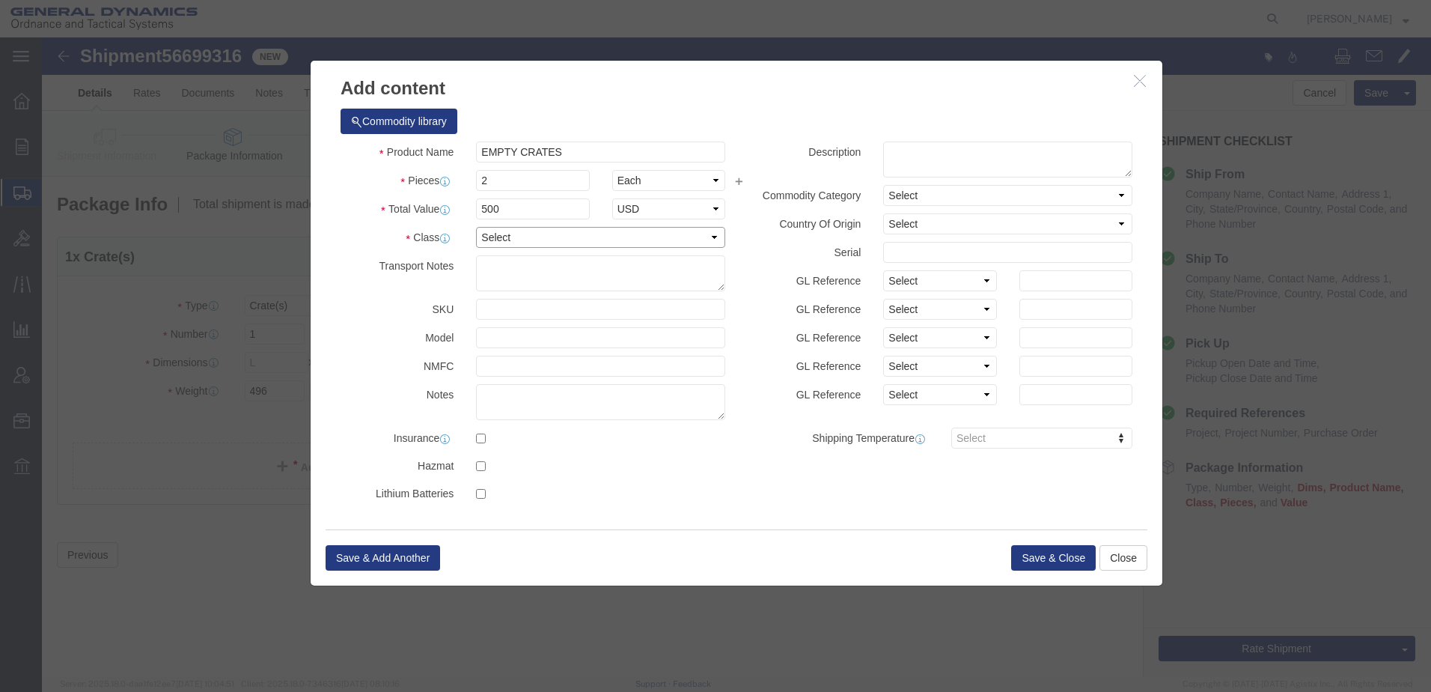
select select "55"
click select "Select 50 55 60 65 70 85 92.5 100 125 175 250 300 400"
click button "Save & Close"
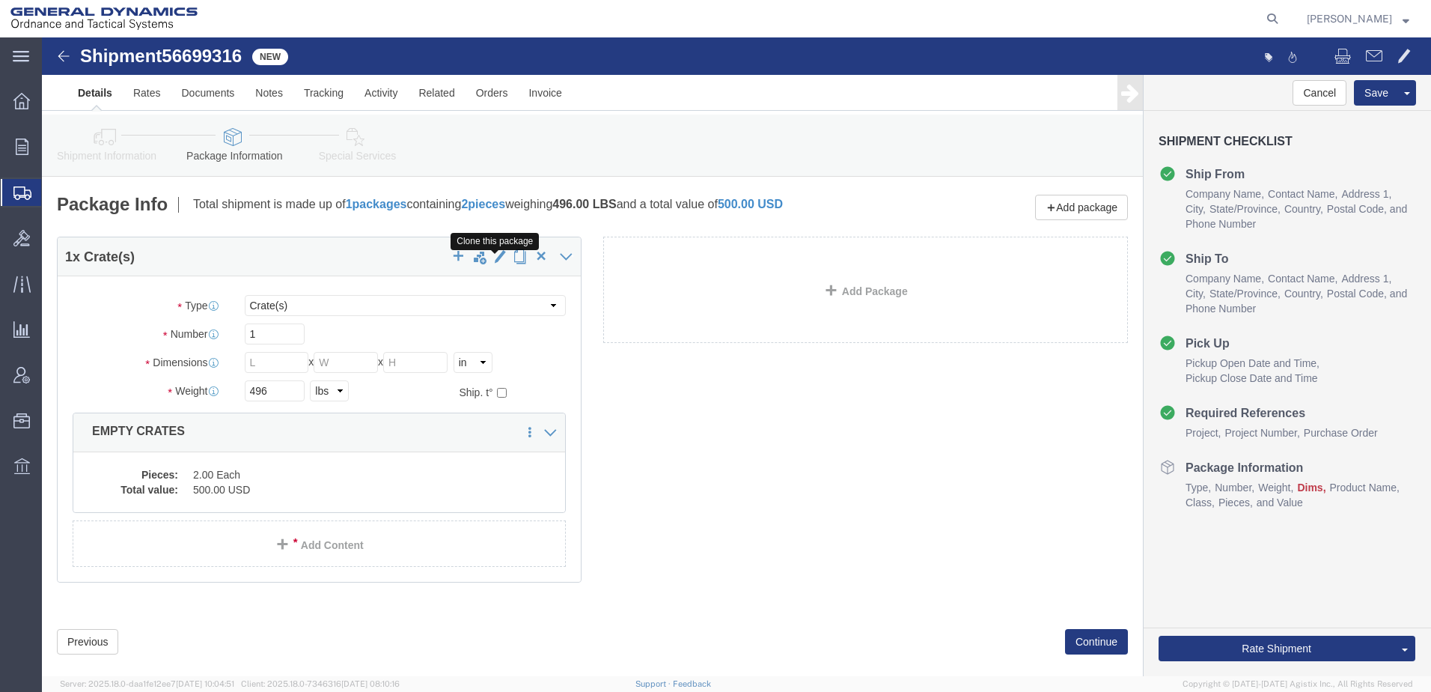
click span "button"
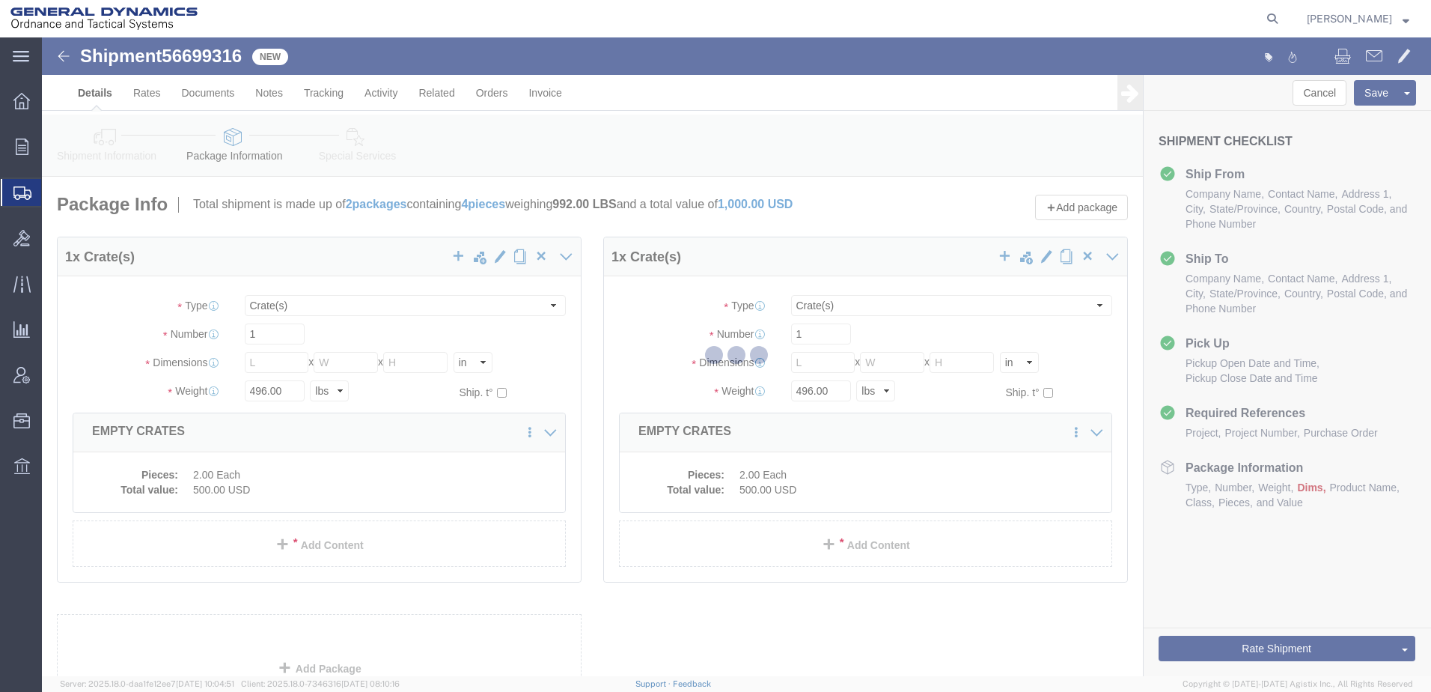
select select "CRAT"
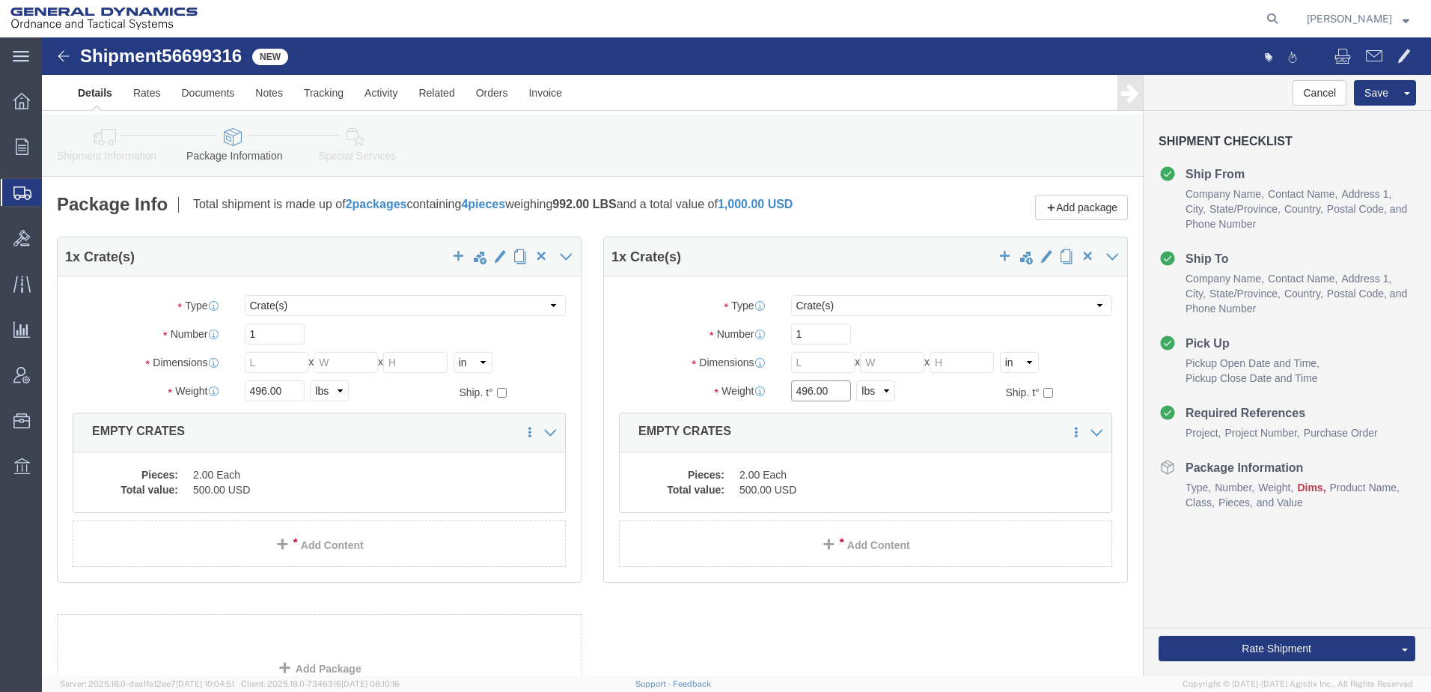
drag, startPoint x: 794, startPoint y: 367, endPoint x: 665, endPoint y: 362, distance: 129.6
click div "Weight Total weight of packages in pounds or kilograms 496.00 Select kgs lbs Sh…"
type input "327"
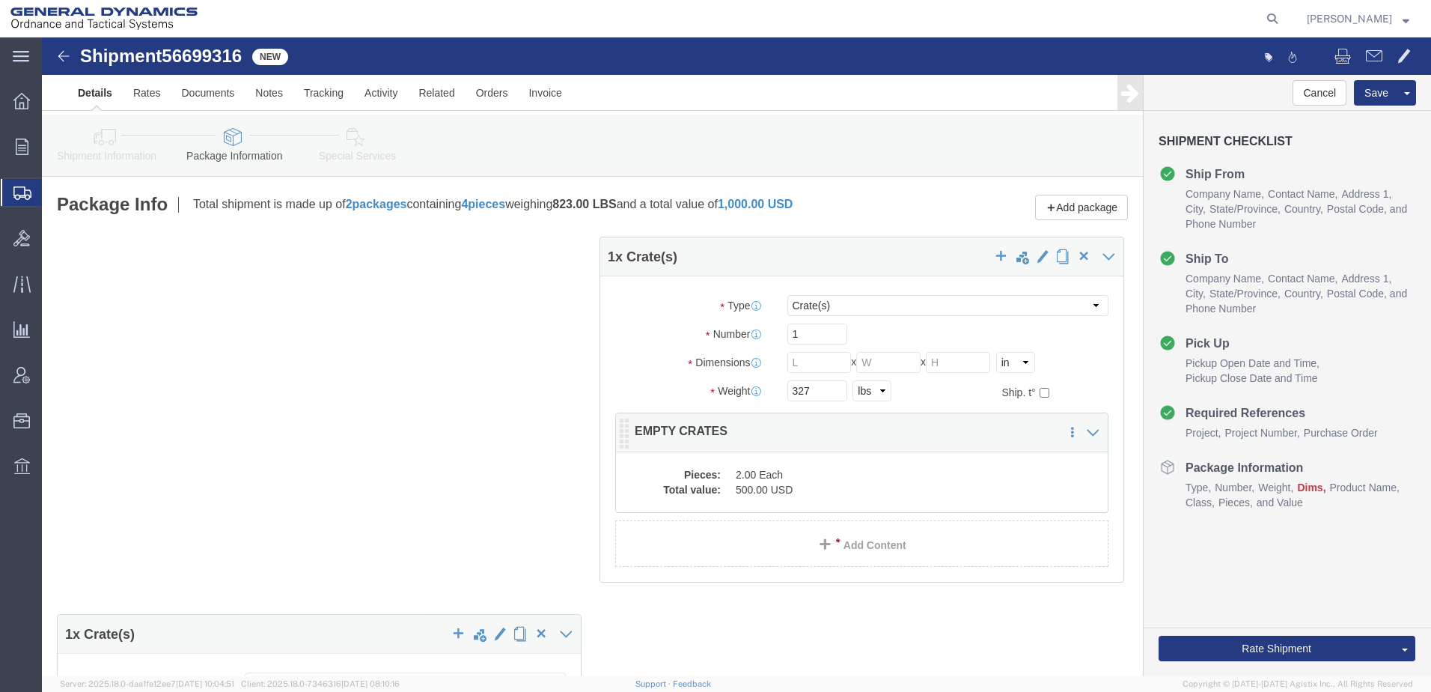
click dd "500.00 USD"
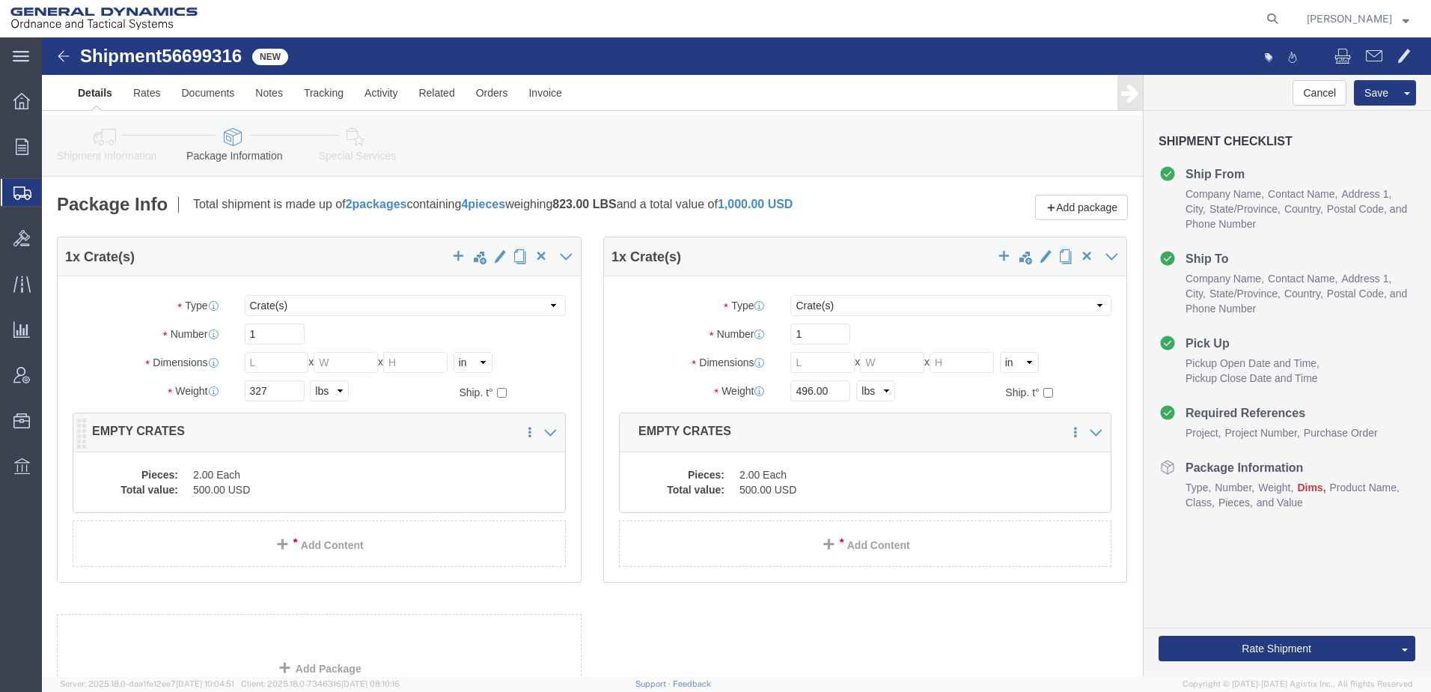
click dd "2.00 Each"
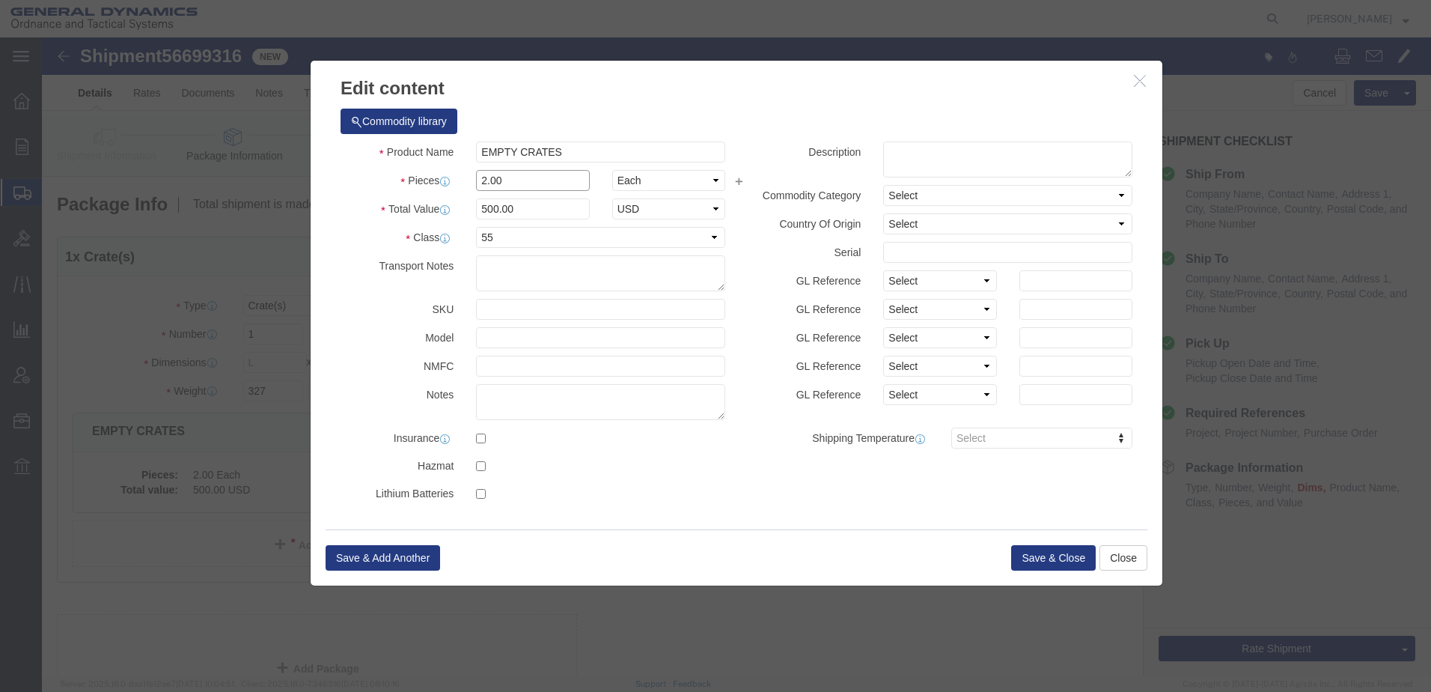
drag, startPoint x: 455, startPoint y: 144, endPoint x: 403, endPoint y: 138, distance: 52.8
click div "Pieces 2.00 Select Bag Barrels 100Board Feet Bottle Box Blister Pack Carats Can…"
type input "3"
type input "750"
click button "Save & Close"
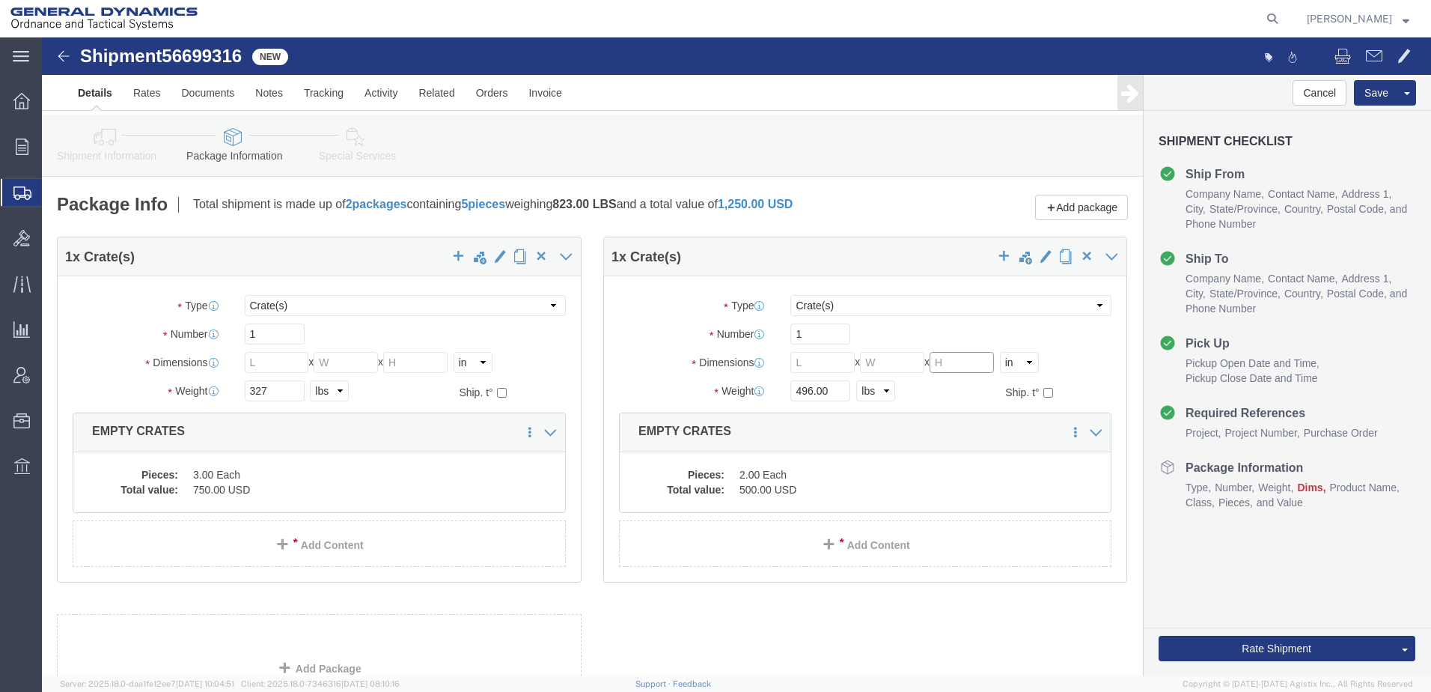
click input "text"
type input "60"
click input "text"
type input "36"
click input "text"
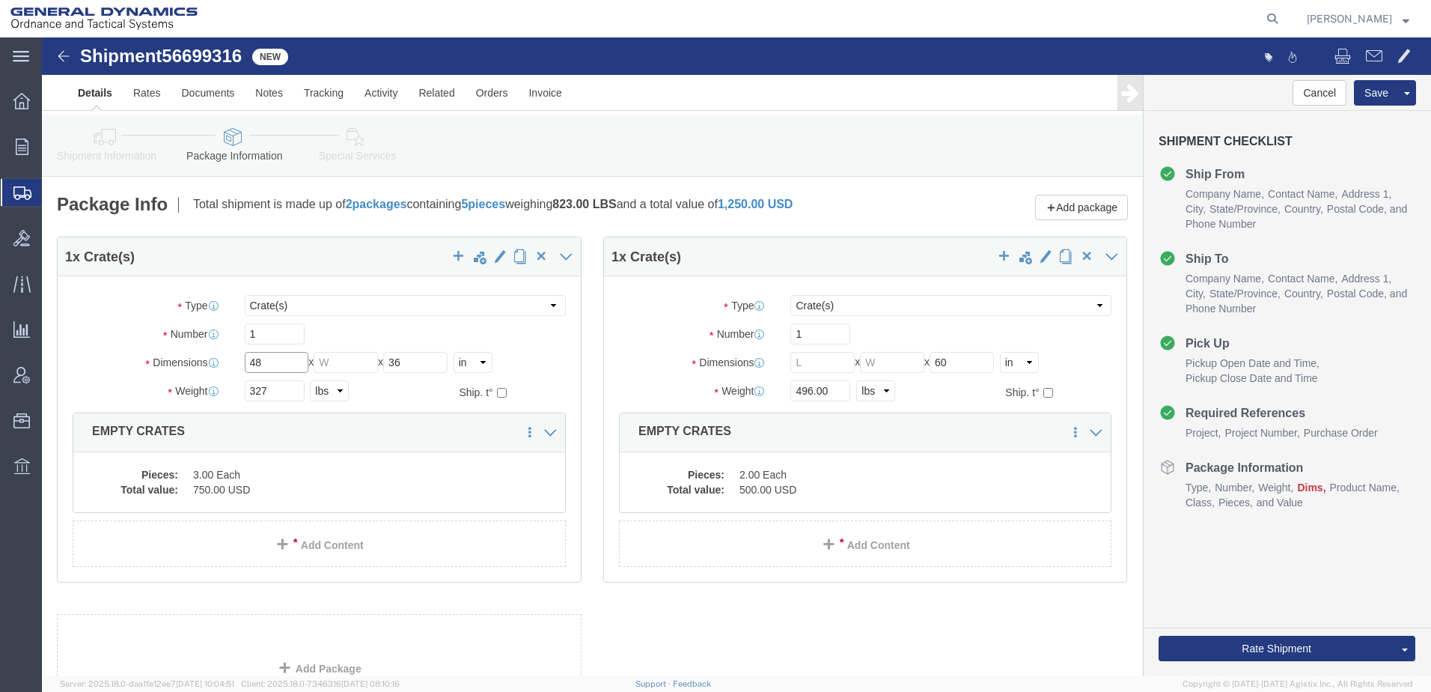
type input "48"
click input "text"
type input "48"
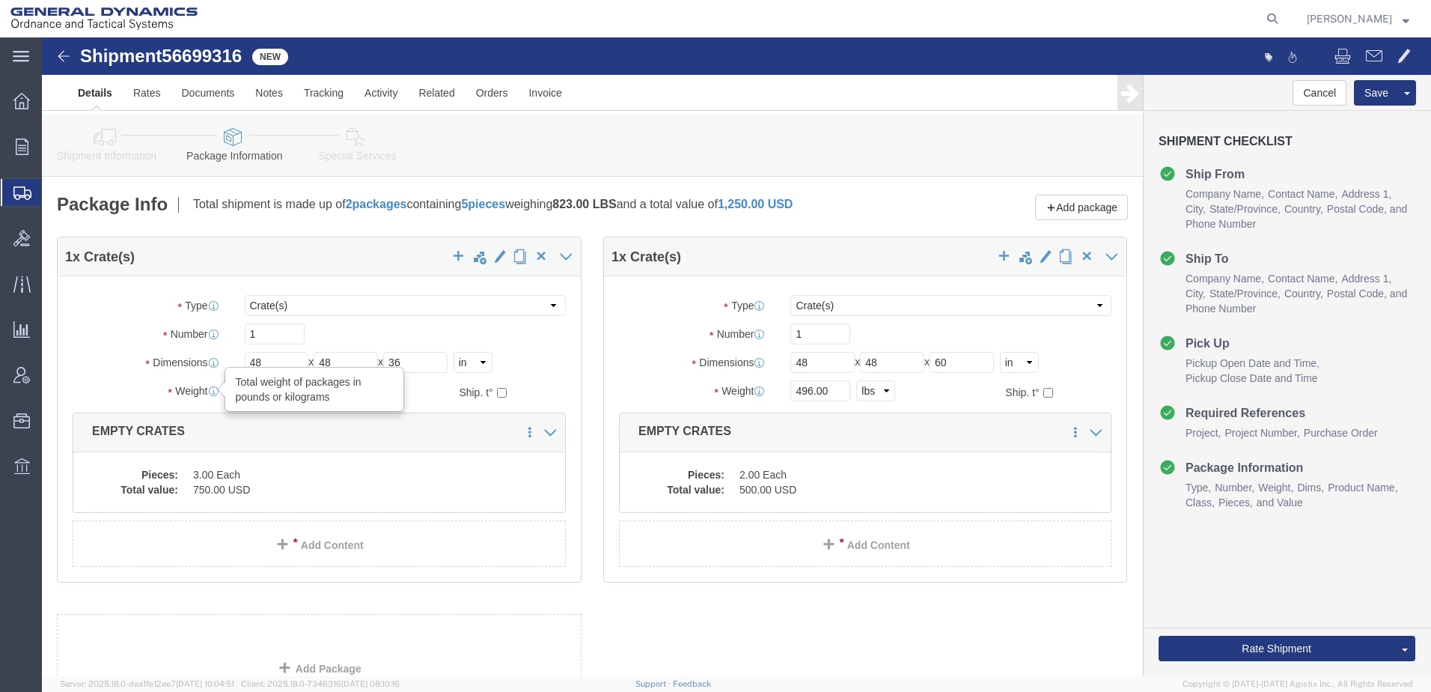
drag, startPoint x: 237, startPoint y: 371, endPoint x: 168, endPoint y: 368, distance: 68.9
click div "Weight Total weight of packages in pounds or kilograms 327 Select kgs lbs Ship.…"
type input "496"
drag, startPoint x: 792, startPoint y: 367, endPoint x: 725, endPoint y: 367, distance: 66.6
click div "Weight 496.00 Select kgs lbs Ship. t°"
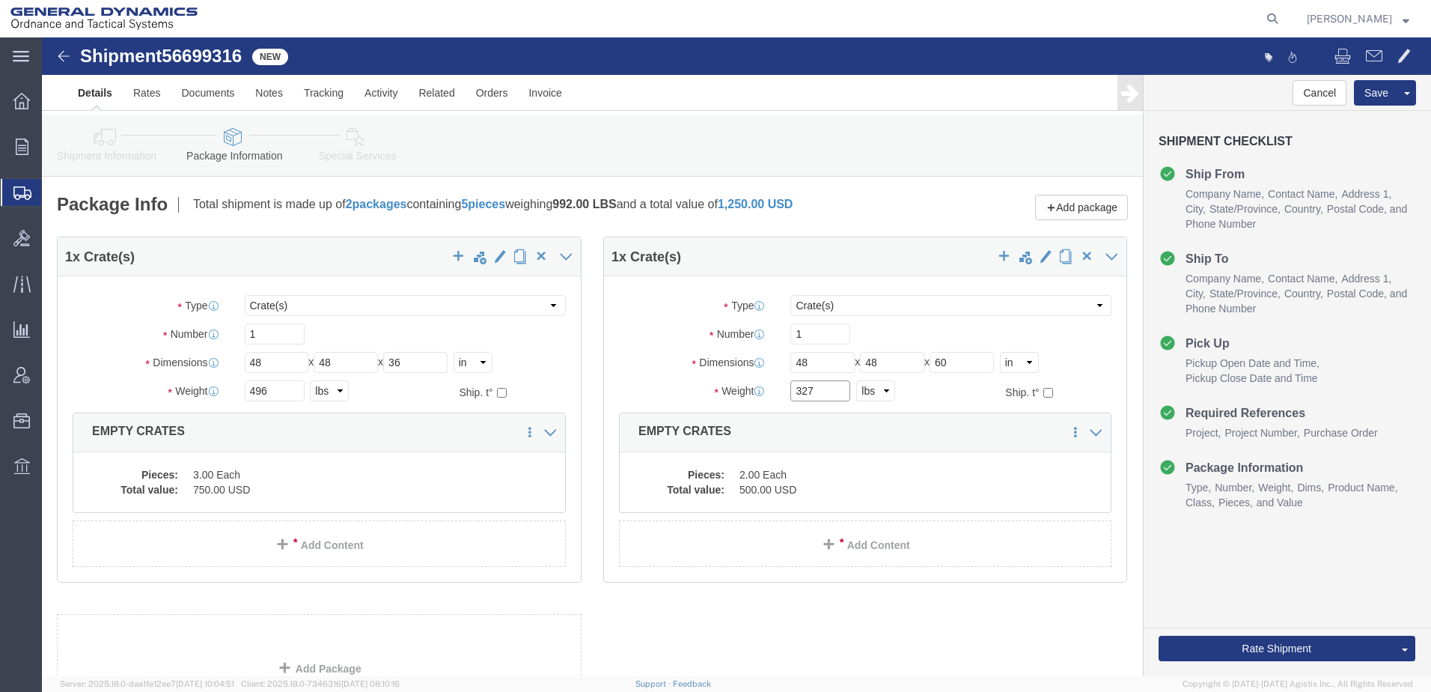
type input "327"
click label "Package Type"
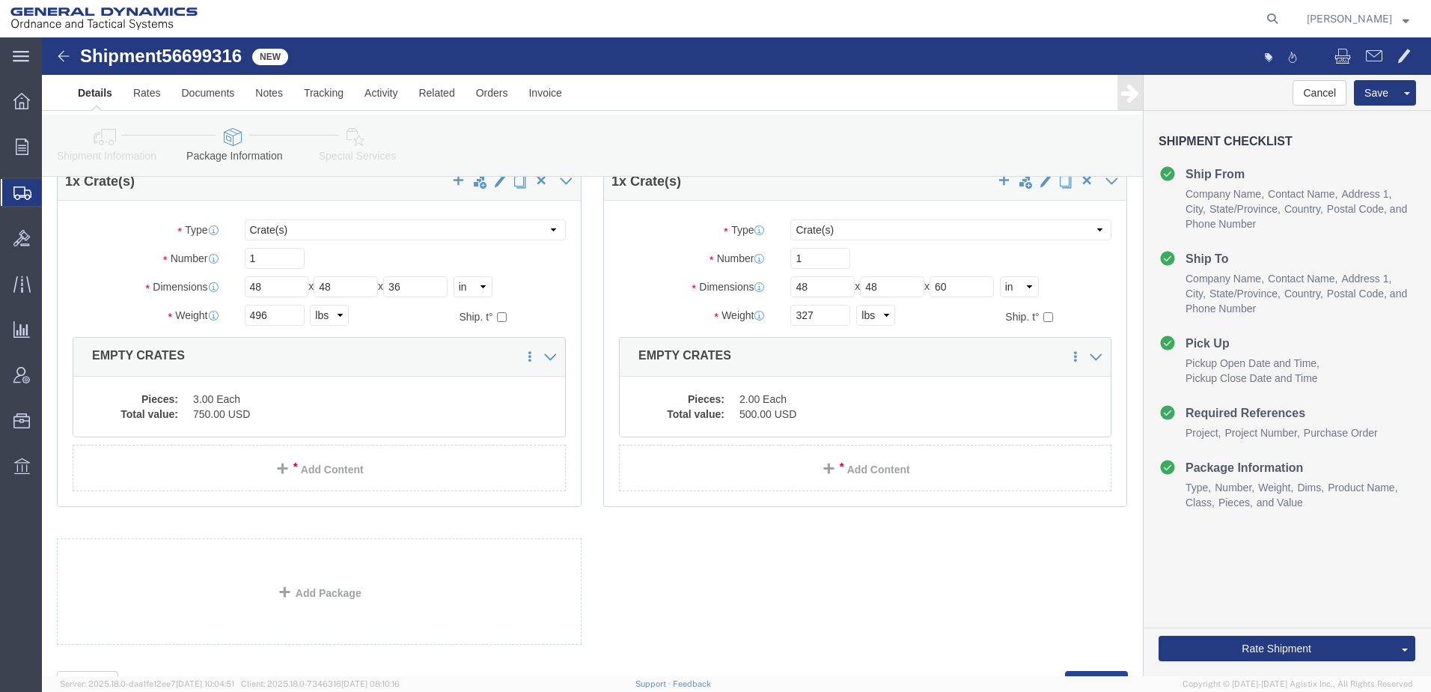
scroll to position [158, 0]
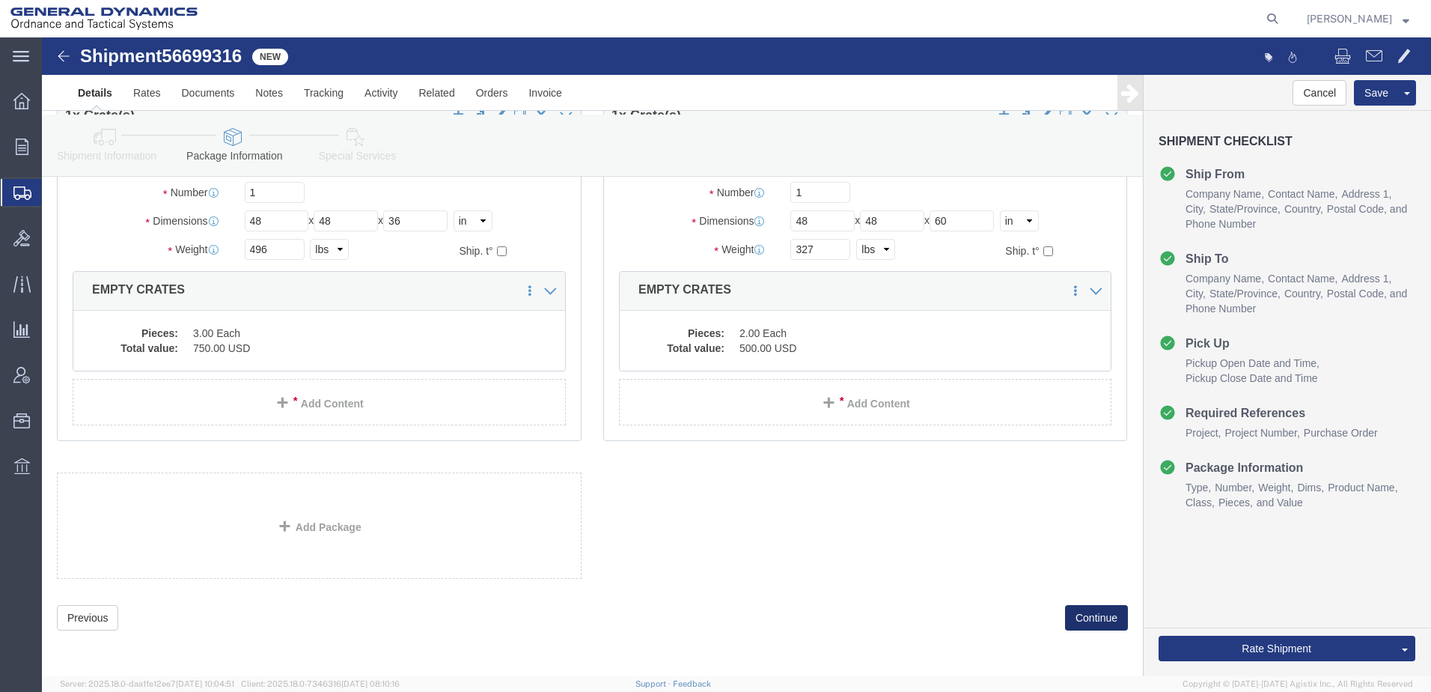
click button "Continue"
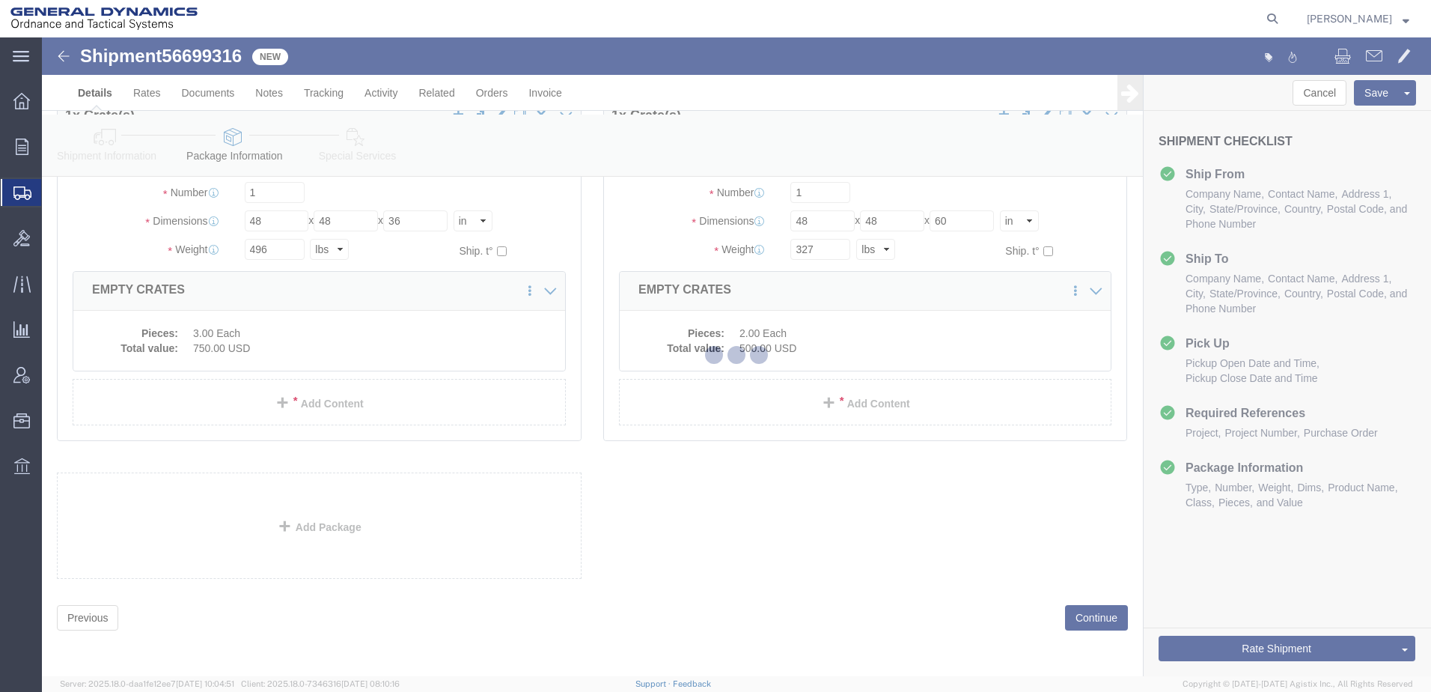
select select
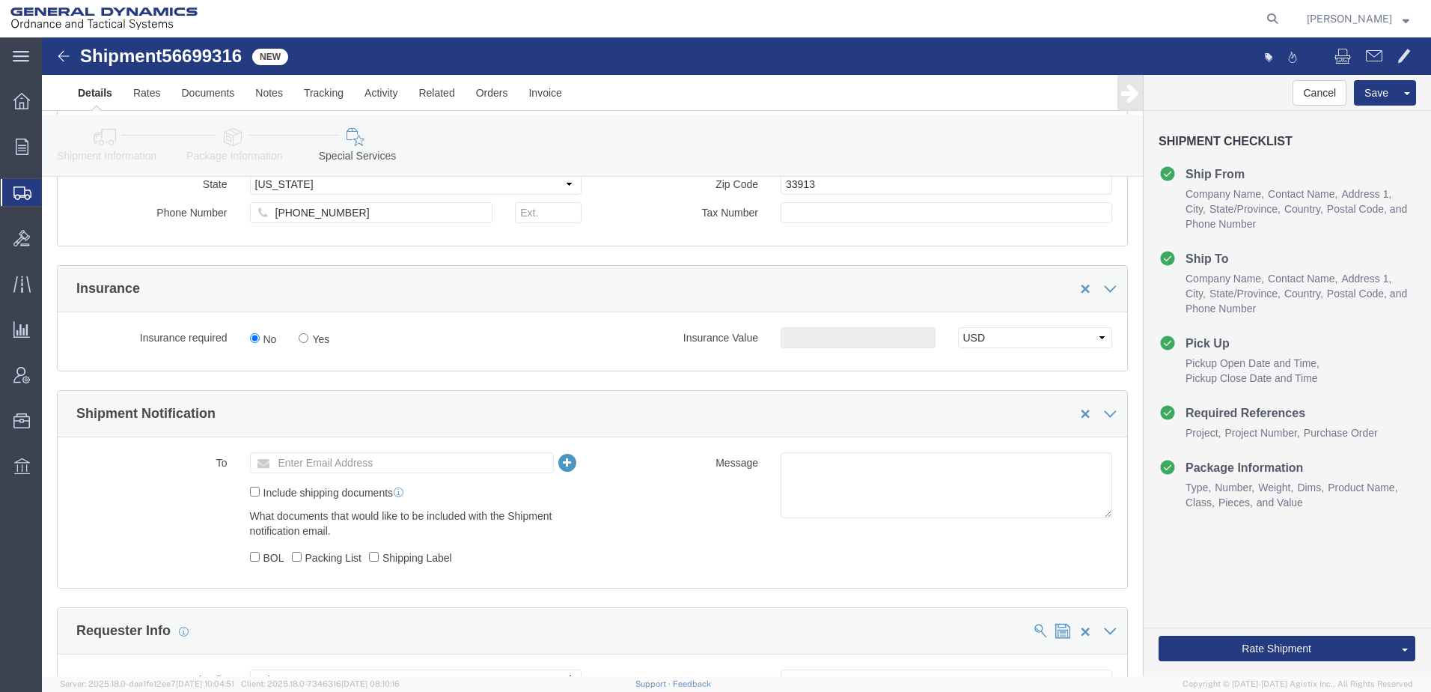
scroll to position [865, 0]
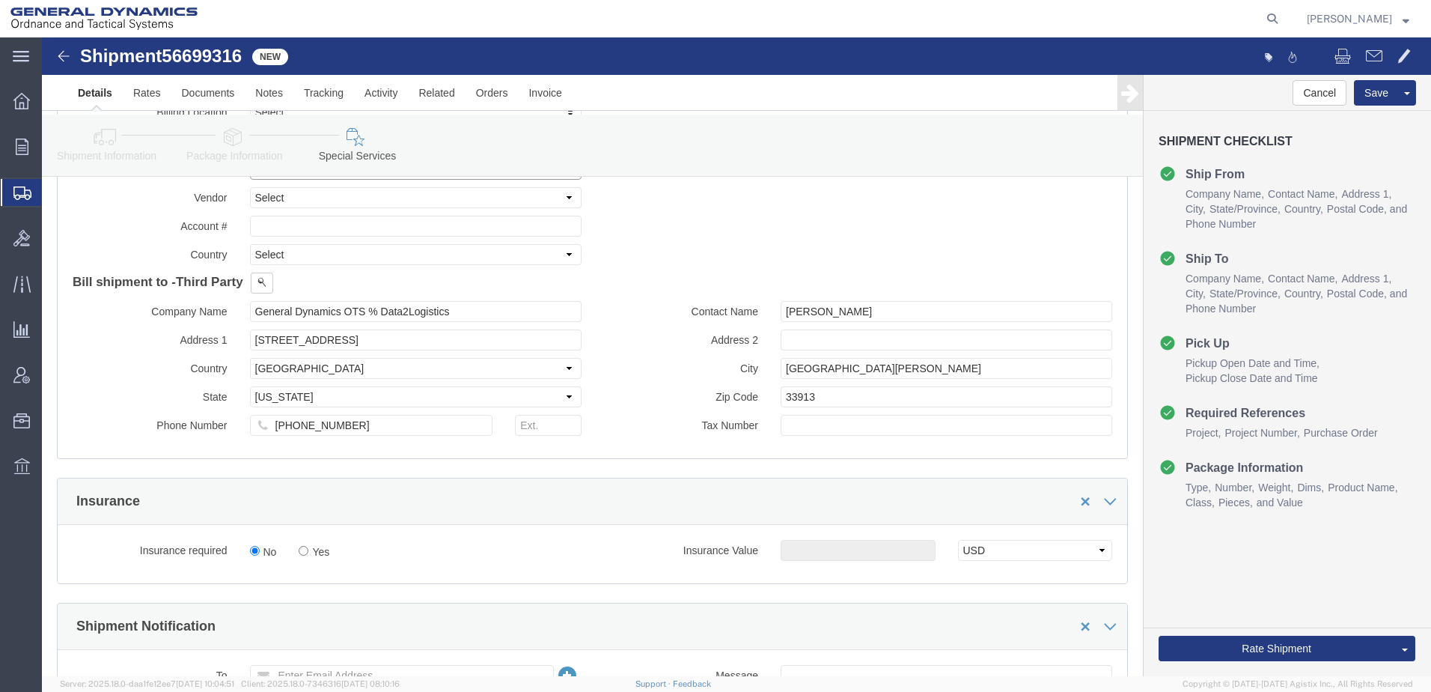
click select "Select Recipient Account Sender/Shipper Third Party Account"
select select "SHIP"
click select "Select Recipient Account Sender/Shipper Third Party Account"
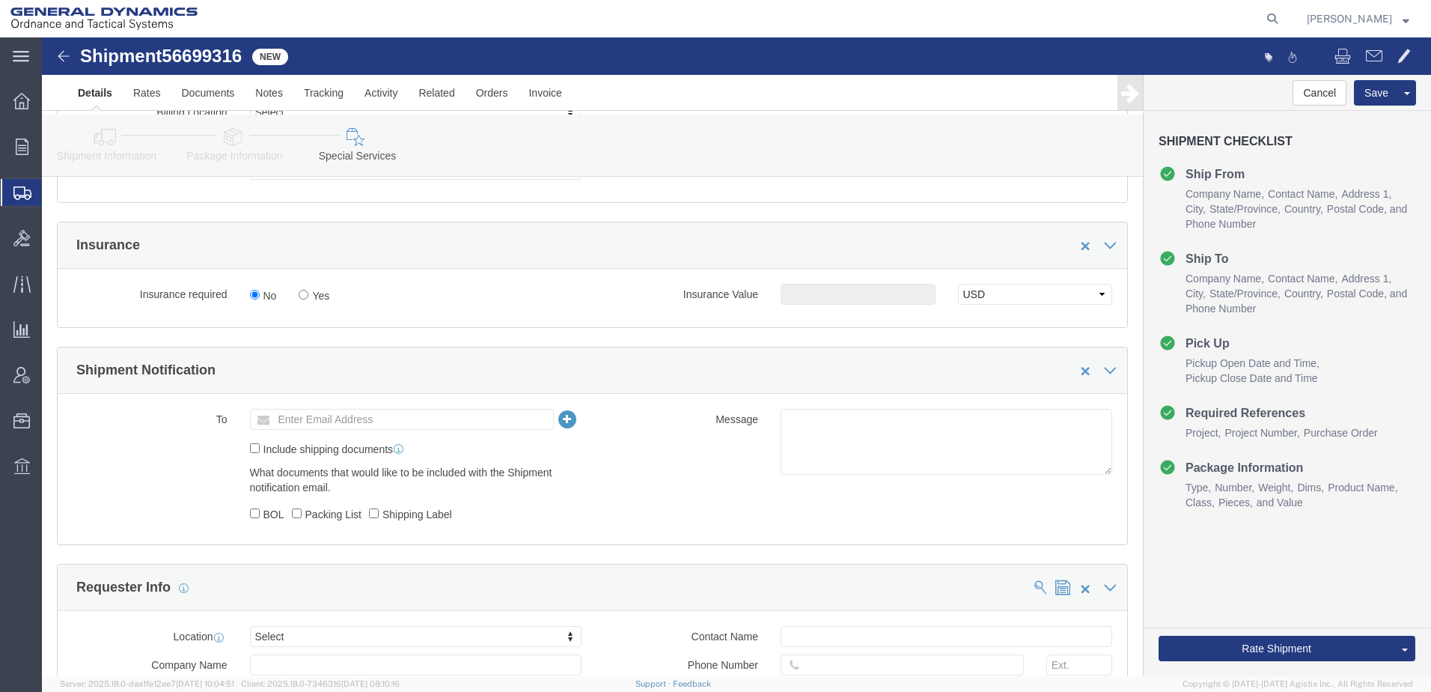
click div "Billing Location Select Select My Profile Location GD-OTS [GEOGRAPHIC_DATA] (Co…"
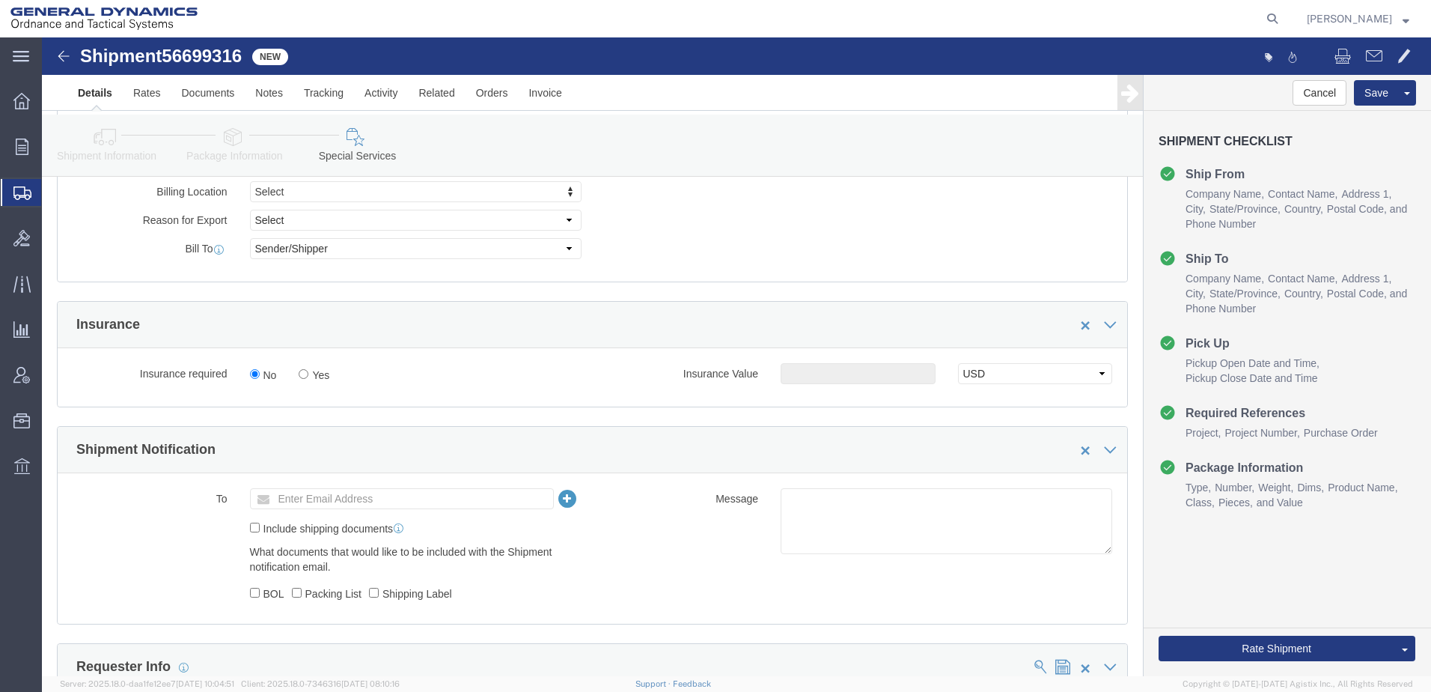
scroll to position [566, 0]
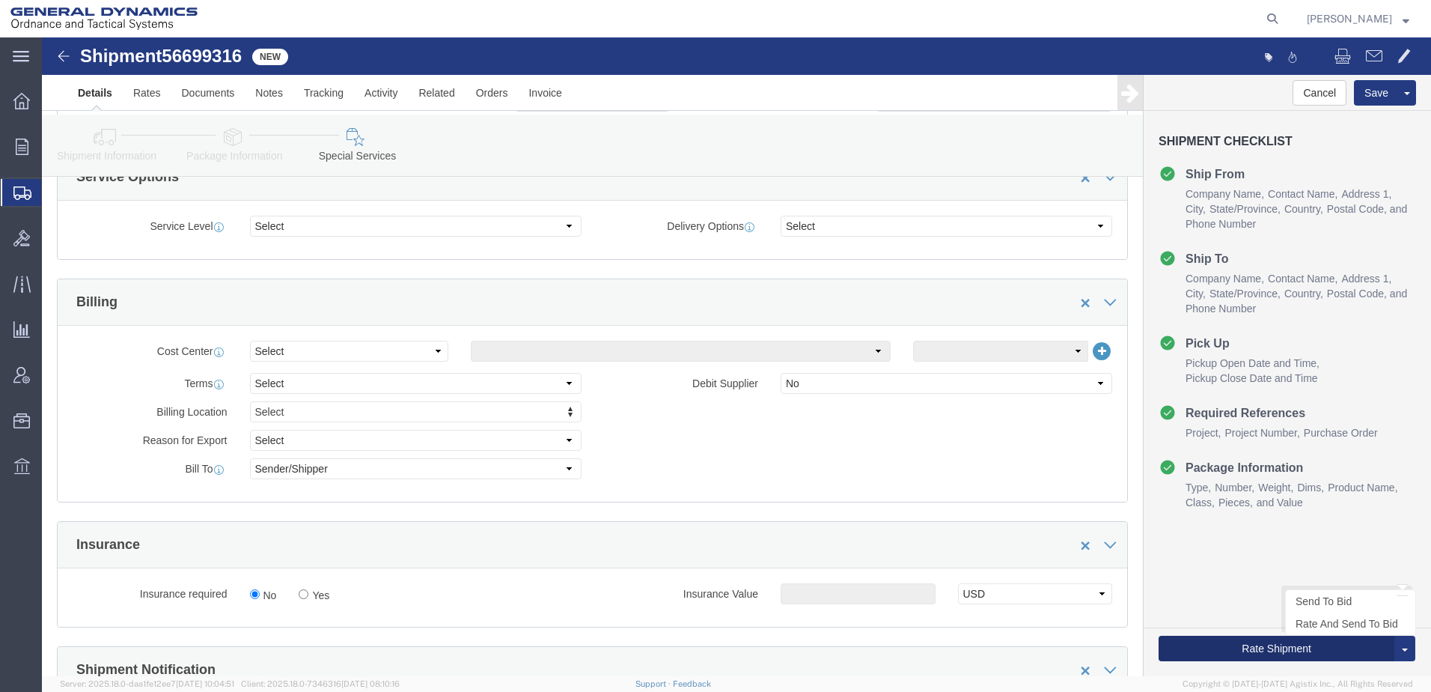
click button "Rate Shipment"
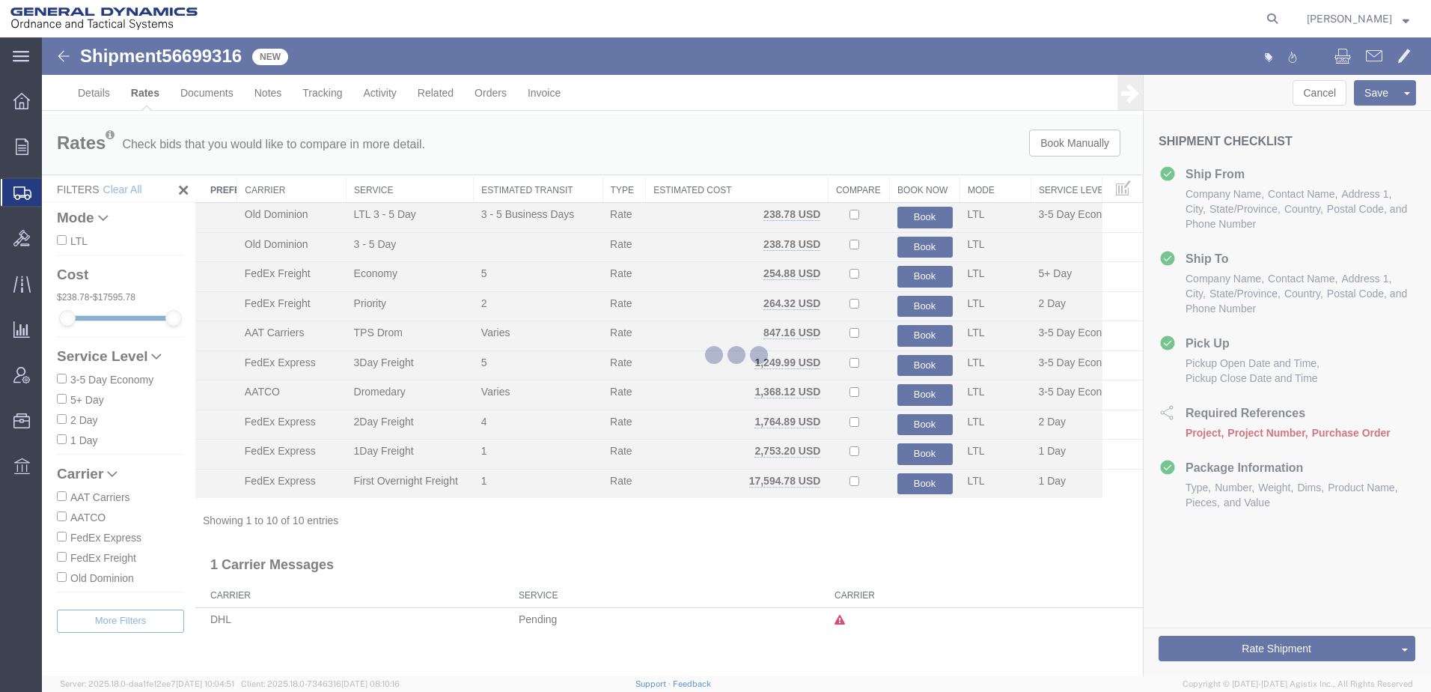
scroll to position [0, 0]
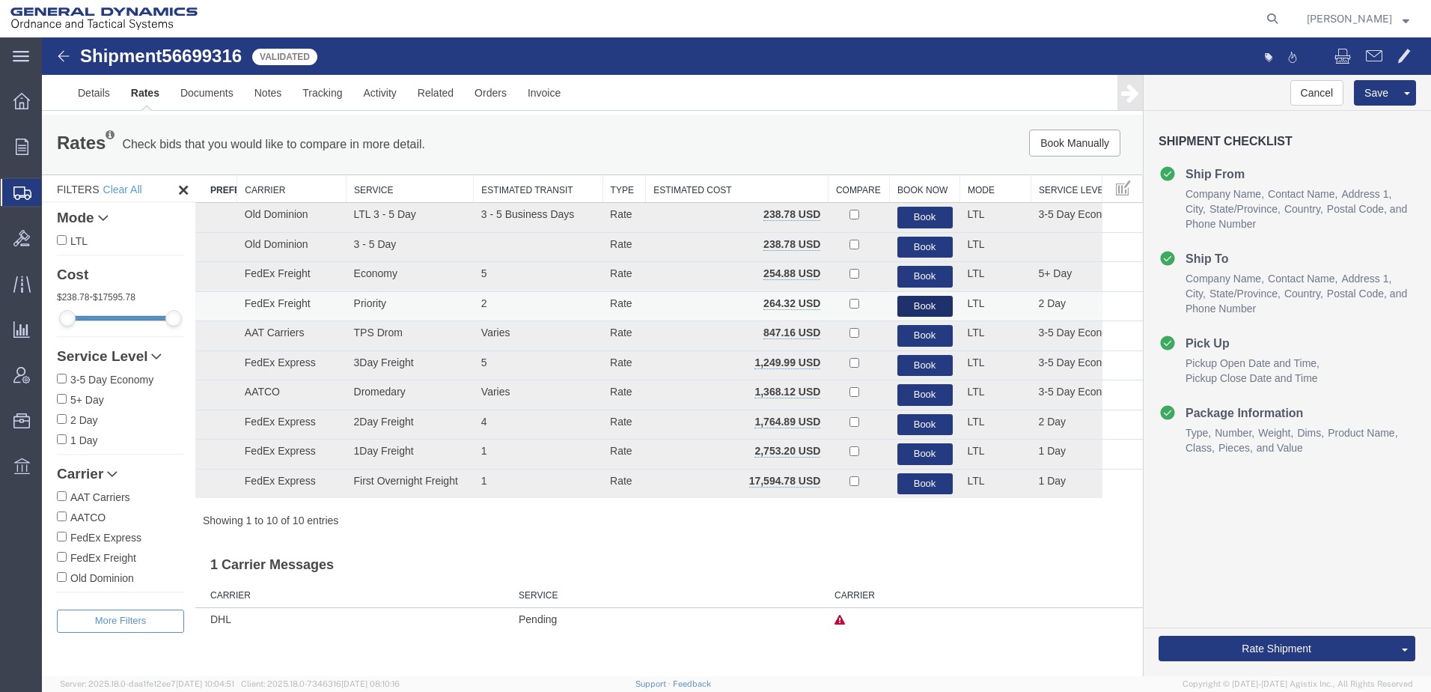
click at [909, 317] on button "Book" at bounding box center [924, 307] width 55 height 22
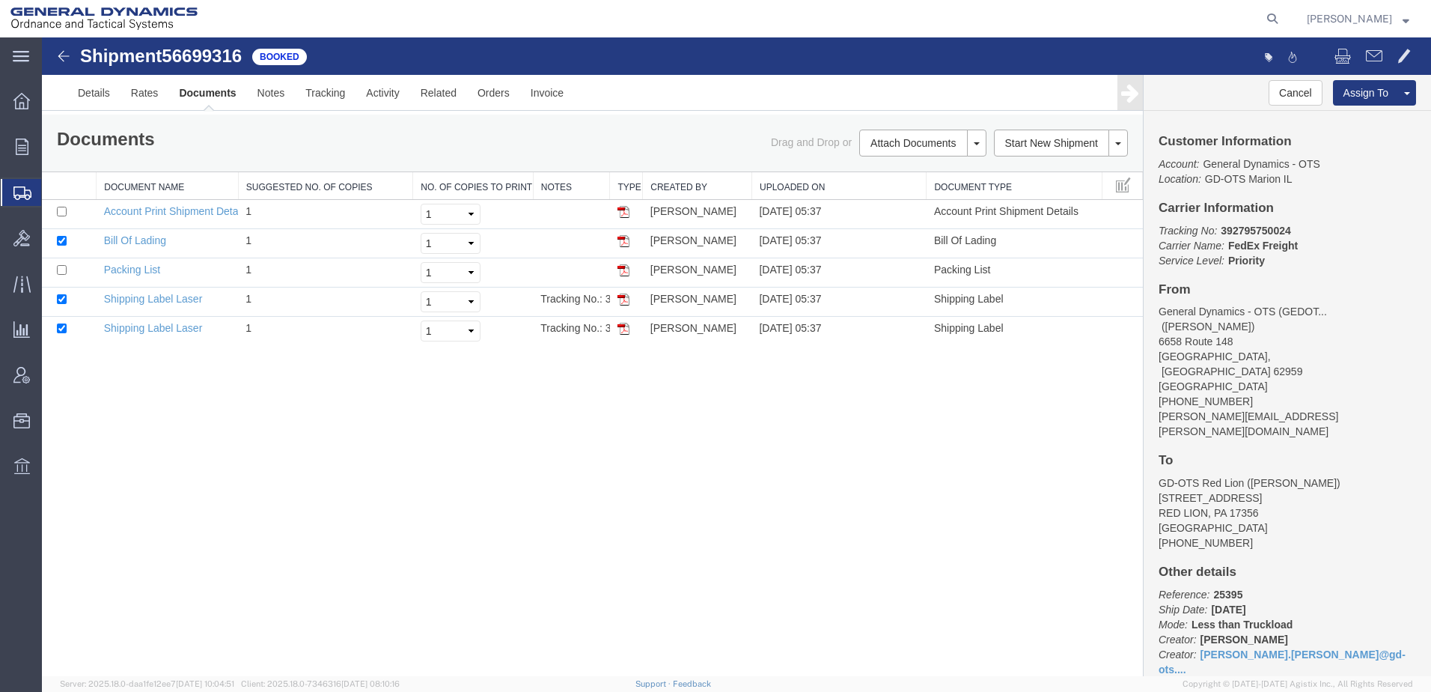
drag, startPoint x: 625, startPoint y: 247, endPoint x: 659, endPoint y: 37, distance: 212.2
click at [625, 247] on img at bounding box center [623, 241] width 12 height 12
drag, startPoint x: 784, startPoint y: 44, endPoint x: 625, endPoint y: 305, distance: 305.6
click at [625, 305] on img at bounding box center [623, 299] width 12 height 12
drag, startPoint x: 842, startPoint y: 38, endPoint x: 625, endPoint y: 337, distance: 369.1
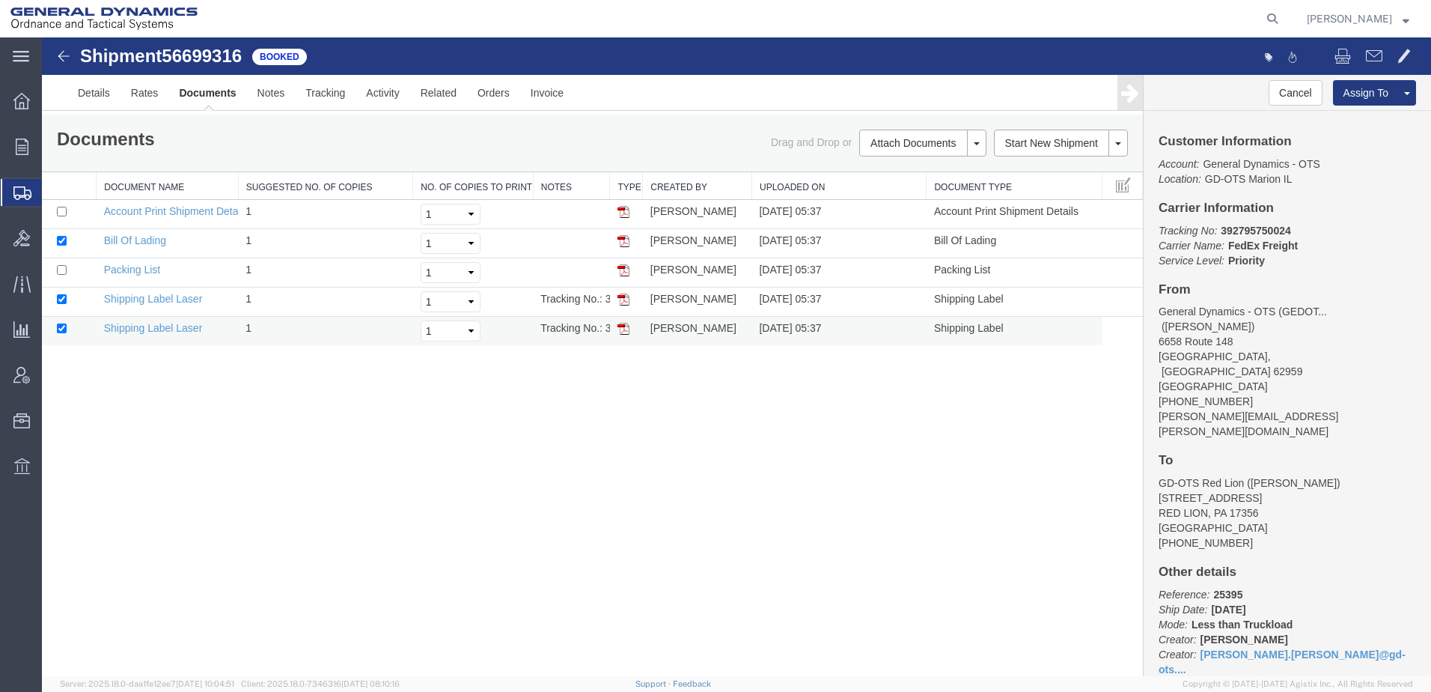
click at [625, 335] on img at bounding box center [623, 329] width 12 height 12
